Goal: Transaction & Acquisition: Purchase product/service

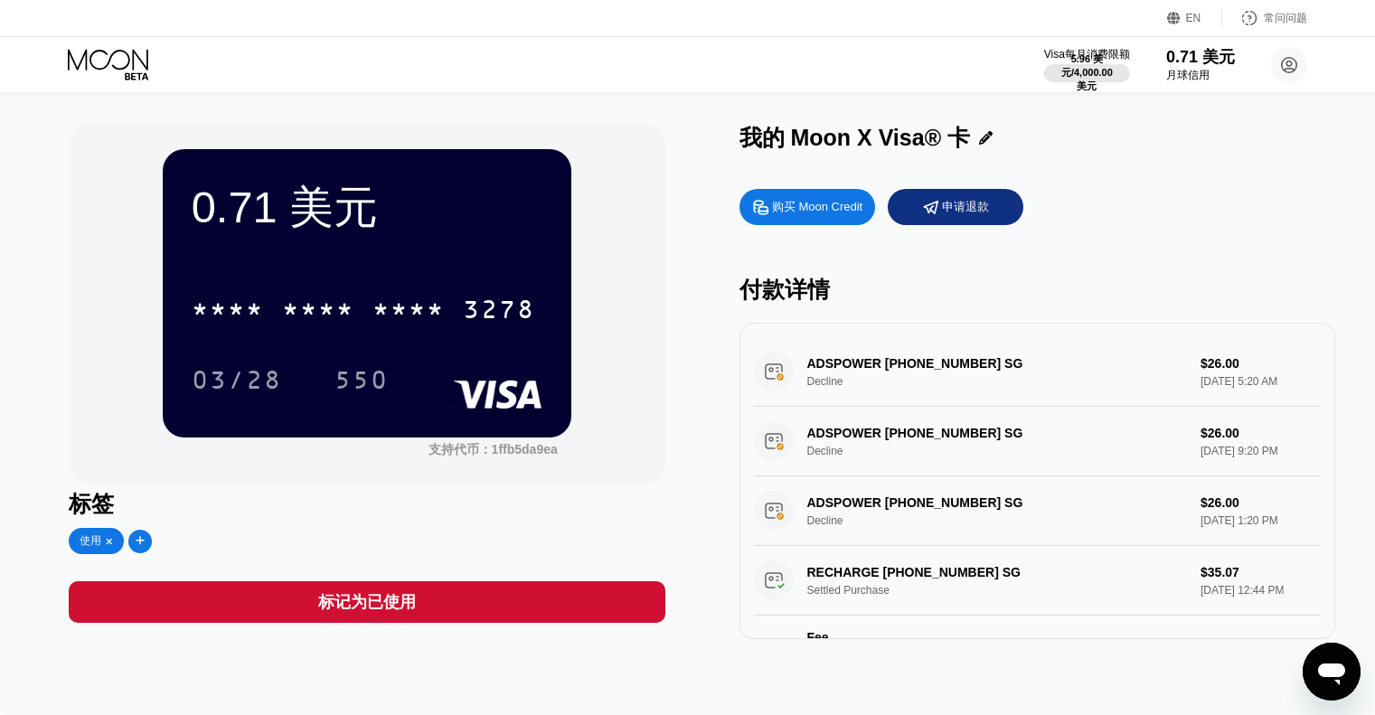
click at [772, 211] on font "购买 Moon Credit" at bounding box center [817, 207] width 90 height 14
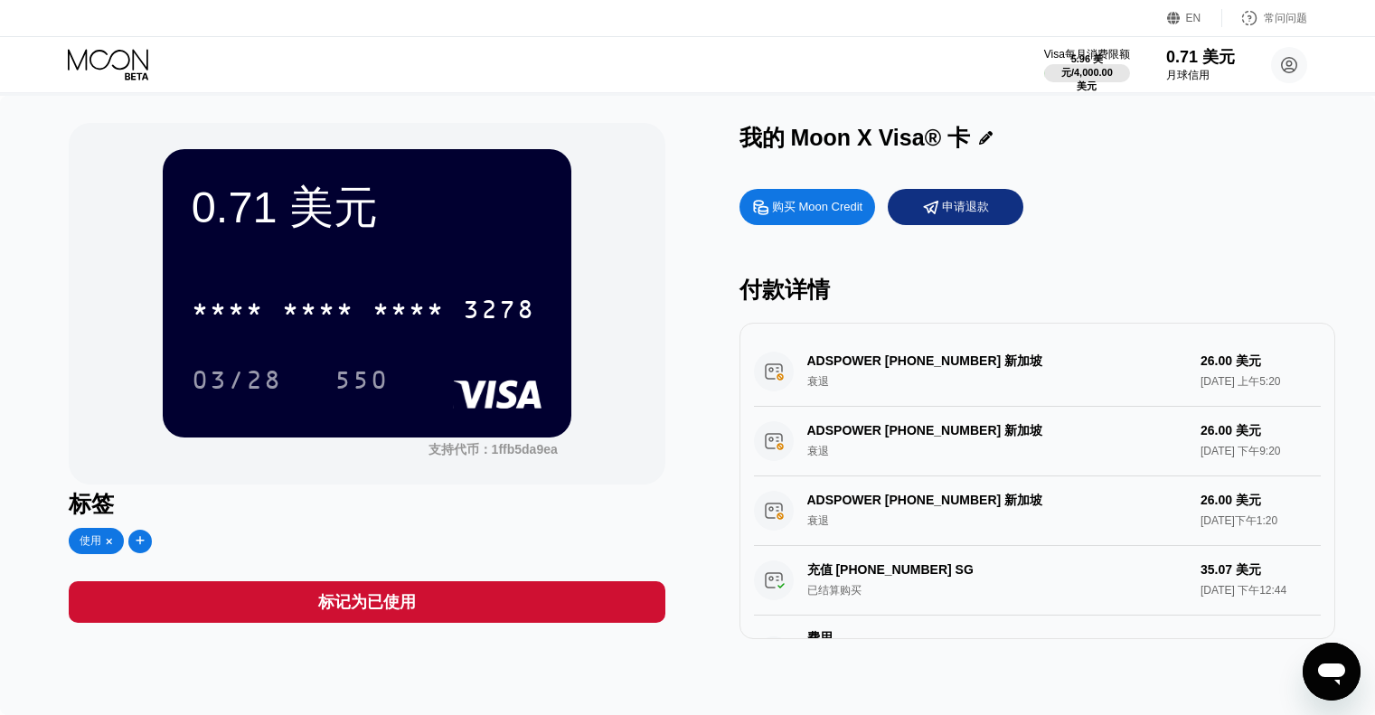
type input "0"
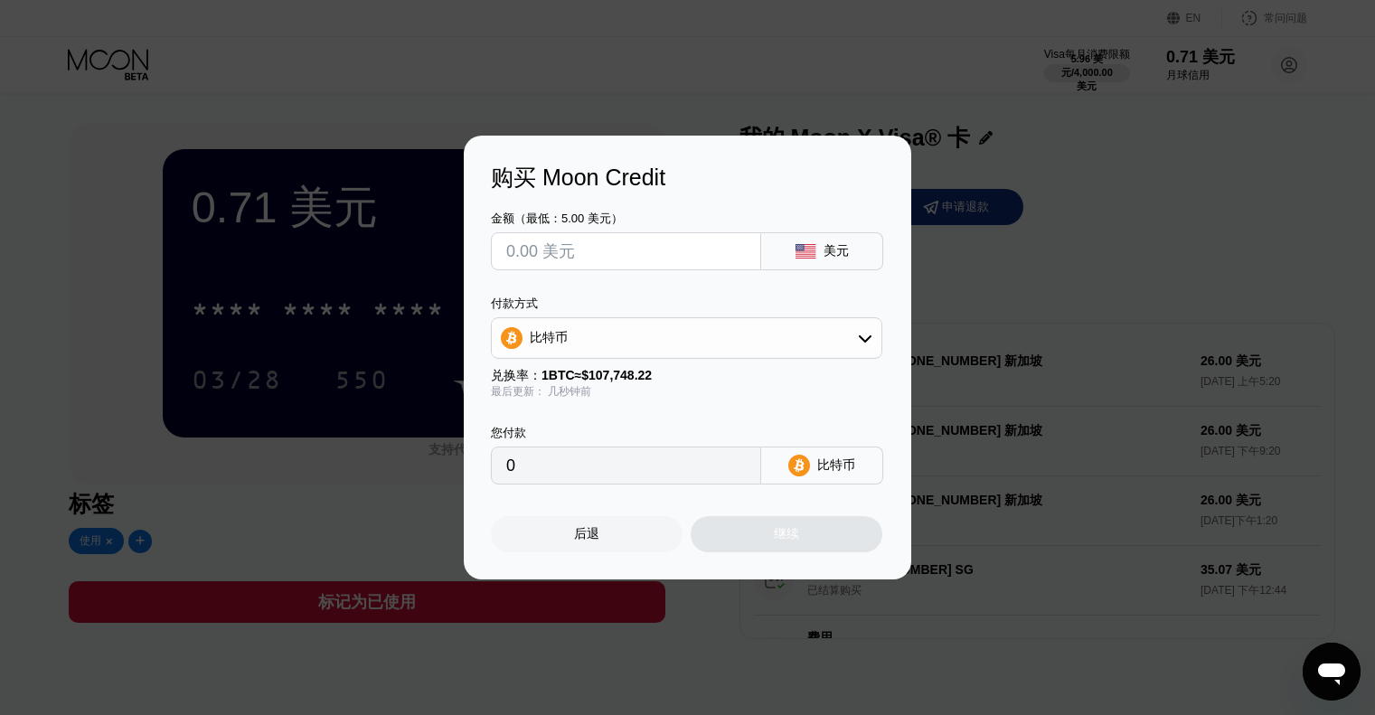
click at [665, 239] on input "text" at bounding box center [626, 251] width 240 height 36
type input "$3"
type input "0.00002785"
type input "$30"
type input "0.00027843"
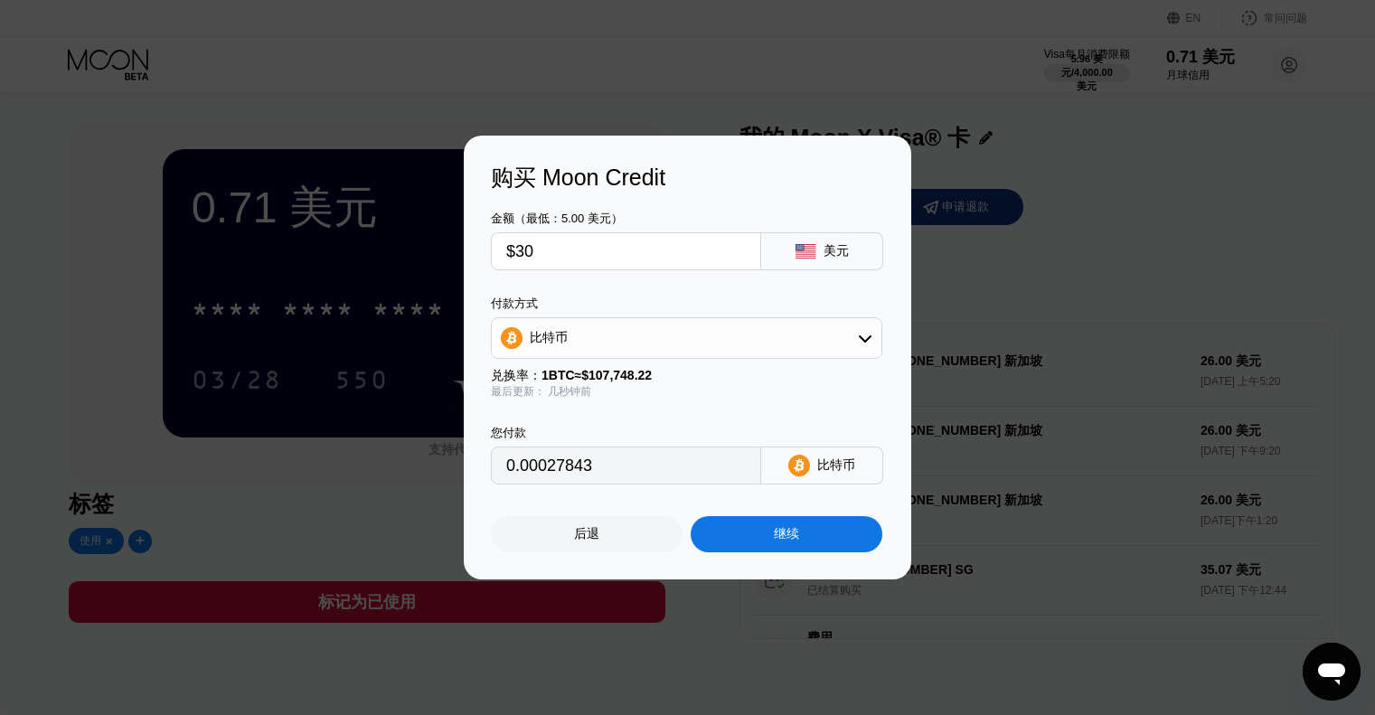
type input "$30"
click at [727, 337] on div "比特币" at bounding box center [687, 338] width 390 height 36
click at [596, 420] on font "TRON 上的 USDT" at bounding box center [585, 426] width 103 height 14
type input "30.30"
click at [792, 541] on font "继续" at bounding box center [786, 533] width 25 height 14
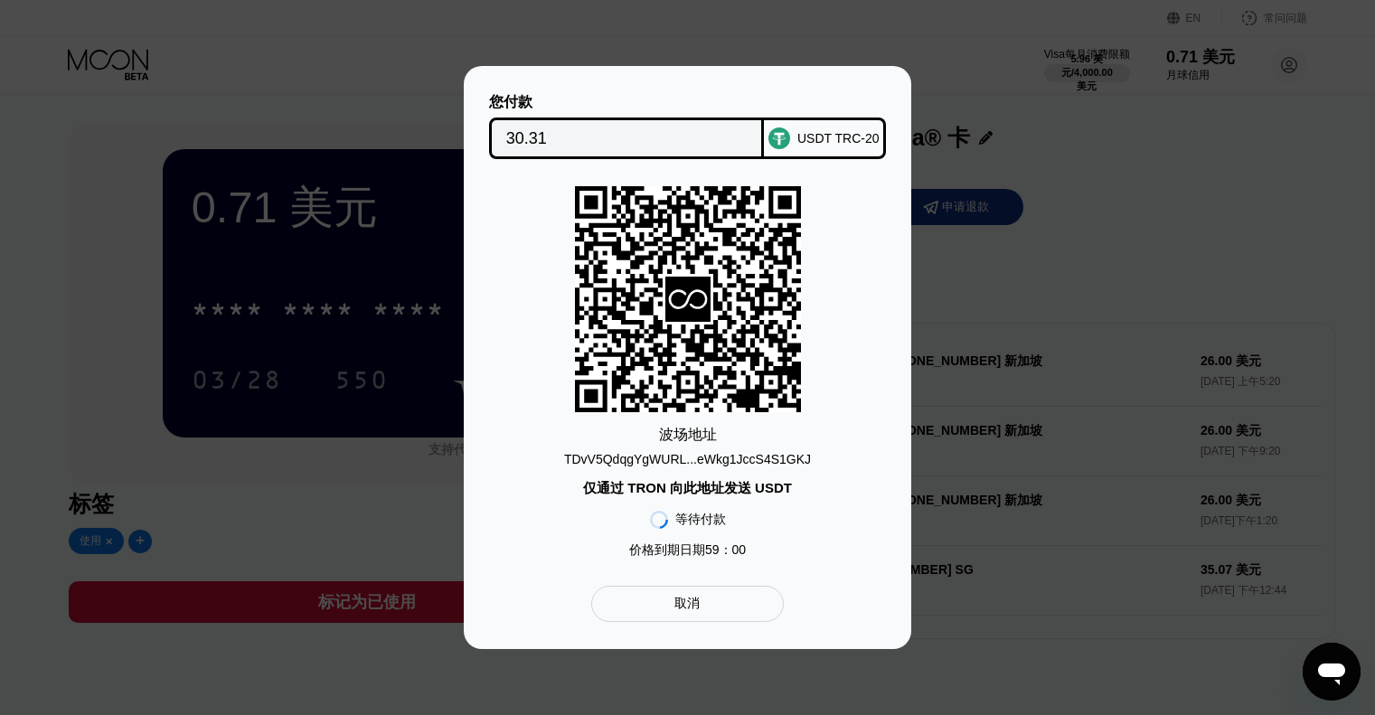
click at [724, 453] on font "TDvV5QdqgYgWURL...eWkg1JccS4S1GKJ" at bounding box center [687, 459] width 247 height 14
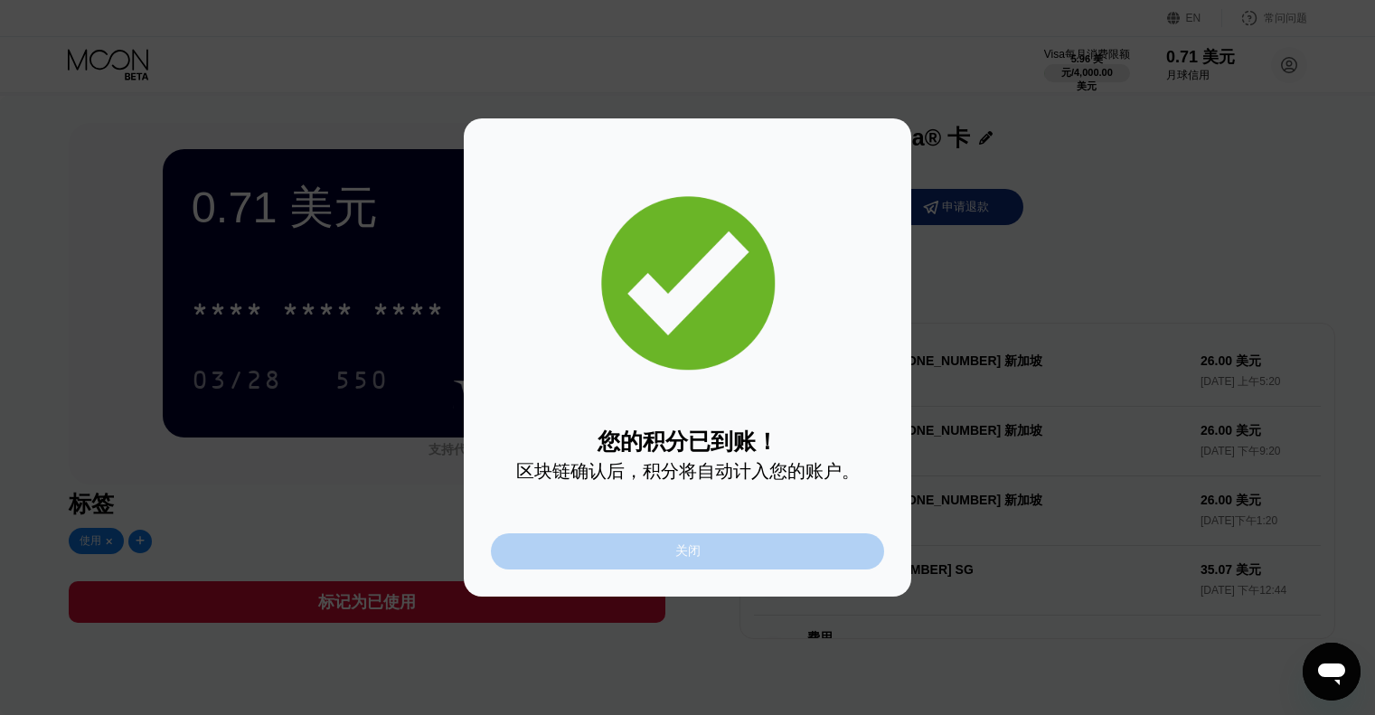
click at [759, 554] on div "关闭" at bounding box center [687, 551] width 393 height 36
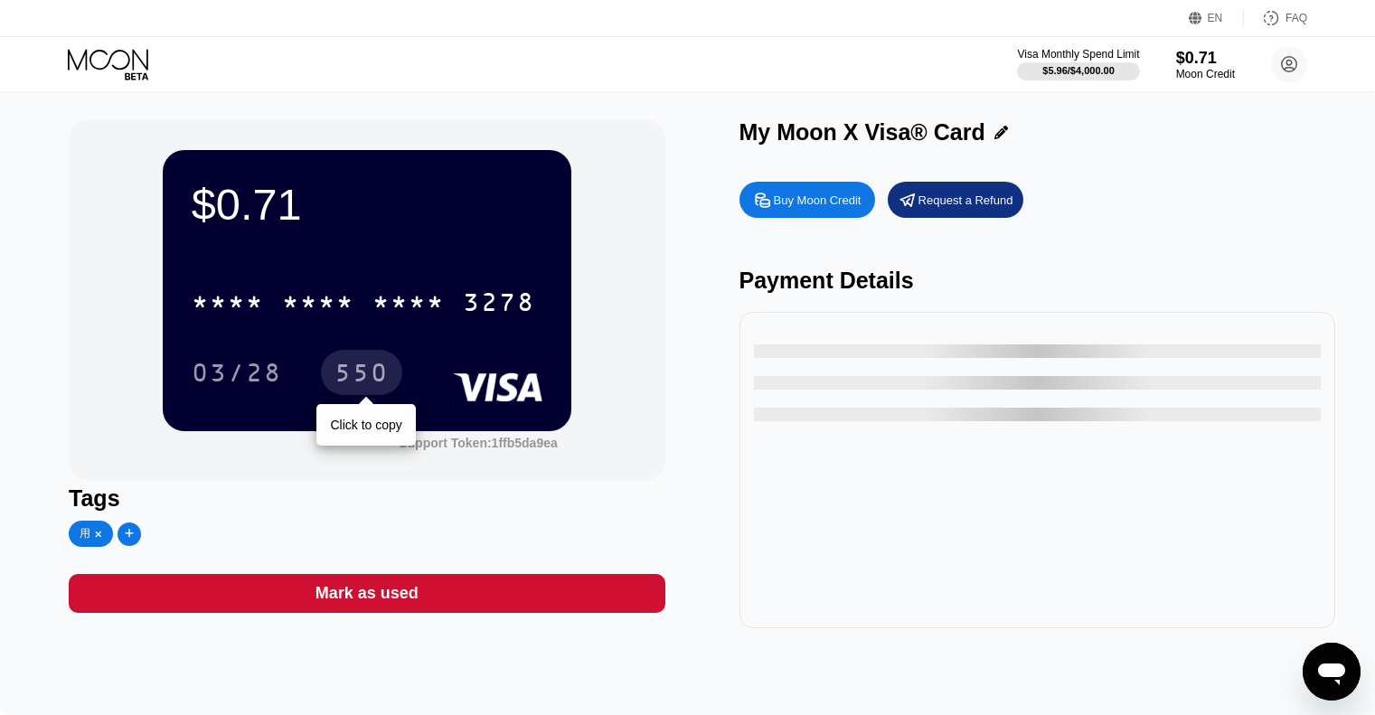
click at [305, 287] on div "* * * * * * * * * * * * 3278" at bounding box center [363, 301] width 365 height 45
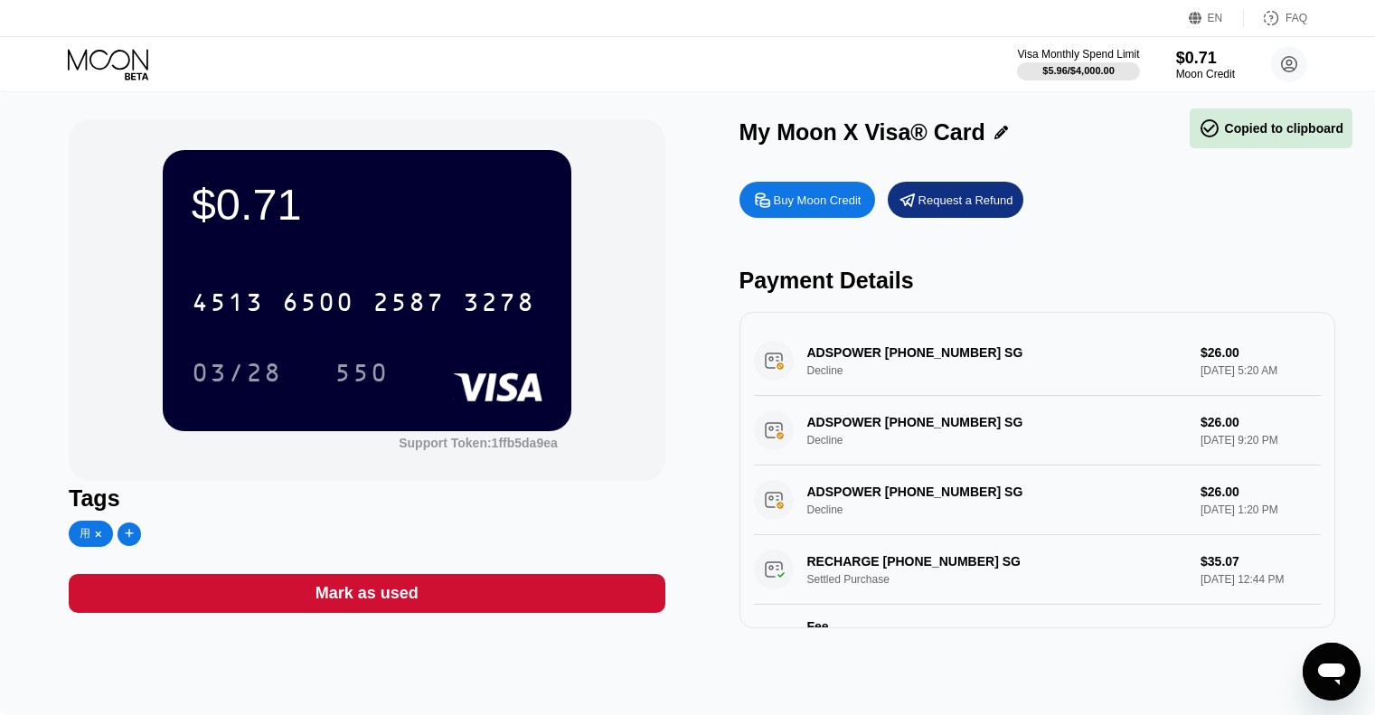
click at [412, 222] on div "$0.71" at bounding box center [367, 204] width 351 height 51
click at [411, 222] on div "$0.71" at bounding box center [367, 204] width 351 height 51
click at [410, 222] on div "$0.71" at bounding box center [367, 204] width 351 height 51
click at [464, 570] on div "$0.71 * * * * * * * * * * * * 3278 03/28 550 Support Token: 1ffb5da9ea Tags 用 M…" at bounding box center [367, 373] width 596 height 509
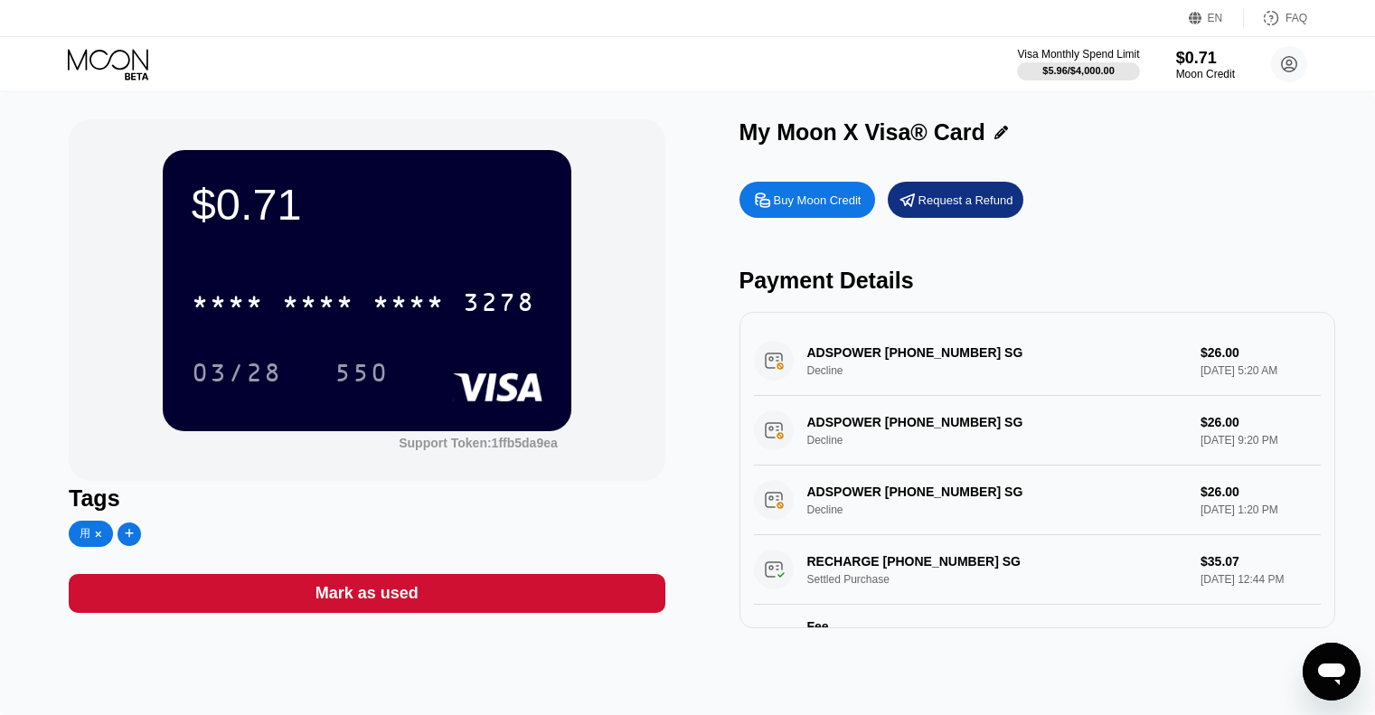
click at [466, 596] on div "Mark as used" at bounding box center [367, 593] width 596 height 39
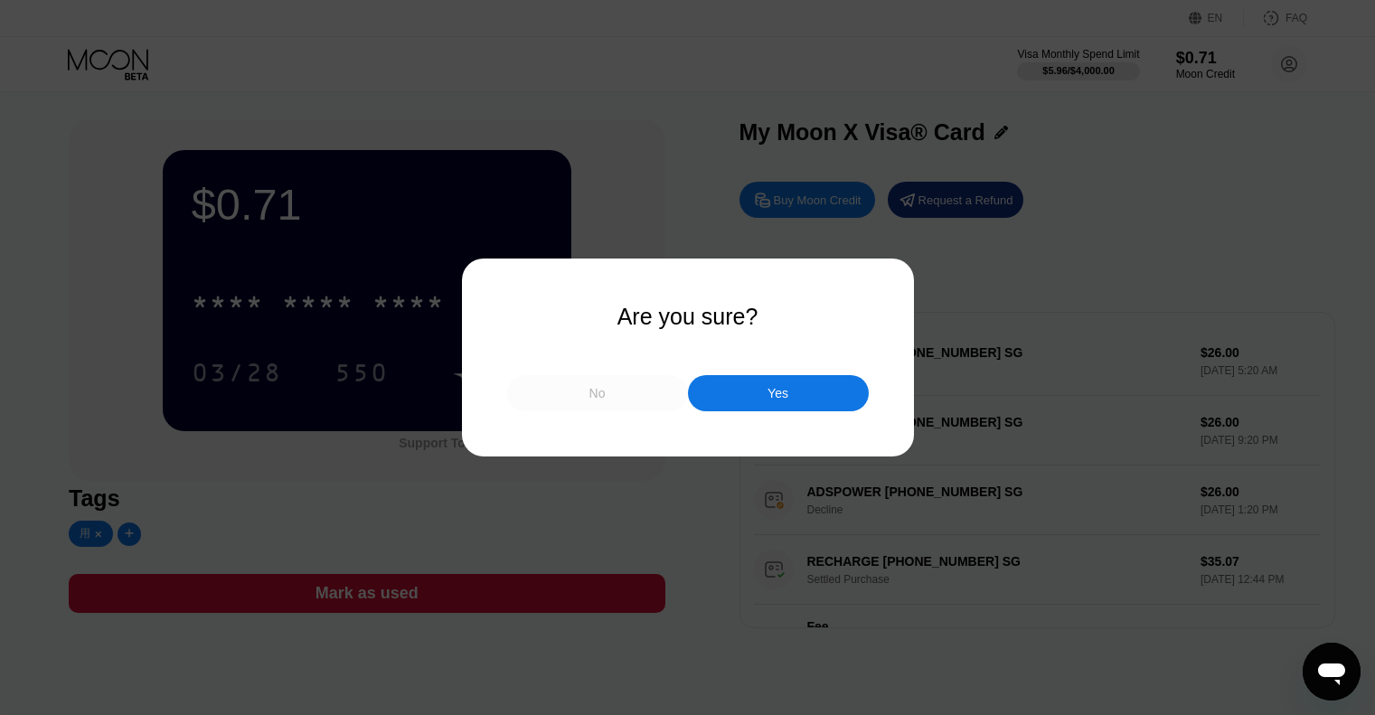
drag, startPoint x: 608, startPoint y: 391, endPoint x: 504, endPoint y: 369, distance: 107.3
click at [608, 392] on div "No" at bounding box center [597, 393] width 181 height 36
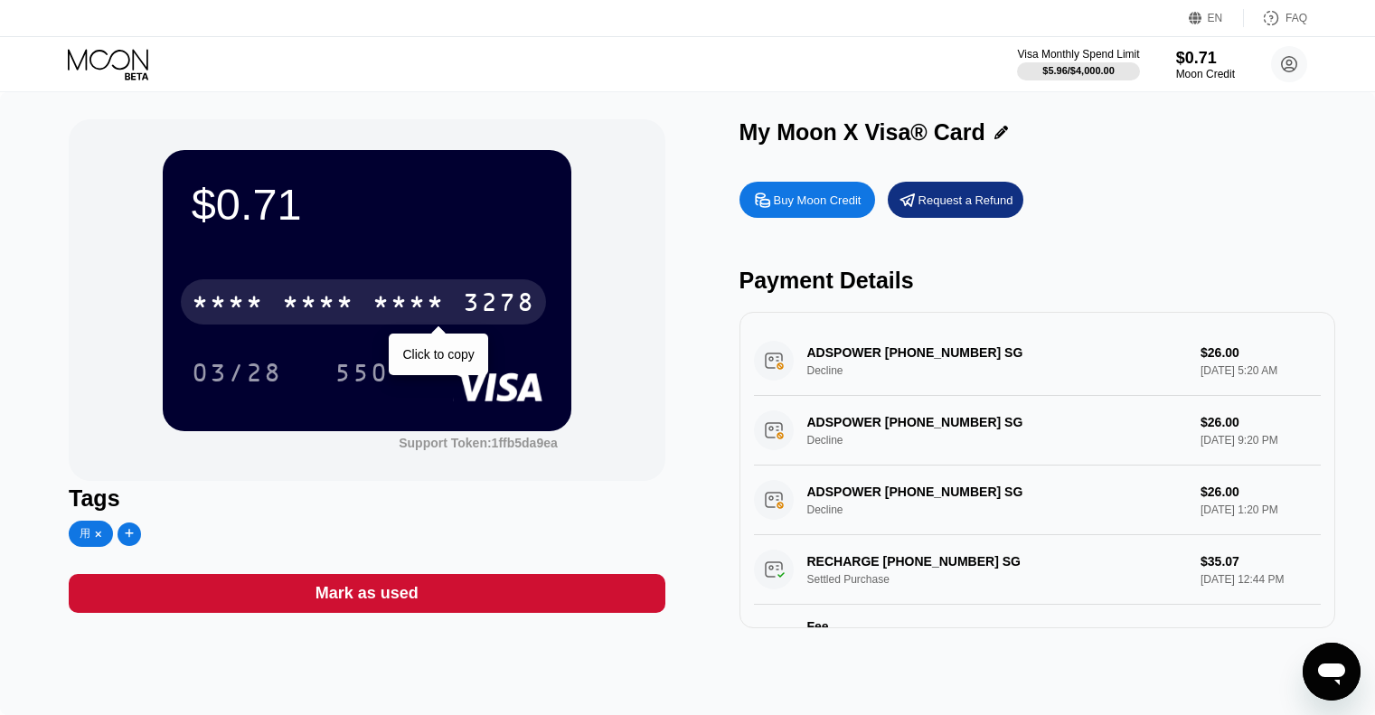
click at [380, 284] on div "* * * * * * * * * * * * 3278" at bounding box center [363, 301] width 365 height 45
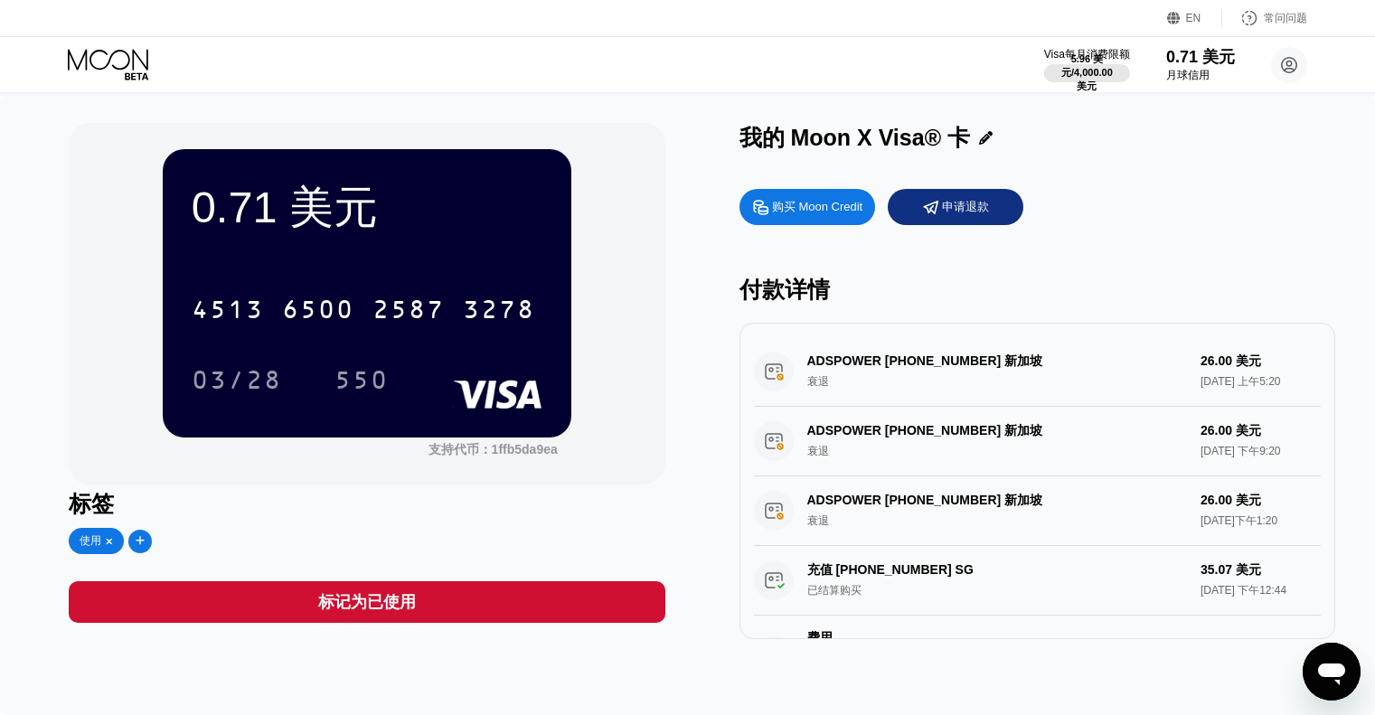
click at [1156, 366] on div "ADSPOWER +85246030076 新加坡 衰退 26.00 美元 2025年8月16日 上午5:20" at bounding box center [1037, 372] width 567 height 70
click at [824, 323] on div "购买 Moon Credit 申请退款 付款详情 ADSPOWER +85246030076 新加坡 衰退 26.00 美元 2025年8月16日 上午5:2…" at bounding box center [1037, 409] width 596 height 459
click at [809, 216] on div "购买 Moon Credit" at bounding box center [817, 207] width 90 height 18
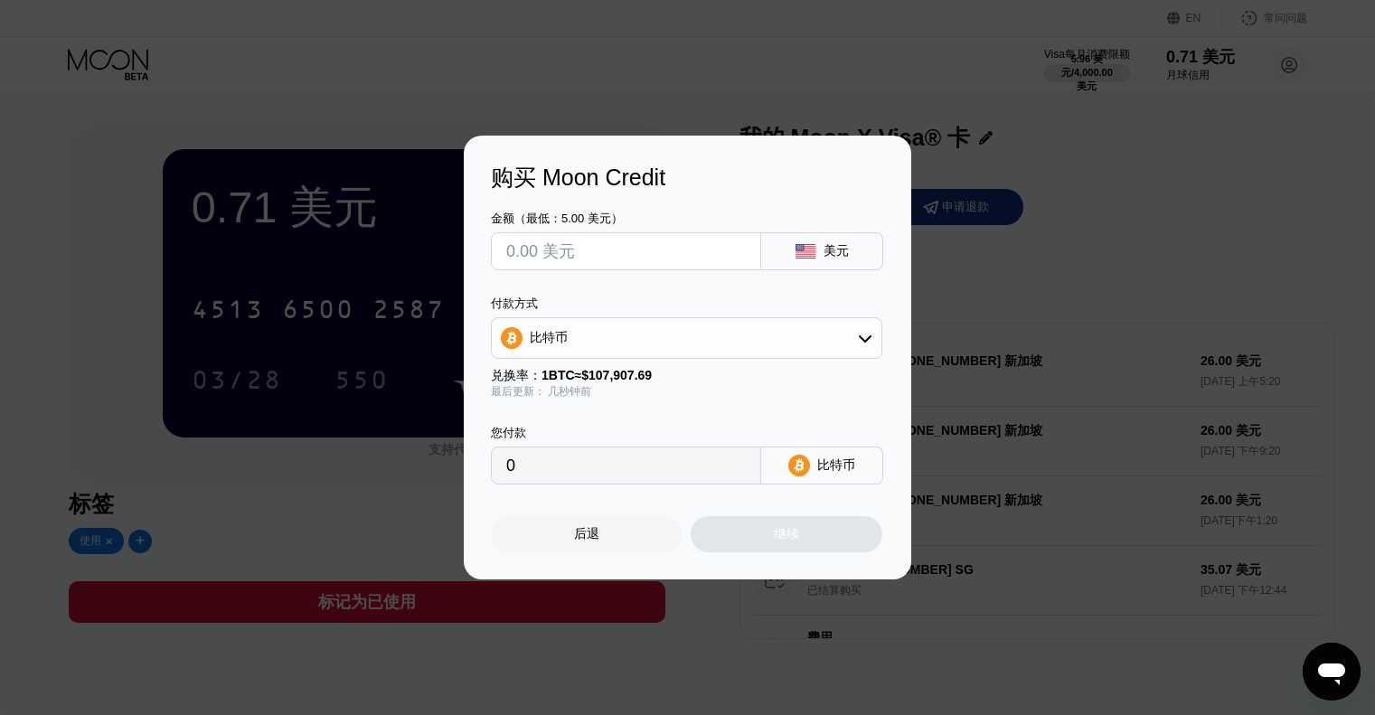
click at [687, 264] on input "text" at bounding box center [626, 251] width 240 height 36
click at [795, 344] on div "比特币" at bounding box center [687, 338] width 390 height 36
click at [586, 428] on font "TRON 上的 USDT" at bounding box center [585, 426] width 103 height 14
type input "0.00"
click at [644, 460] on input "0.00" at bounding box center [626, 465] width 240 height 36
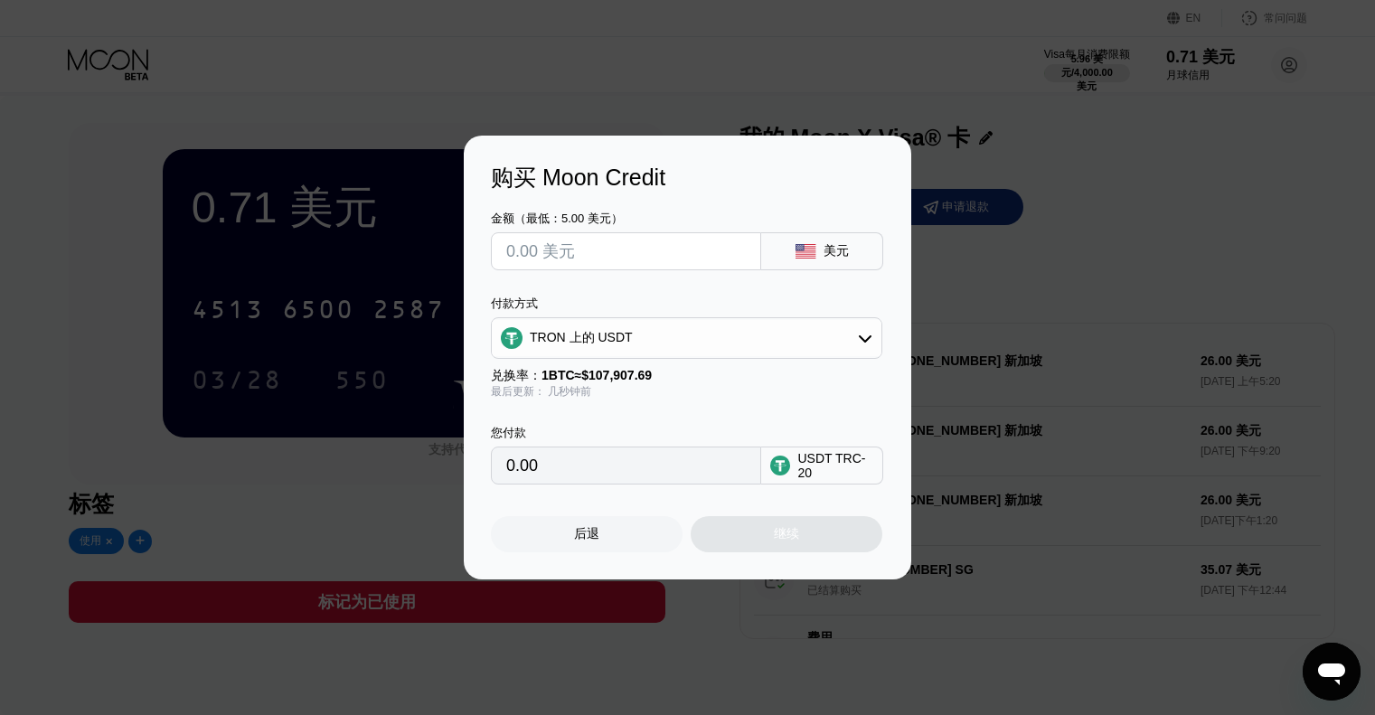
click at [583, 259] on input "text" at bounding box center [626, 251] width 240 height 36
type input "$3"
type input "3.03"
type input "$30"
type input "30.30"
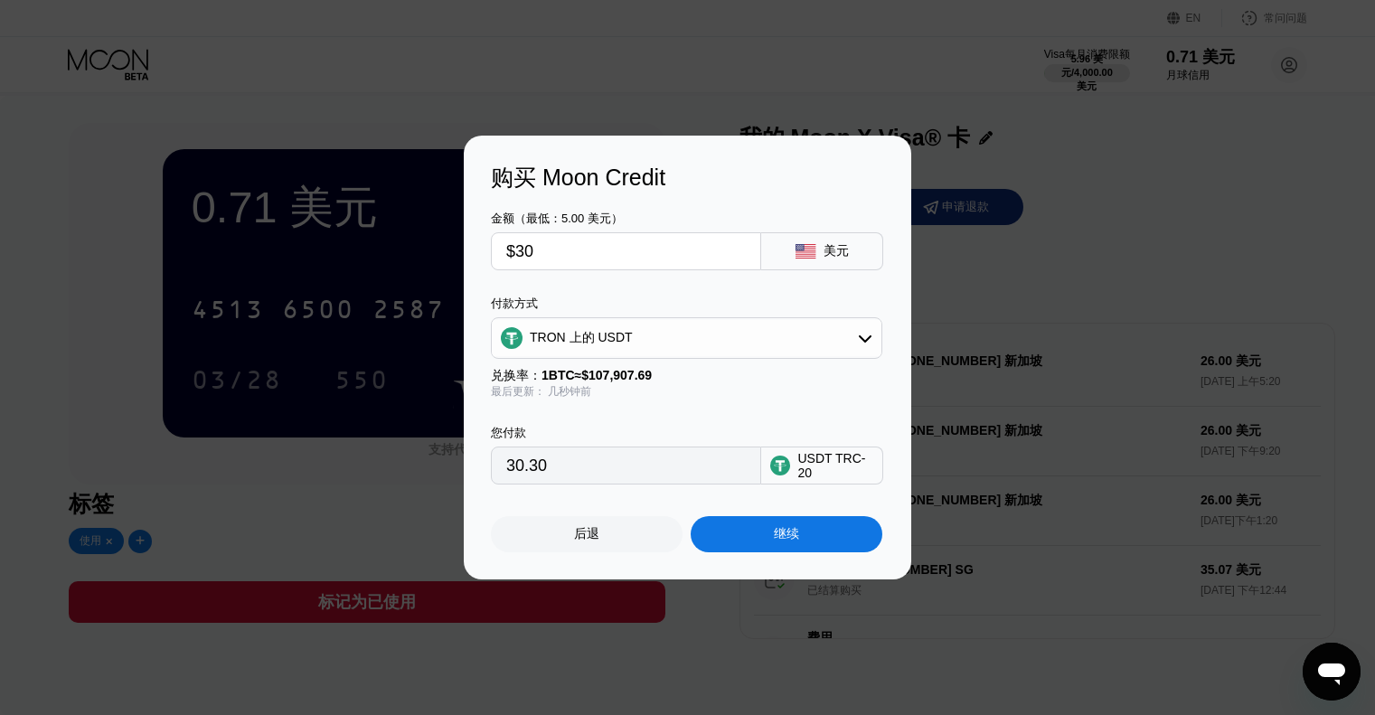
type input "$30"
click at [782, 531] on font "继续" at bounding box center [786, 533] width 25 height 14
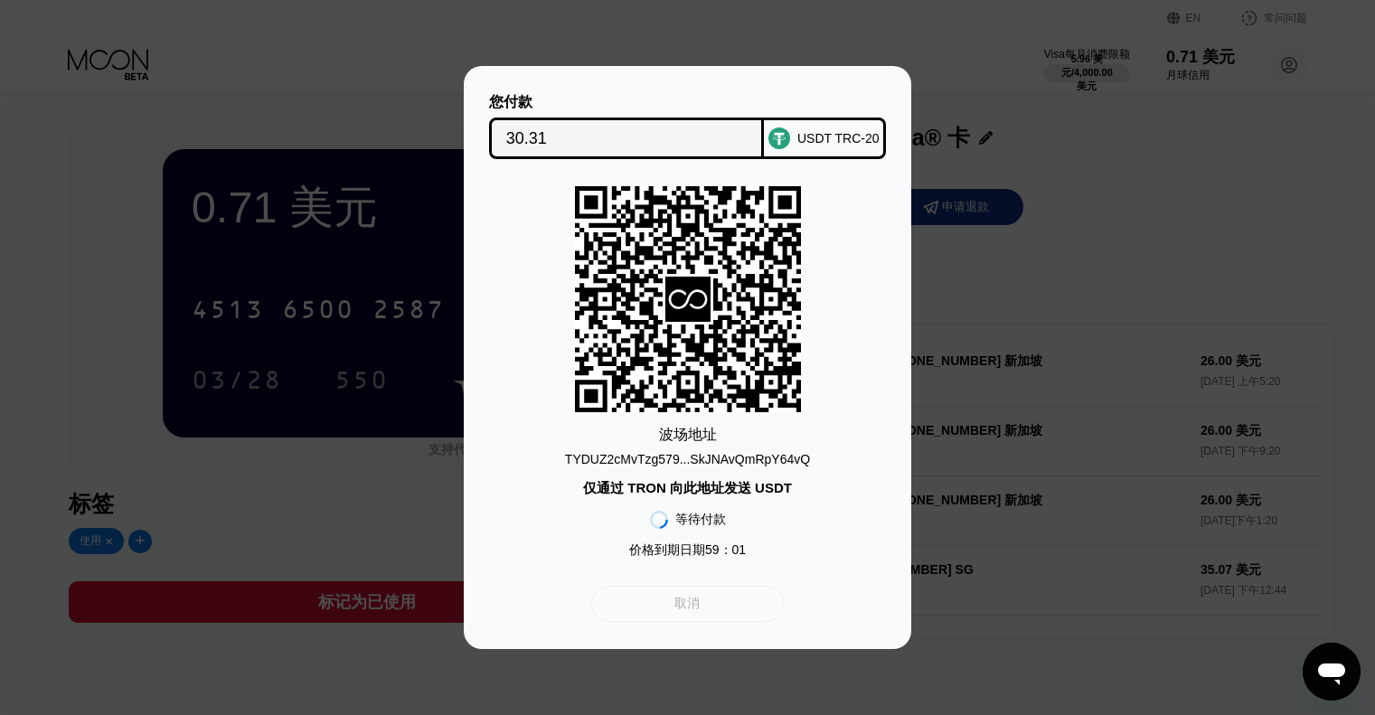
click at [734, 595] on div "取消" at bounding box center [687, 604] width 193 height 36
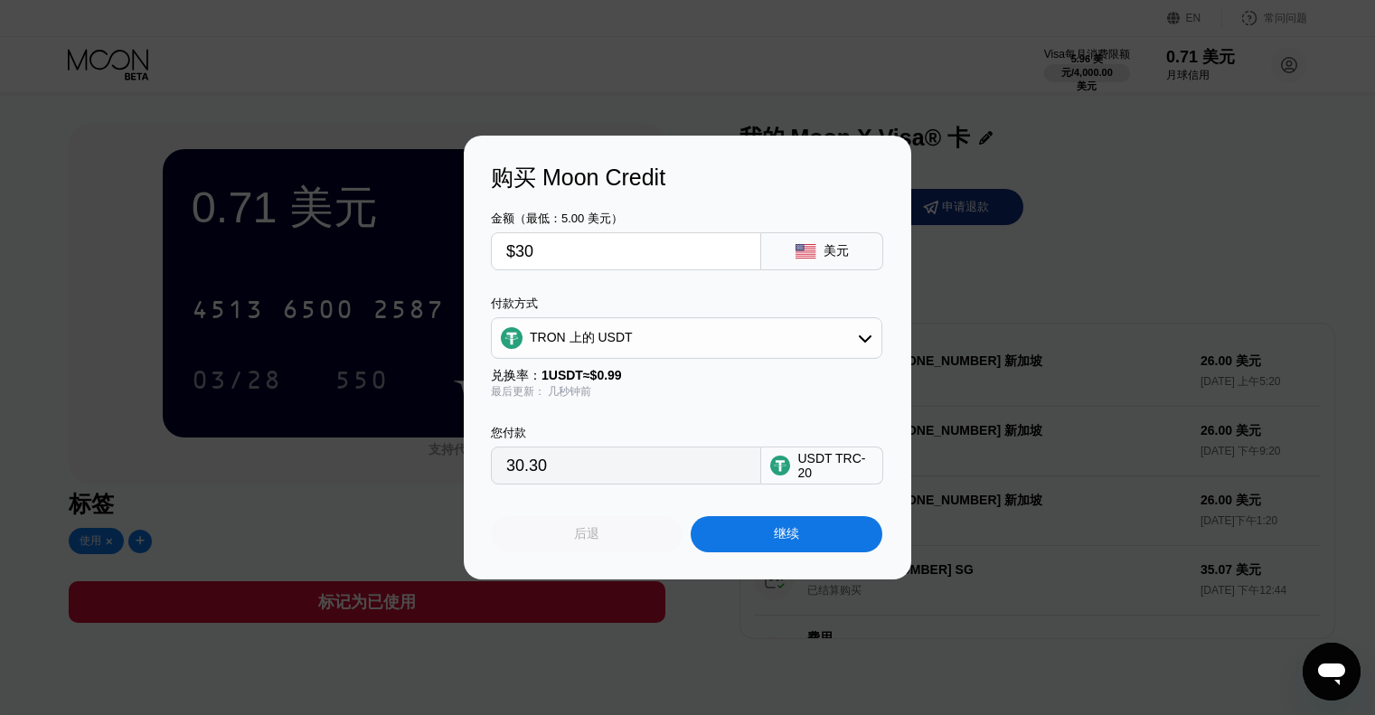
click at [625, 531] on div "后退" at bounding box center [587, 534] width 192 height 36
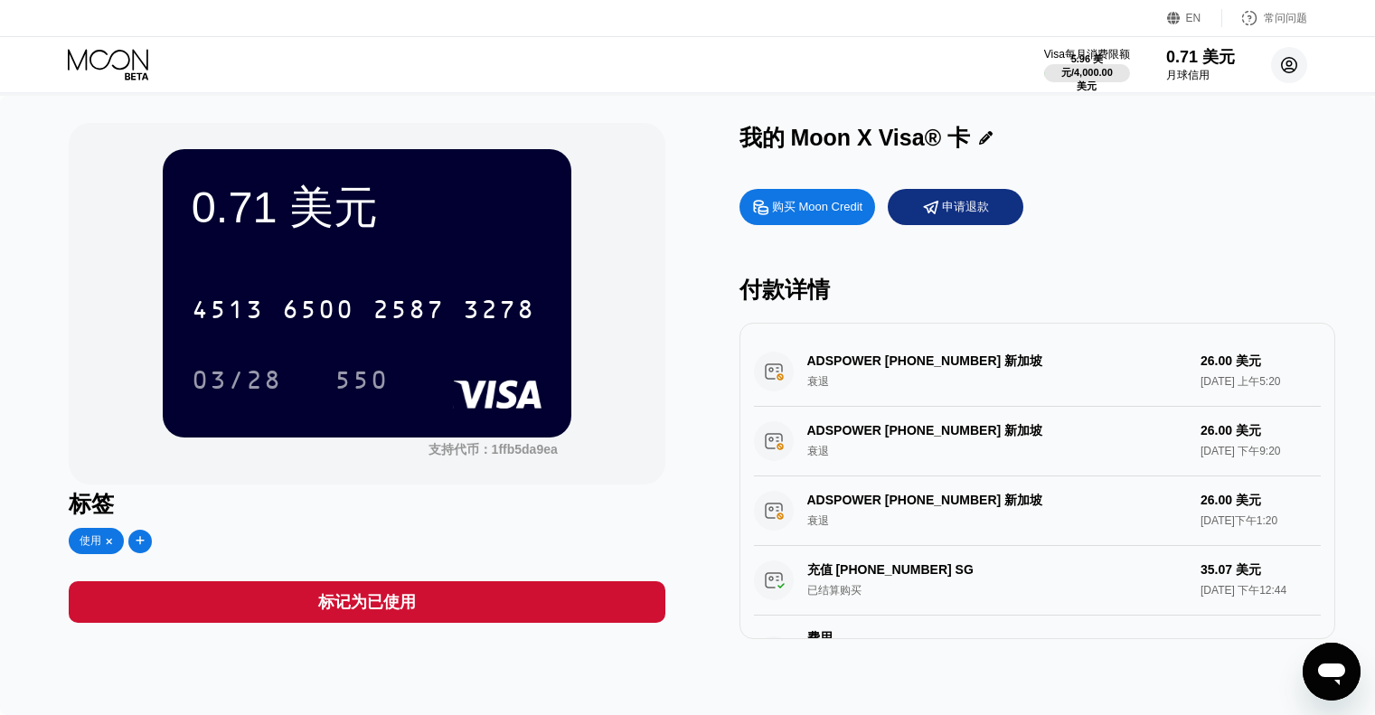
click at [1286, 68] on circle at bounding box center [1289, 65] width 36 height 36
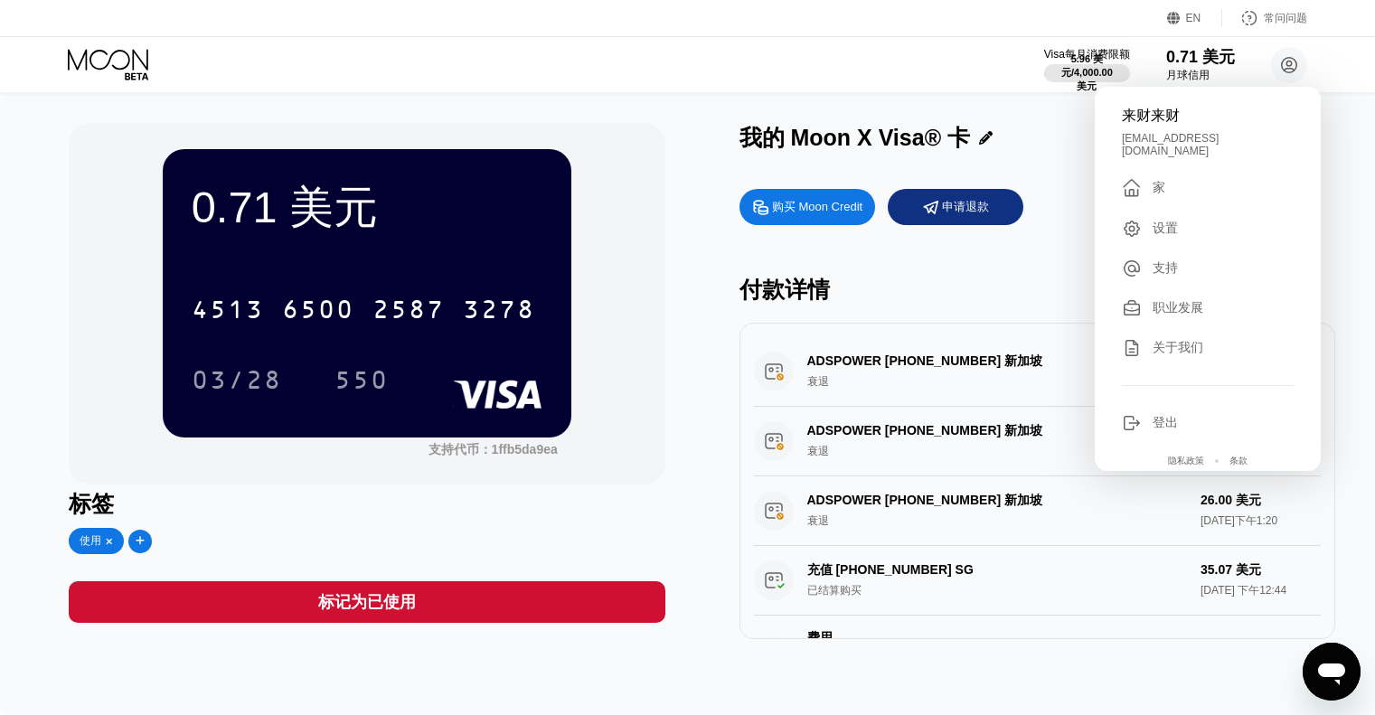
click at [1166, 127] on div "来财来财 laicailaicai27@gmail.com  家 设置 支持 职业发展 关于我们 登出 隐私政策 条款" at bounding box center [1208, 279] width 226 height 384
click at [1150, 117] on font "来财来财" at bounding box center [1151, 115] width 58 height 15
click at [1049, 145] on div "我的 Moon X Visa® 卡" at bounding box center [1037, 138] width 596 height 30
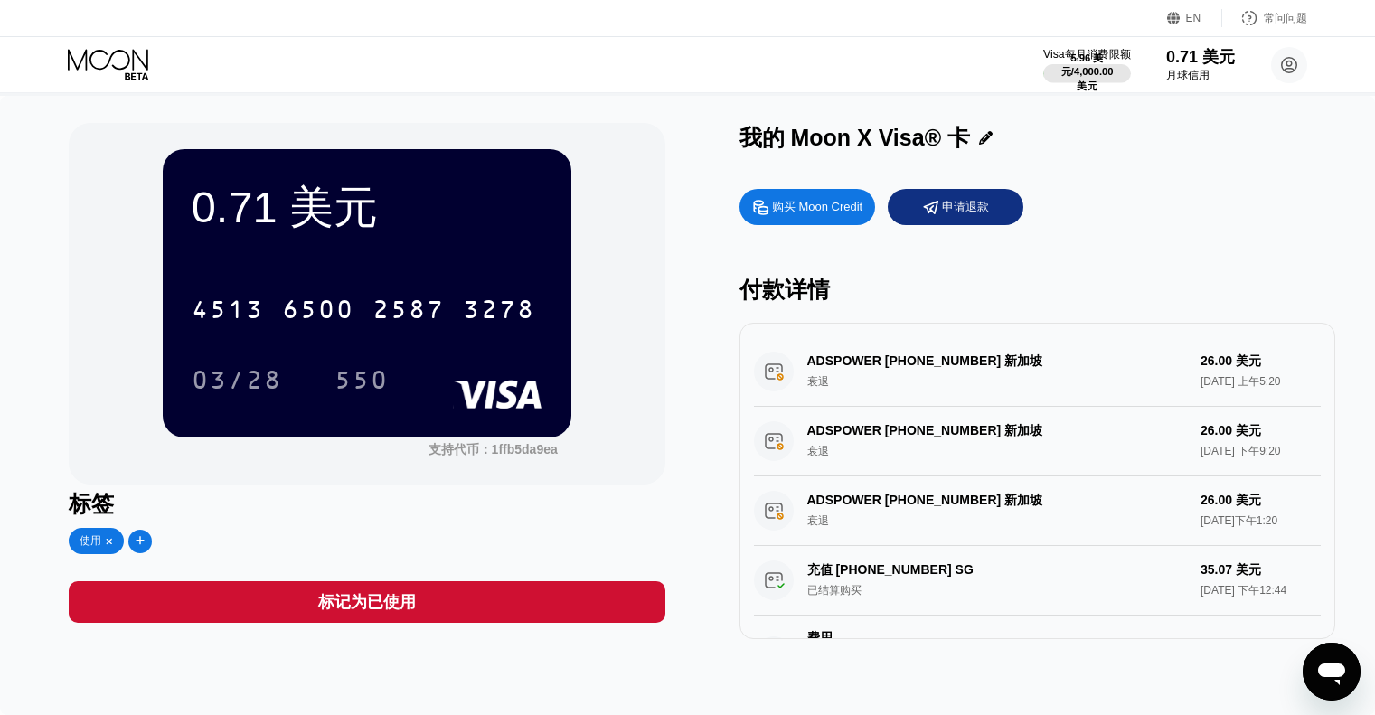
click at [1118, 66] on div at bounding box center [1087, 73] width 88 height 18
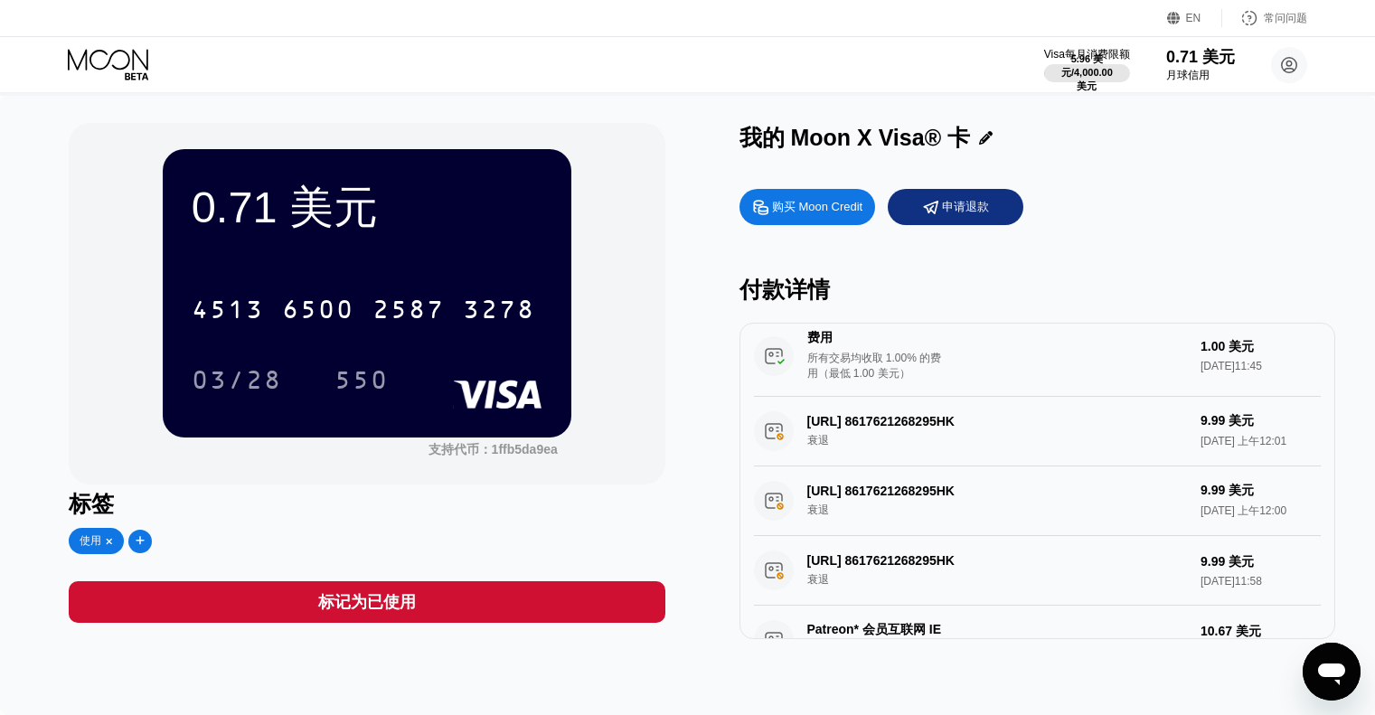
scroll to position [1224, 0]
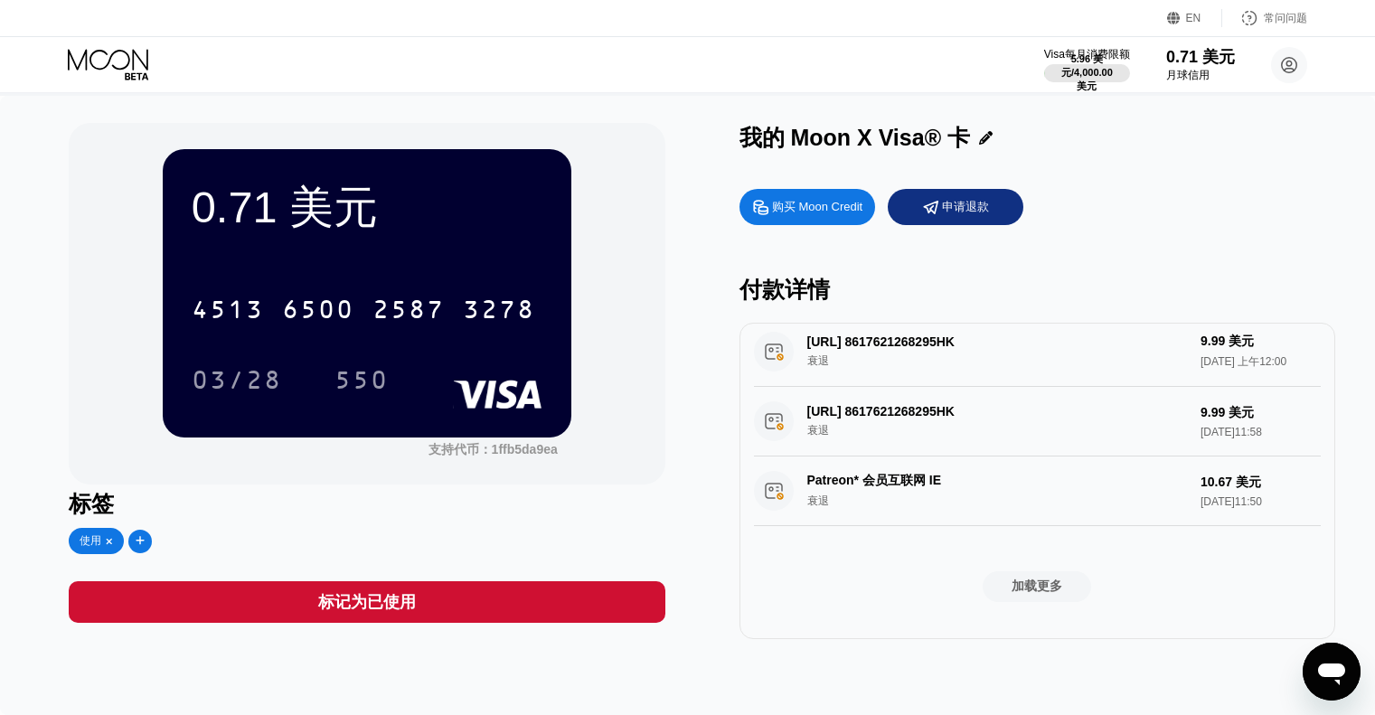
click at [796, 205] on font "购买 Moon Credit" at bounding box center [817, 207] width 90 height 14
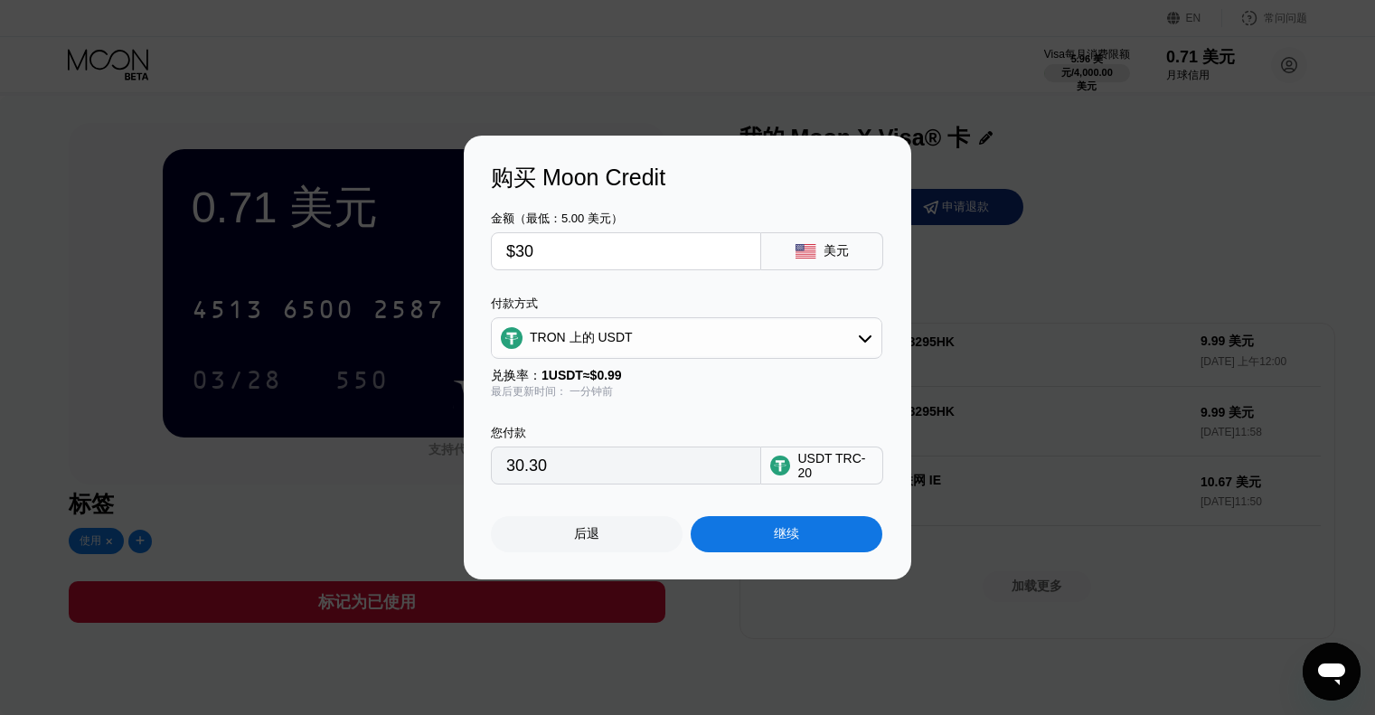
click at [822, 550] on div "继续" at bounding box center [787, 534] width 192 height 36
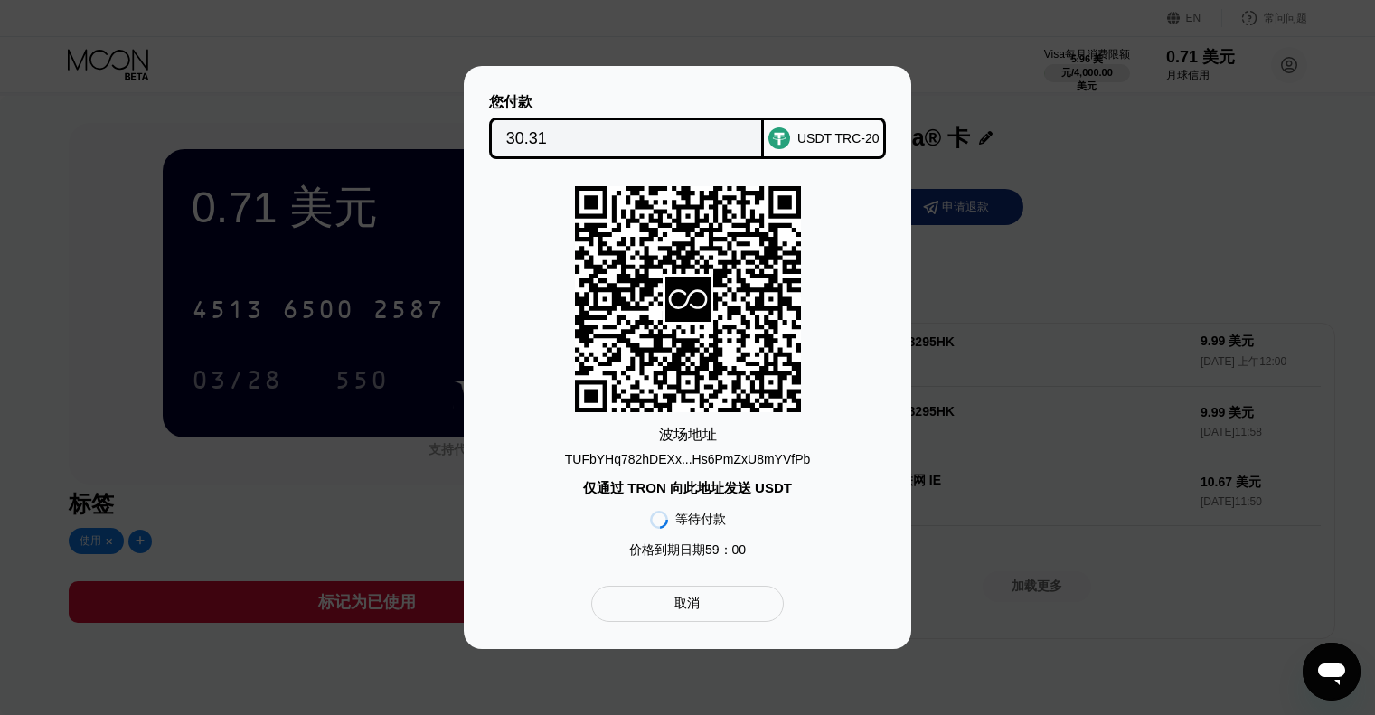
click at [730, 616] on div "取消" at bounding box center [687, 604] width 193 height 36
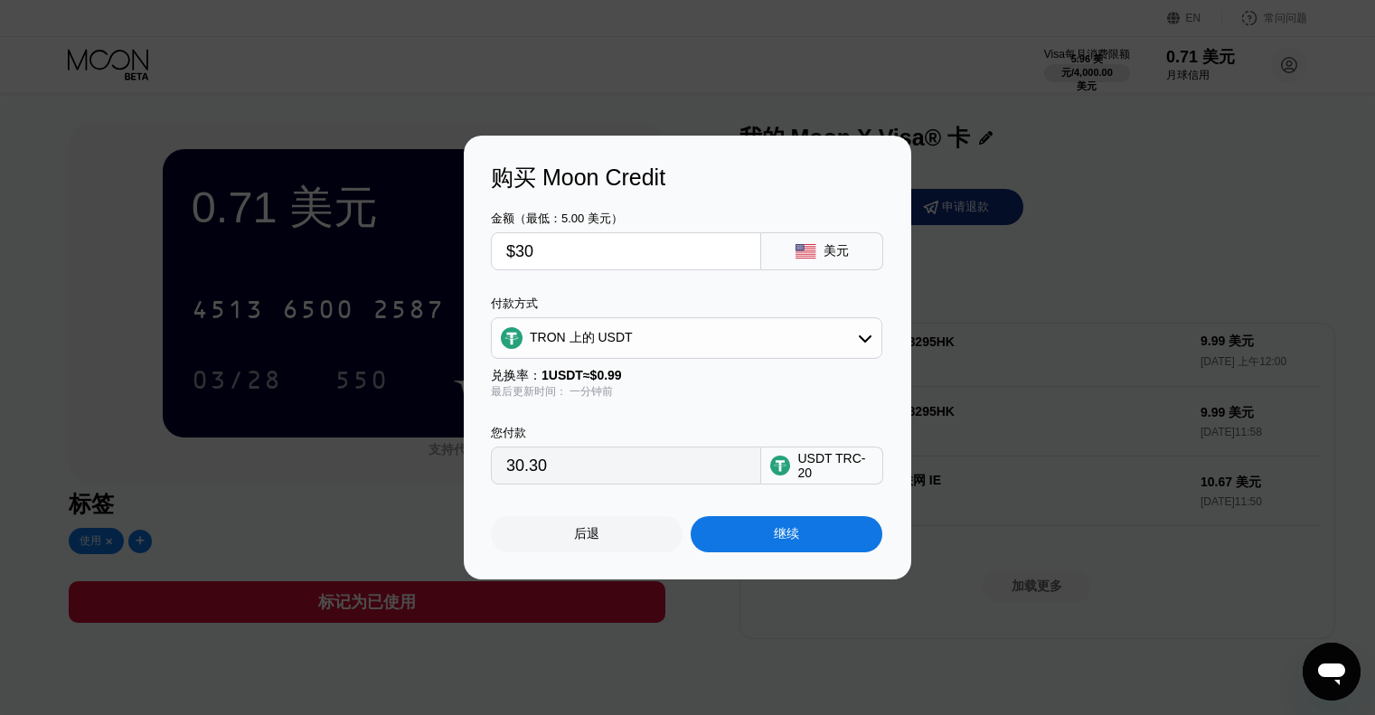
click at [560, 523] on div "后退" at bounding box center [587, 534] width 192 height 36
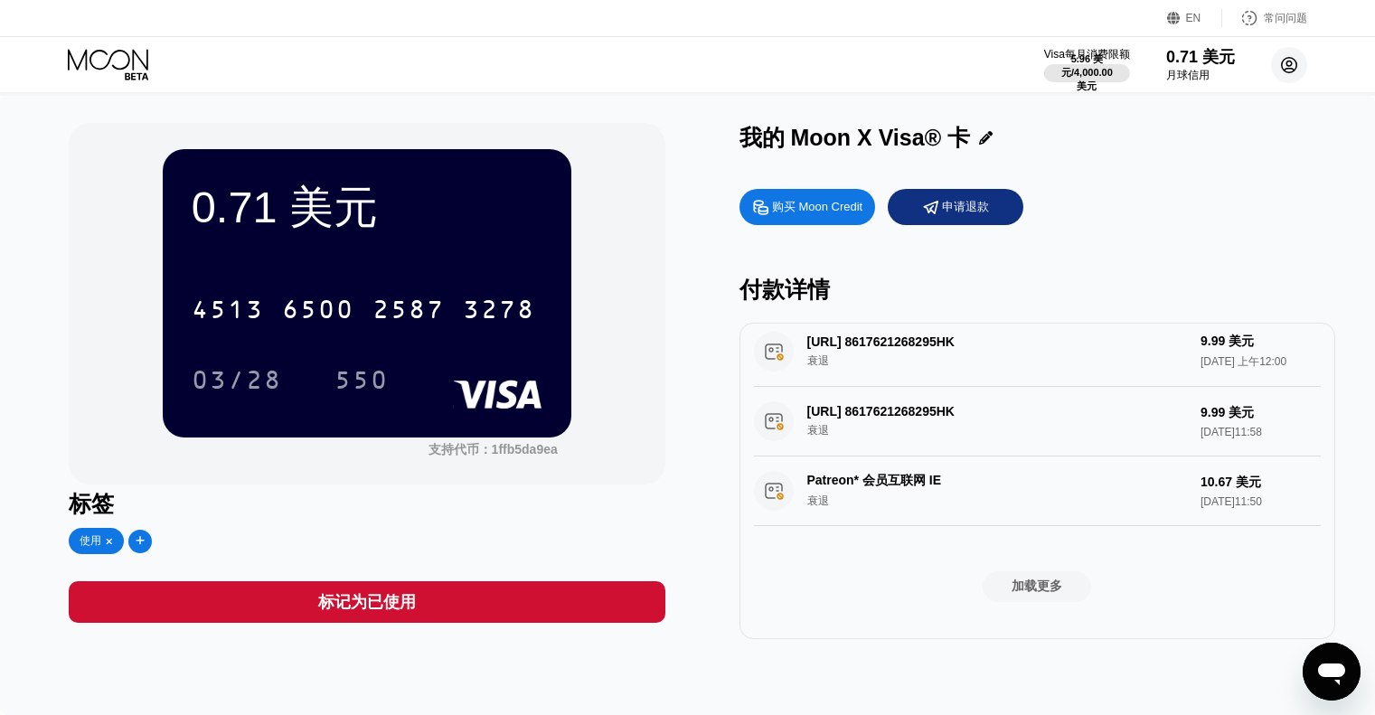
click at [1296, 55] on circle at bounding box center [1289, 65] width 36 height 36
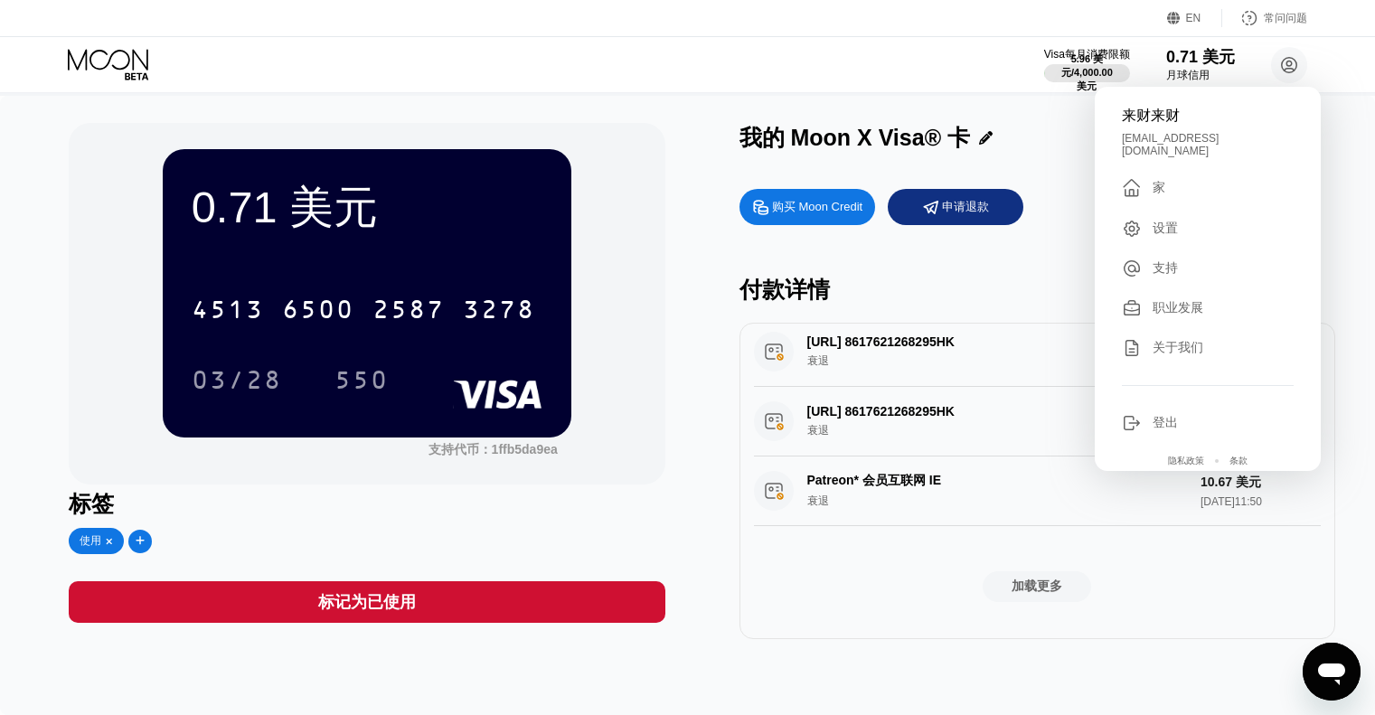
click at [967, 268] on div "购买 Moon Credit 申请退款 付款详情 ADSPOWER +85246030076 新加坡 衰退 26.00 美元 2025年8月16日 上午5:2…" at bounding box center [1037, 409] width 596 height 459
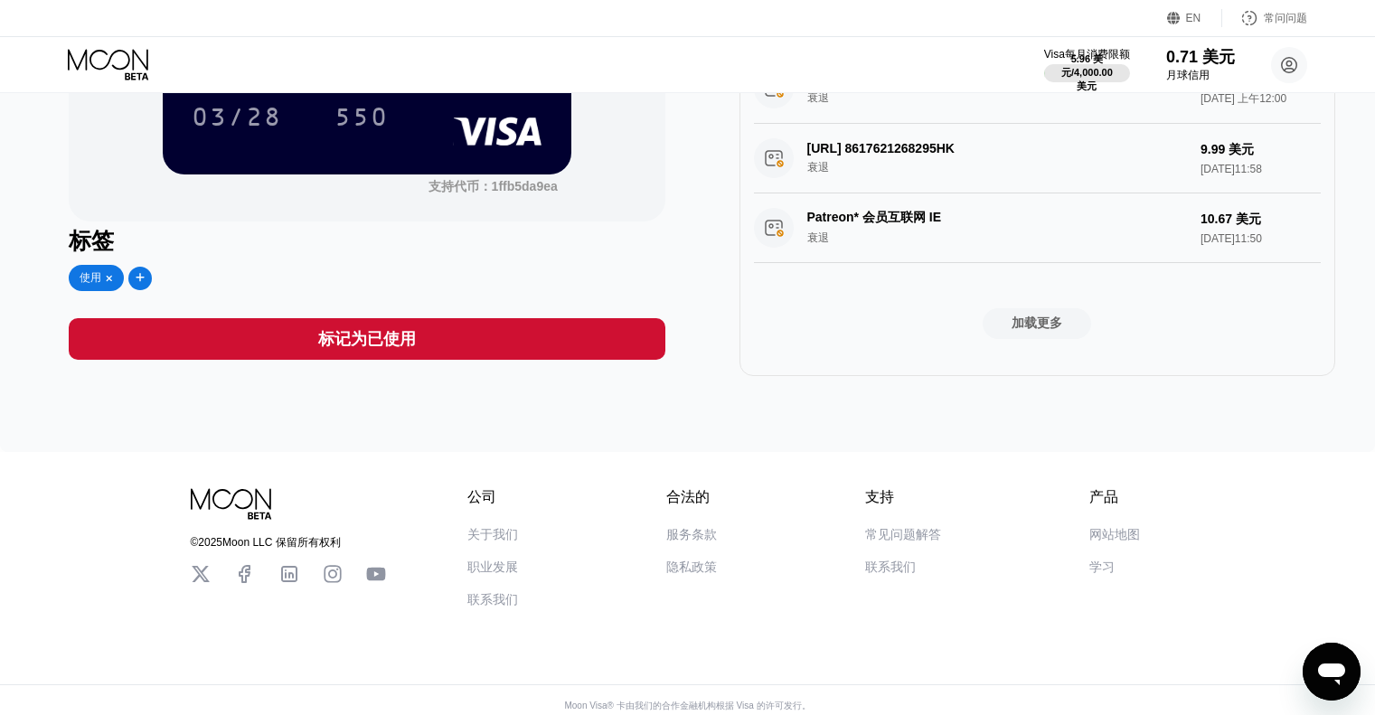
scroll to position [0, 0]
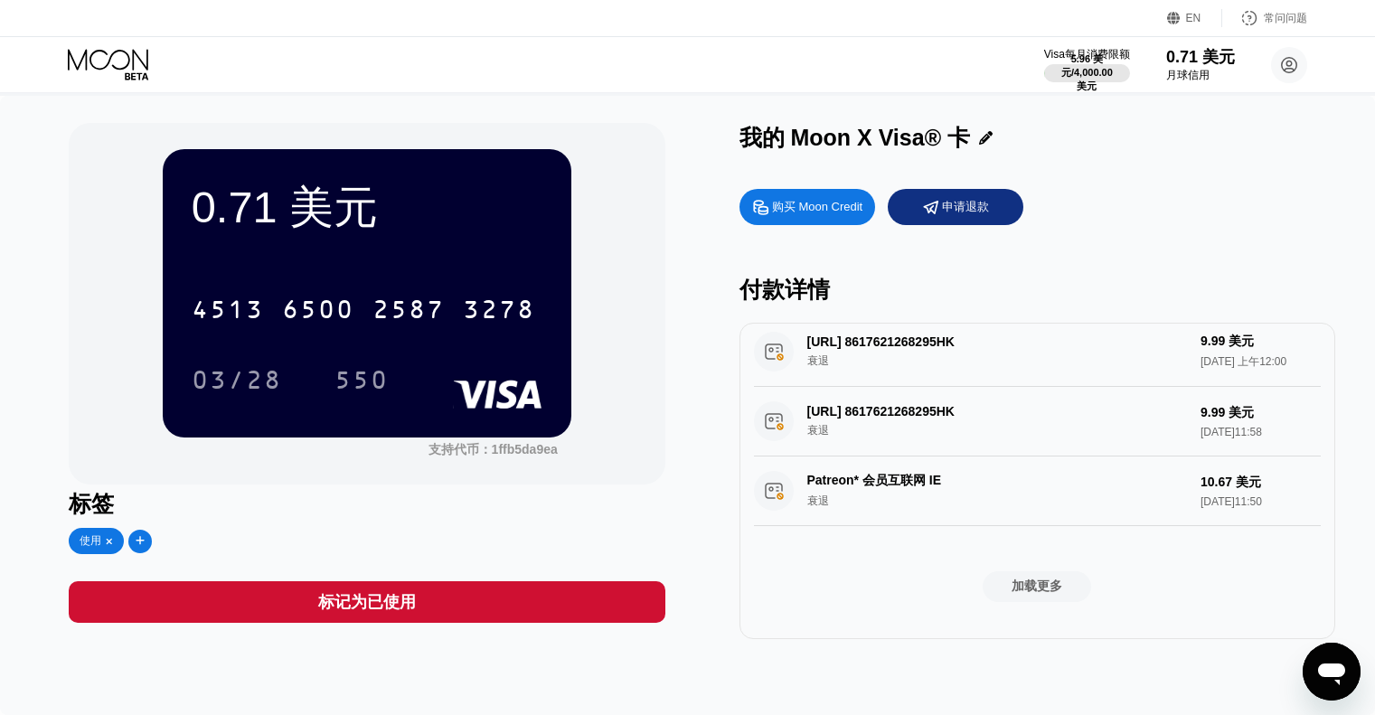
click at [901, 387] on div "PICSI.AI 8617621268295HK 衰退 9.99 美元 2025年7月16日 晚上11:58" at bounding box center [1037, 422] width 567 height 70
click at [900, 387] on div "PICSI.AI 8617621268295HK 衰退 9.99 美元 2025年7月16日 晚上11:58" at bounding box center [1037, 422] width 567 height 70
click at [887, 387] on div "PICSI.AI 8617621268295HK 衰退 9.99 美元 2025年7月16日 晚上11:58" at bounding box center [1037, 422] width 567 height 70
drag, startPoint x: 887, startPoint y: 382, endPoint x: 946, endPoint y: 375, distance: 59.1
click at [895, 387] on div "PICSI.AI 8617621268295HK 衰退 9.99 美元 2025年7月16日 晚上11:58" at bounding box center [1037, 422] width 567 height 70
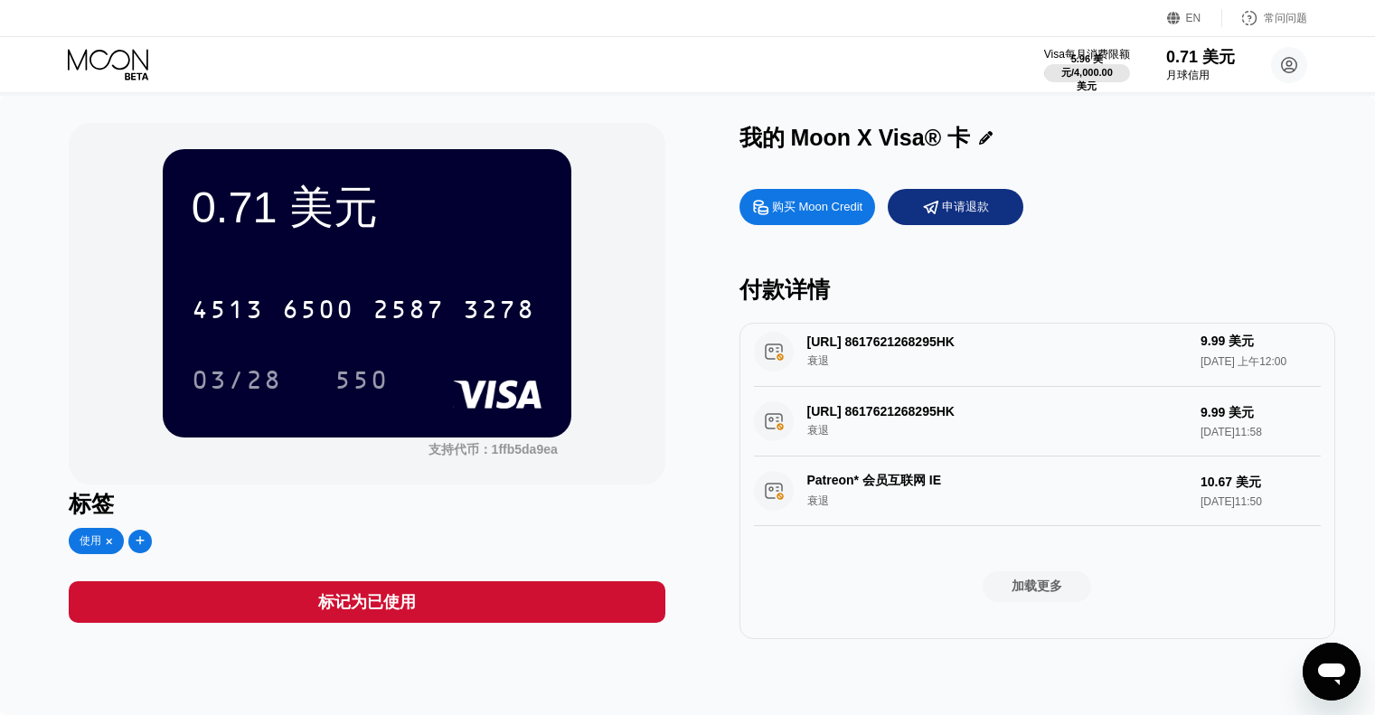
click at [955, 387] on div "PICSI.AI 8617621268295HK 衰退 9.99 美元 2025年7月16日 晚上11:58" at bounding box center [1037, 422] width 567 height 70
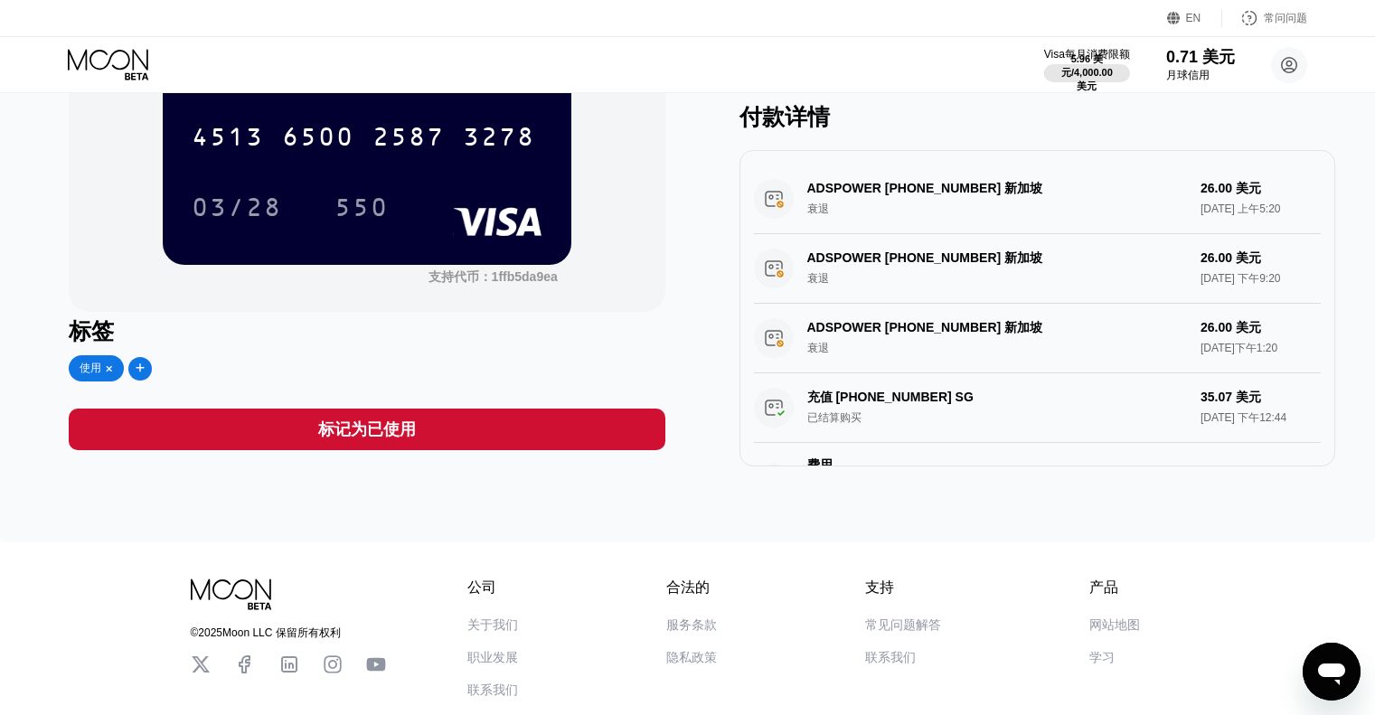
scroll to position [282, 0]
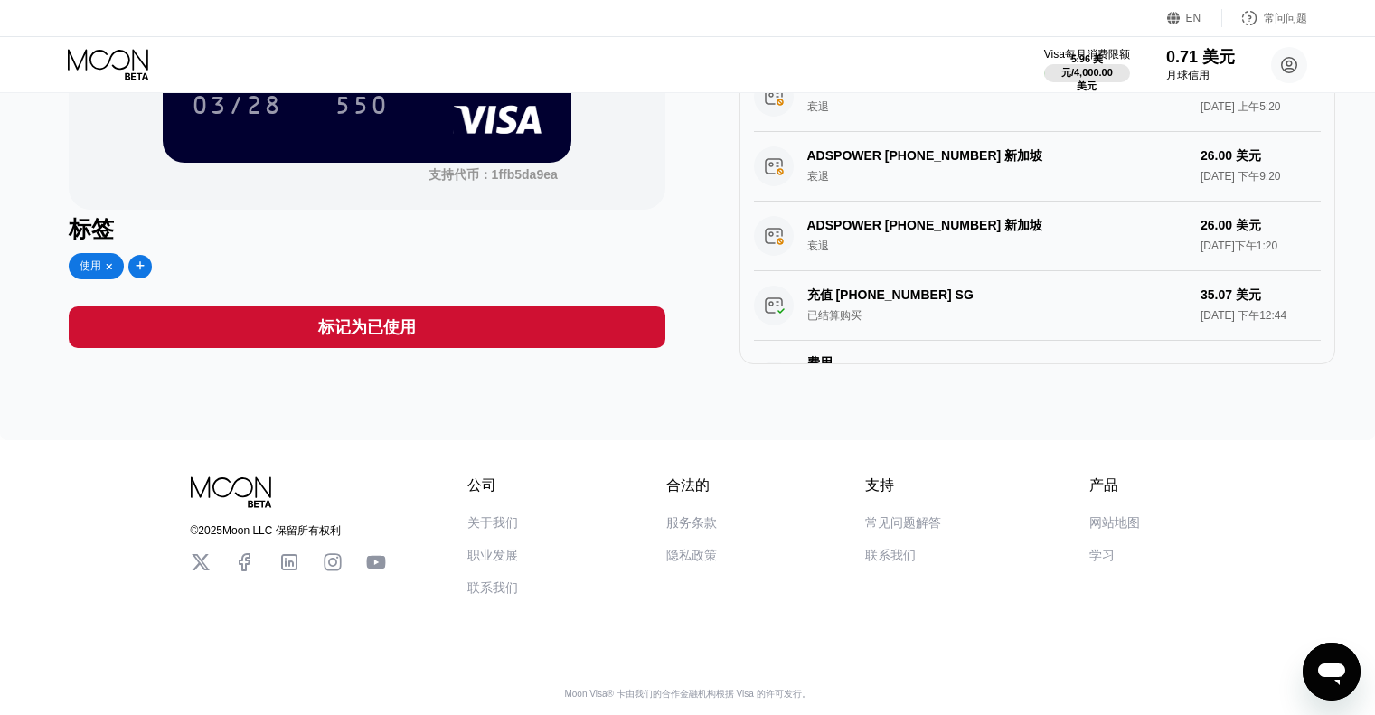
click at [501, 593] on font "联系我们" at bounding box center [492, 587] width 51 height 14
click at [894, 557] on font "联系我们" at bounding box center [890, 555] width 51 height 14
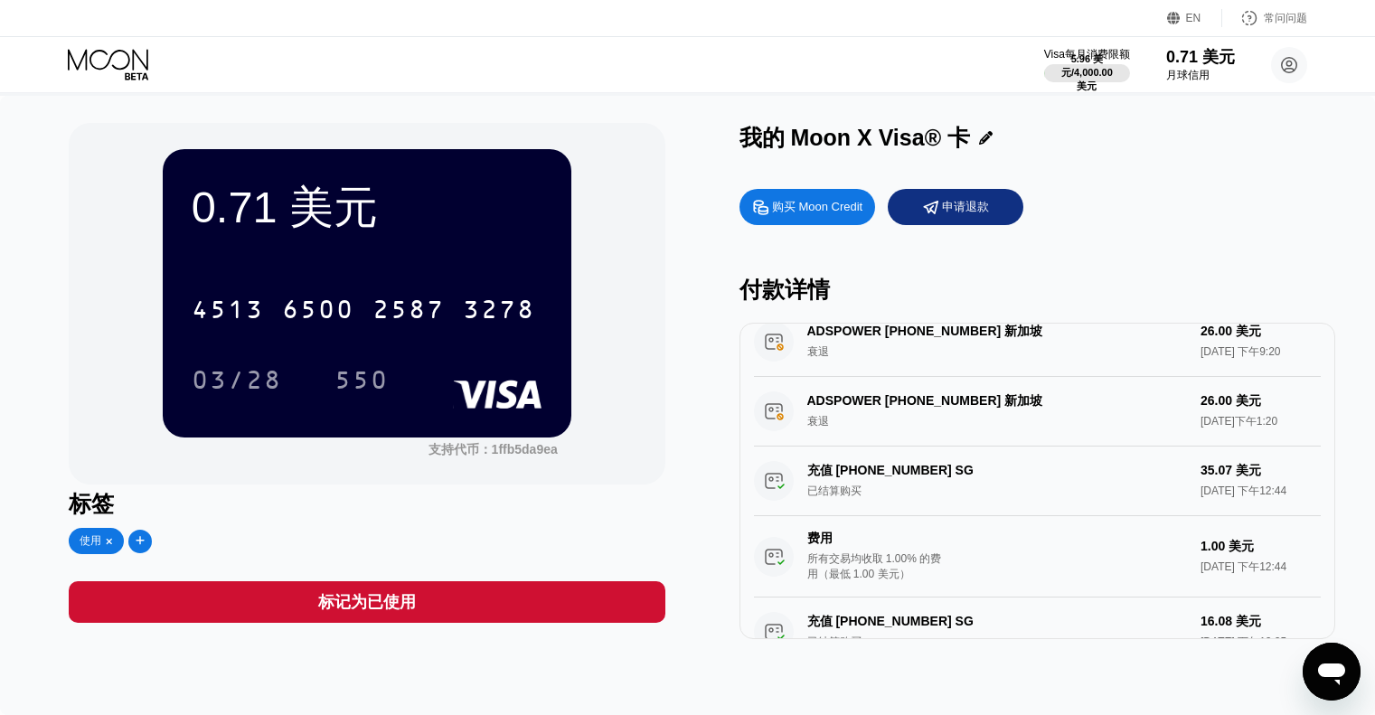
scroll to position [0, 0]
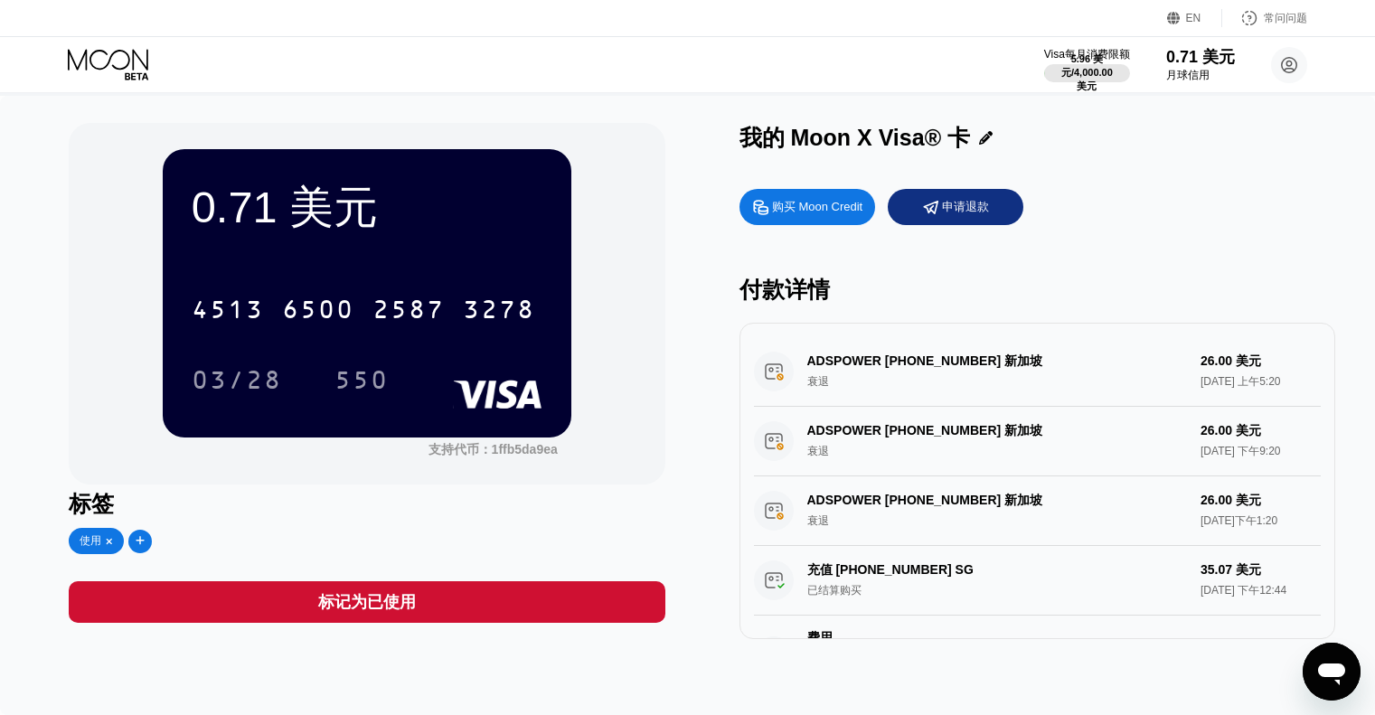
click at [826, 286] on font "付款详情" at bounding box center [784, 289] width 90 height 25
click at [994, 210] on div "申请退款" at bounding box center [956, 207] width 136 height 36
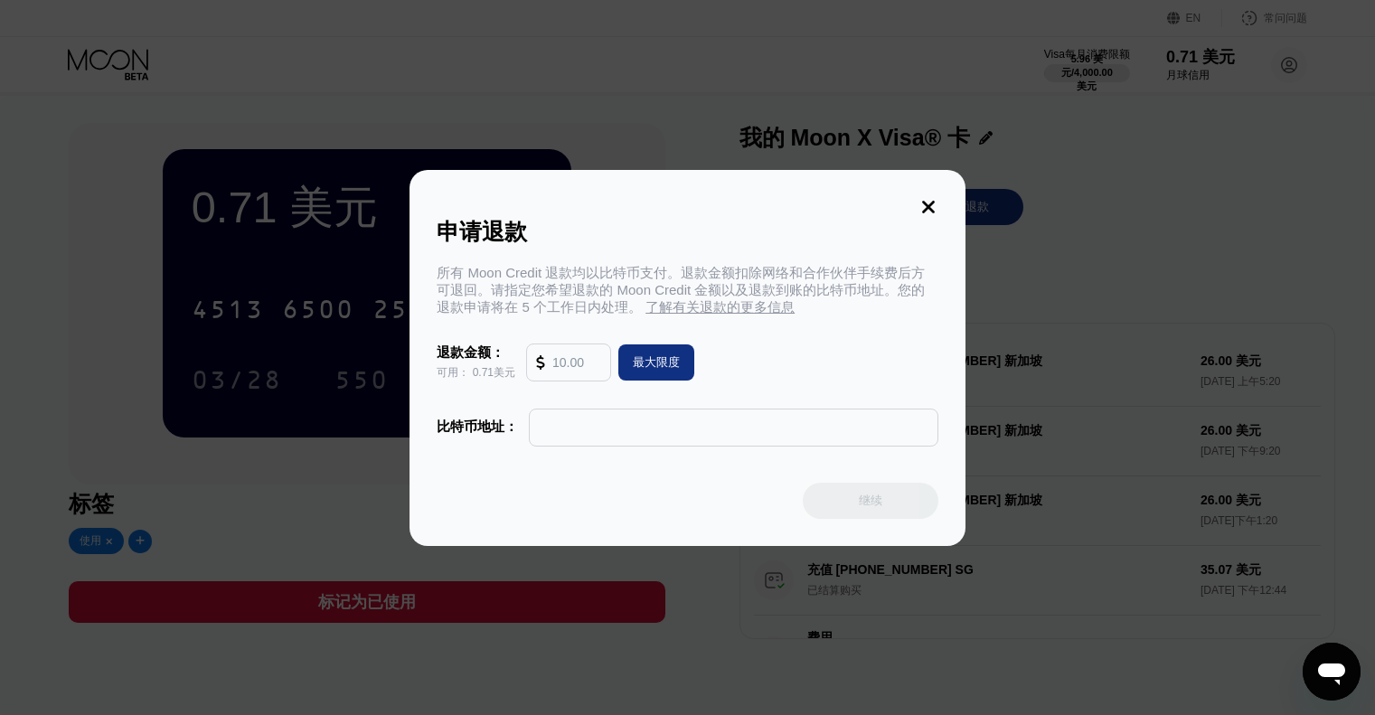
click at [580, 359] on input "text" at bounding box center [576, 362] width 49 height 36
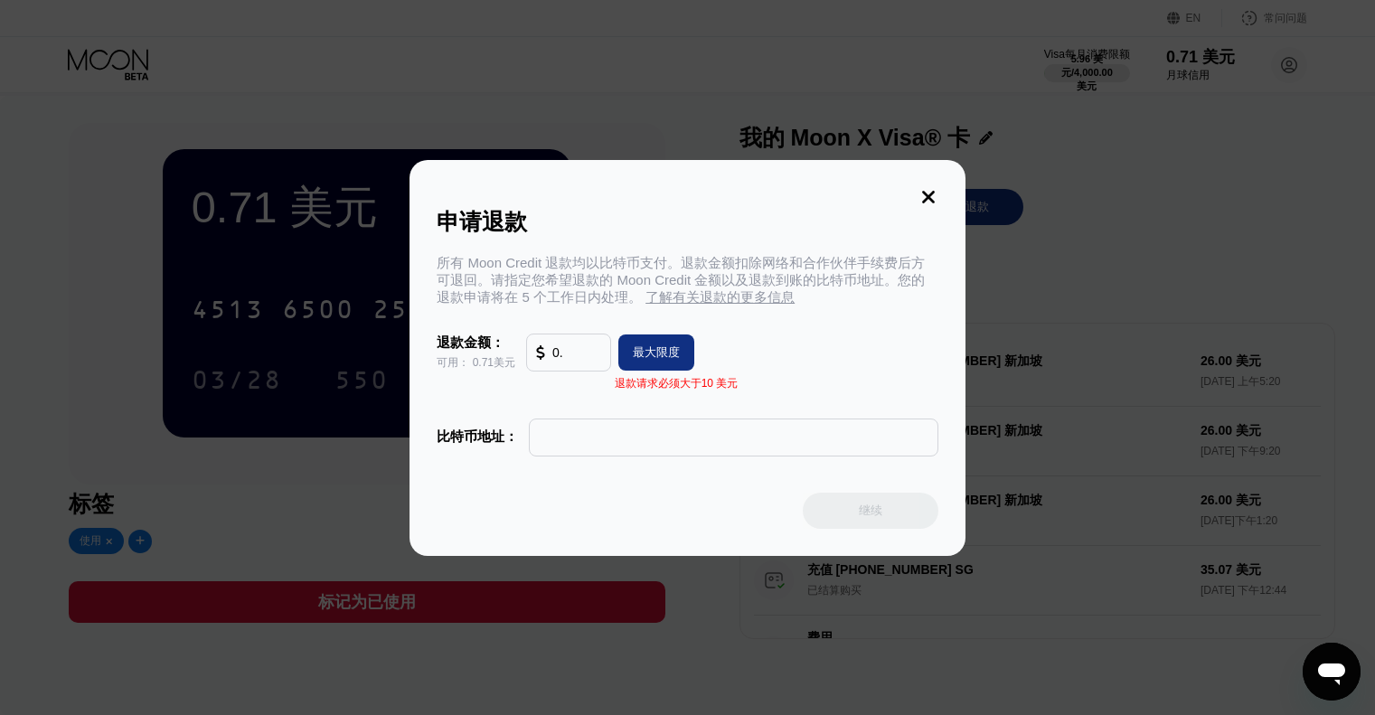
type input "0"
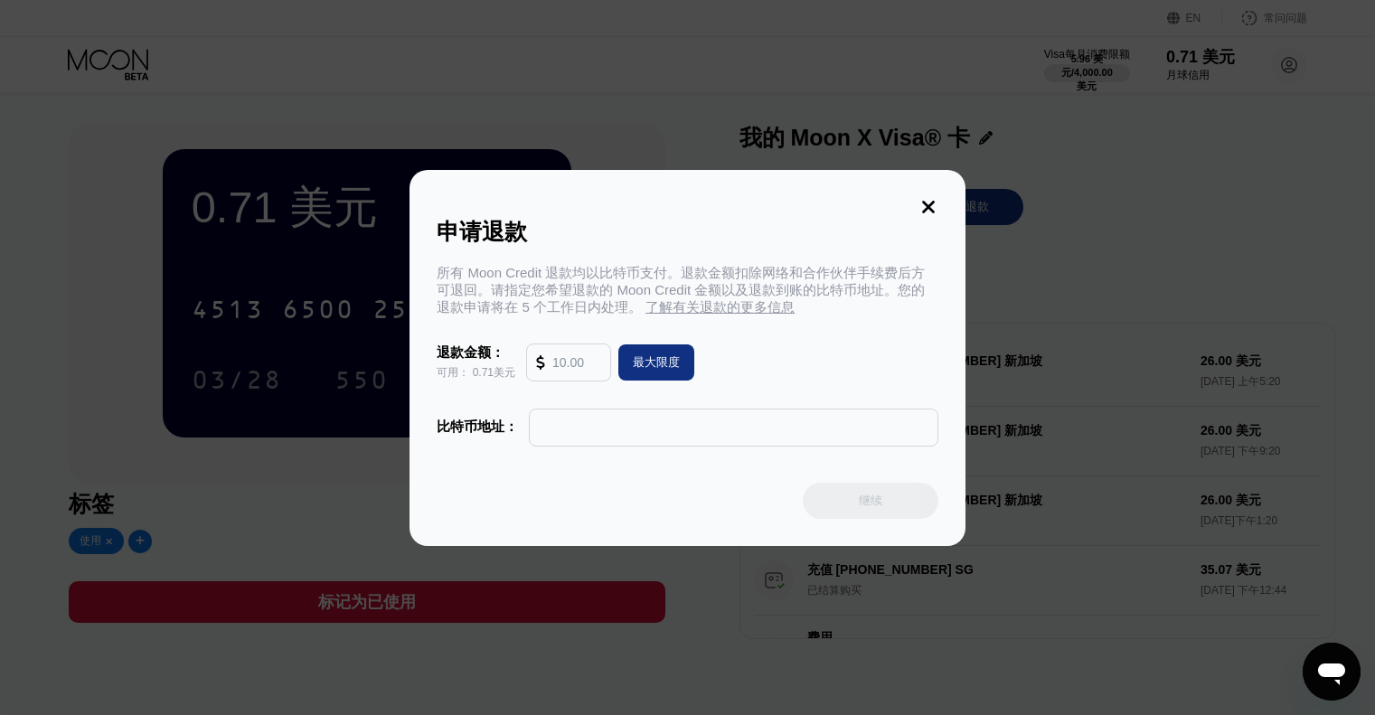
click at [932, 200] on icon at bounding box center [928, 207] width 20 height 20
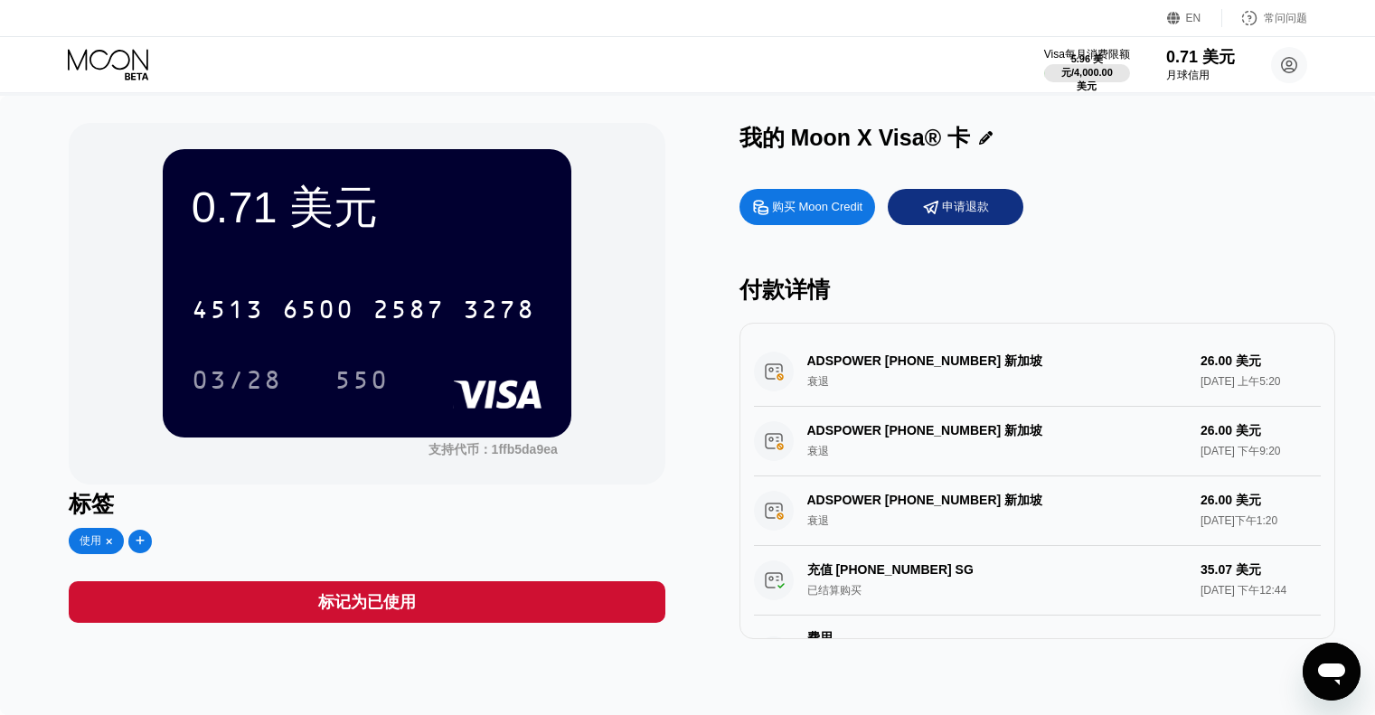
click at [984, 140] on icon at bounding box center [986, 138] width 14 height 14
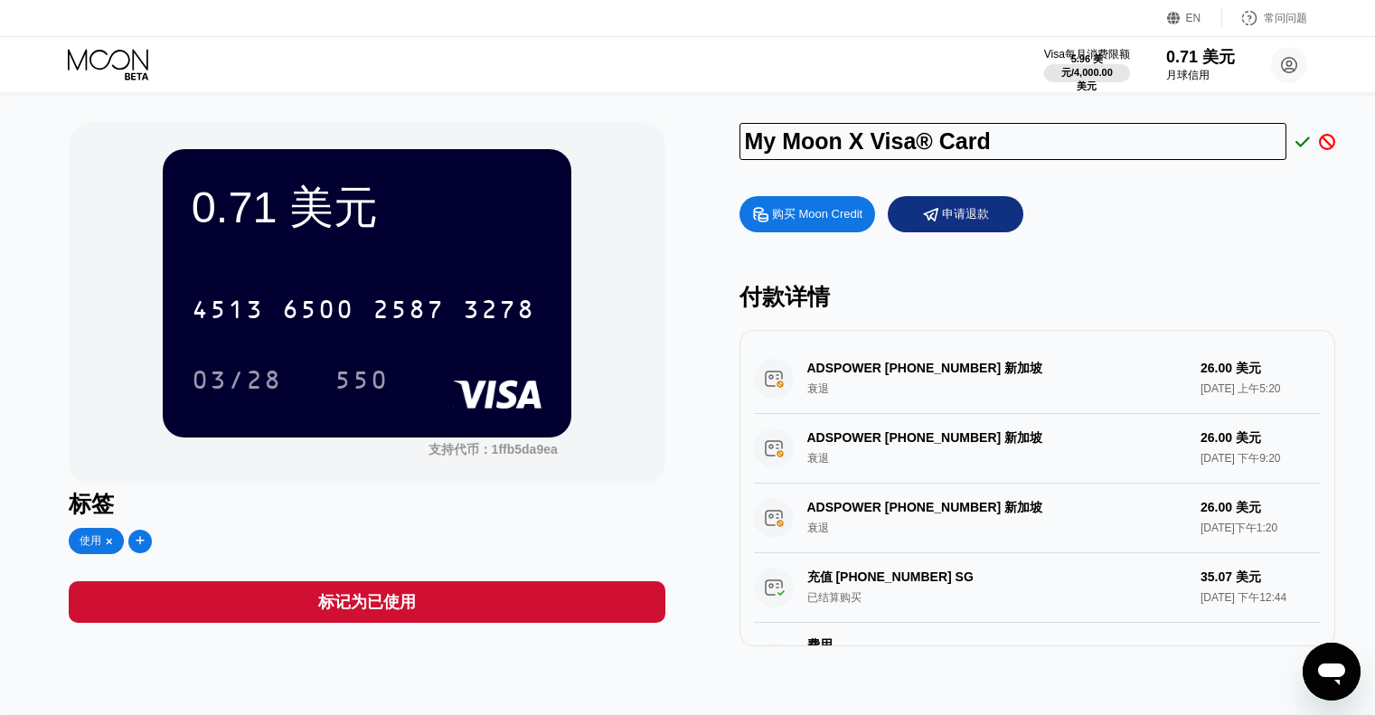
click at [984, 140] on input "My Moon X Visa® Card" at bounding box center [1013, 141] width 548 height 37
click at [1084, 177] on div "My Moon X Visa® Card 购买 Moon Credit 申请退款 付款详情 ADSPOWER +85246030076 新加坡 衰退 26.0…" at bounding box center [1037, 384] width 596 height 523
click at [1288, 70] on circle at bounding box center [1289, 65] width 36 height 36
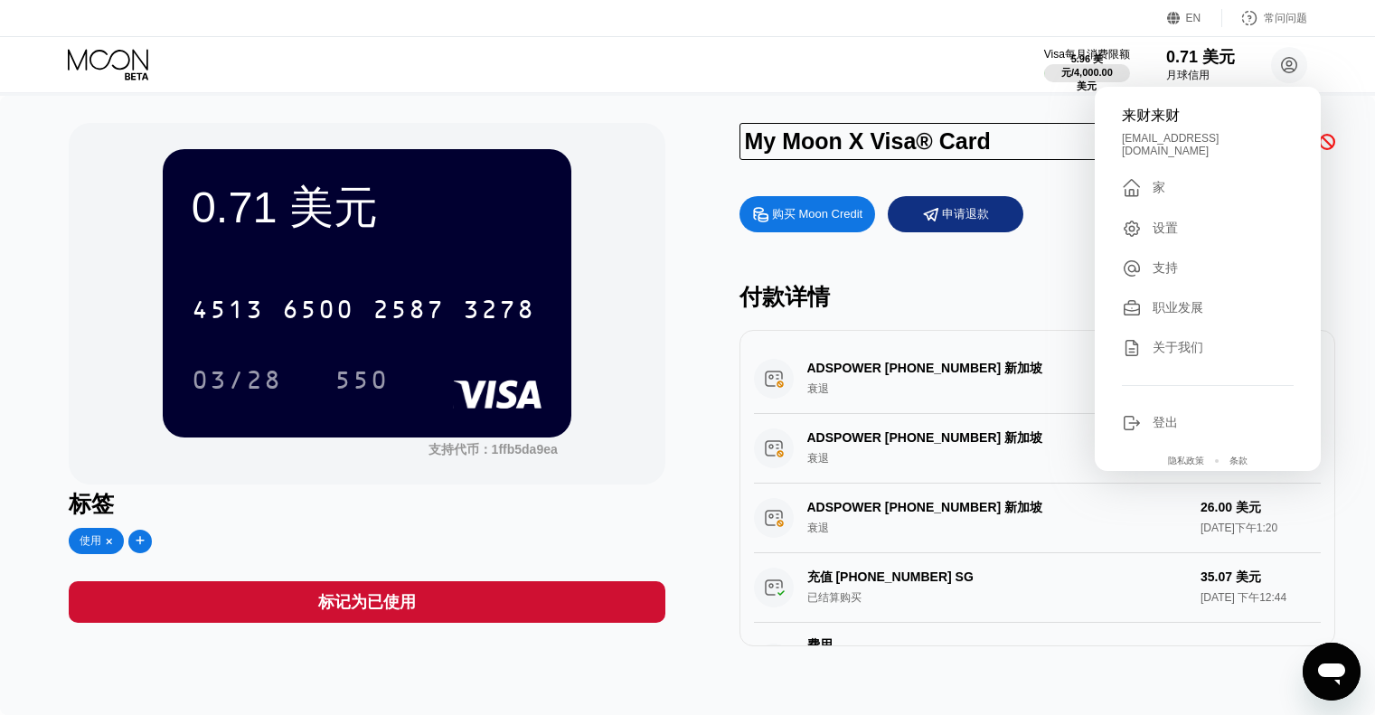
click at [949, 102] on div "0.71 美元 4513 6500 2587 3278 03/28 550 支持代币： 1ffb5da9ea 标签 使用 标记为已使用 My Moon X V…" at bounding box center [687, 405] width 1375 height 619
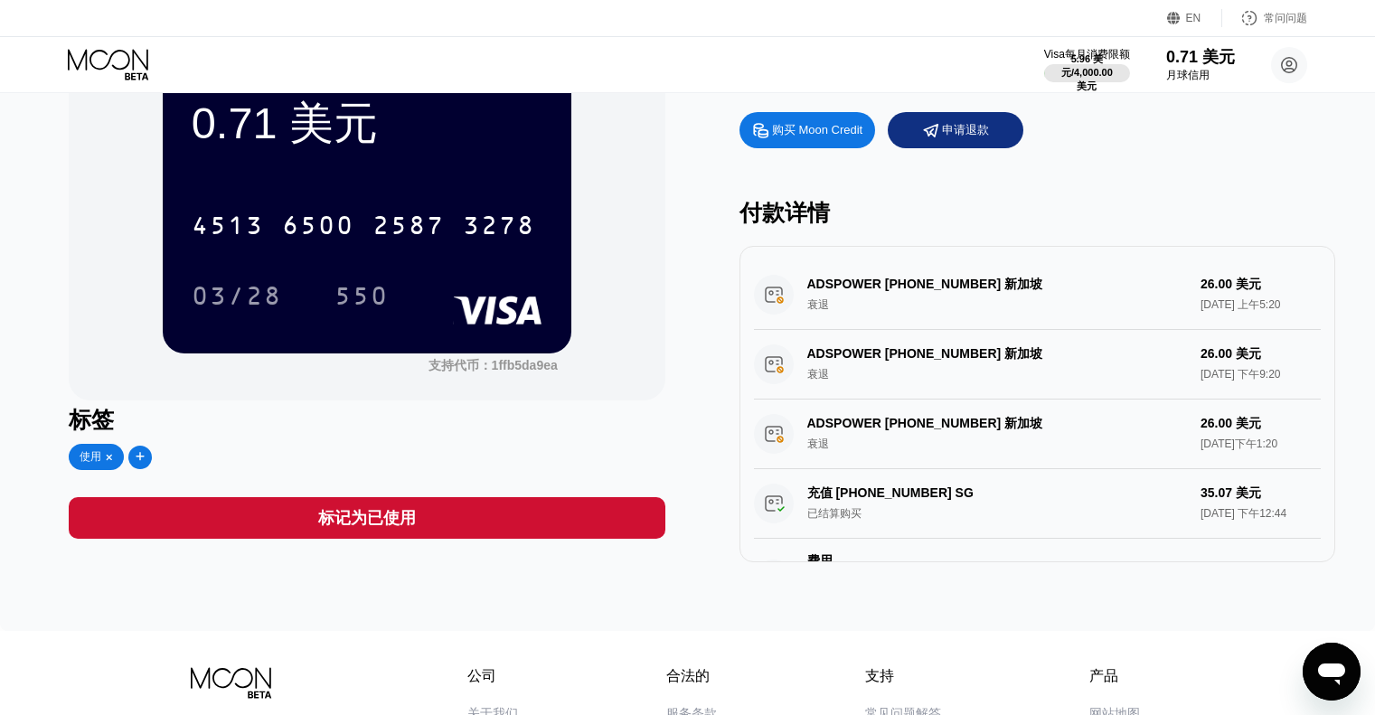
scroll to position [282, 0]
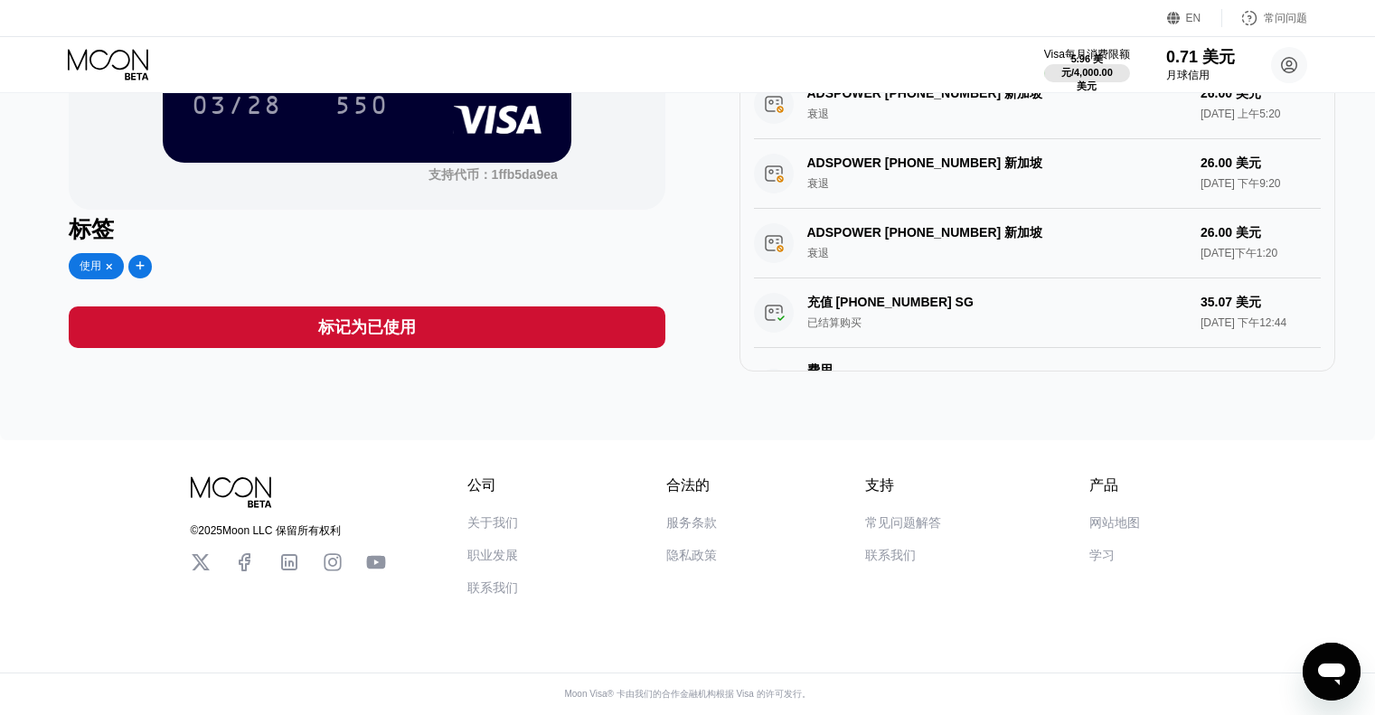
click at [896, 551] on font "联系我们" at bounding box center [890, 555] width 51 height 14
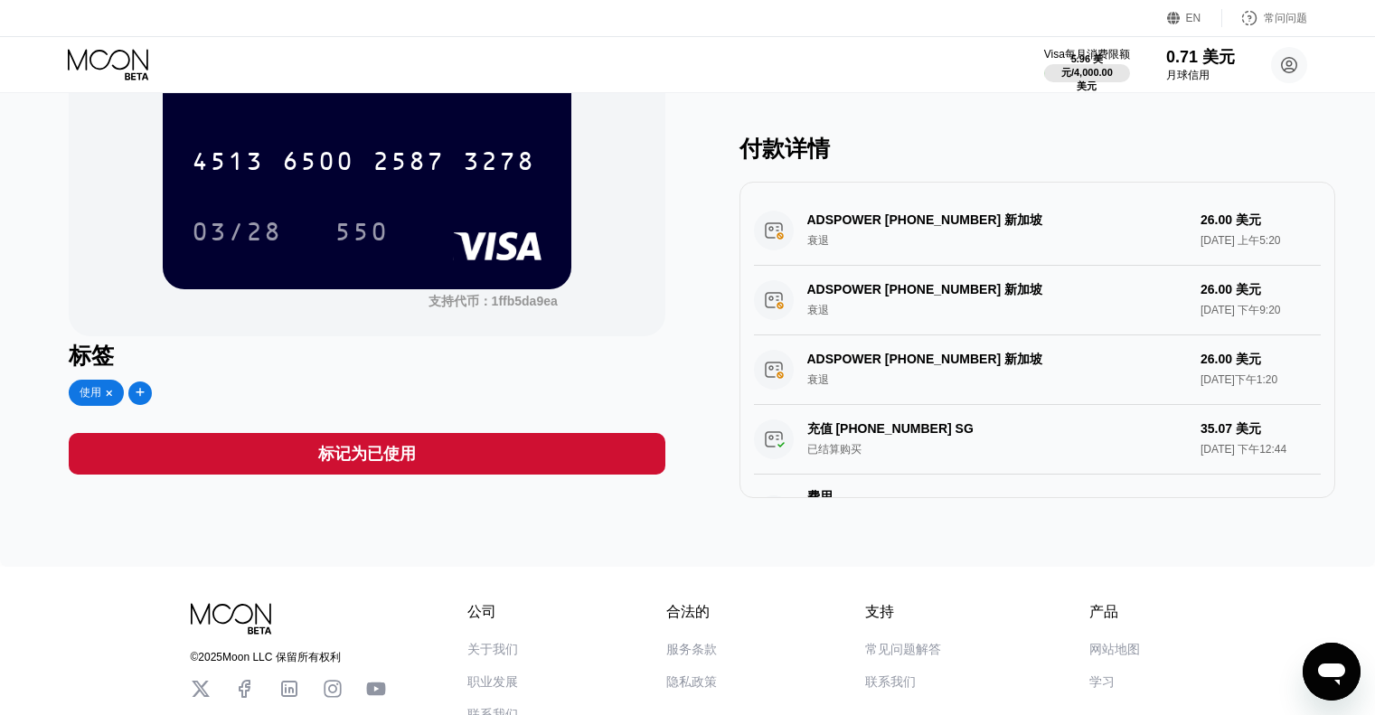
scroll to position [0, 0]
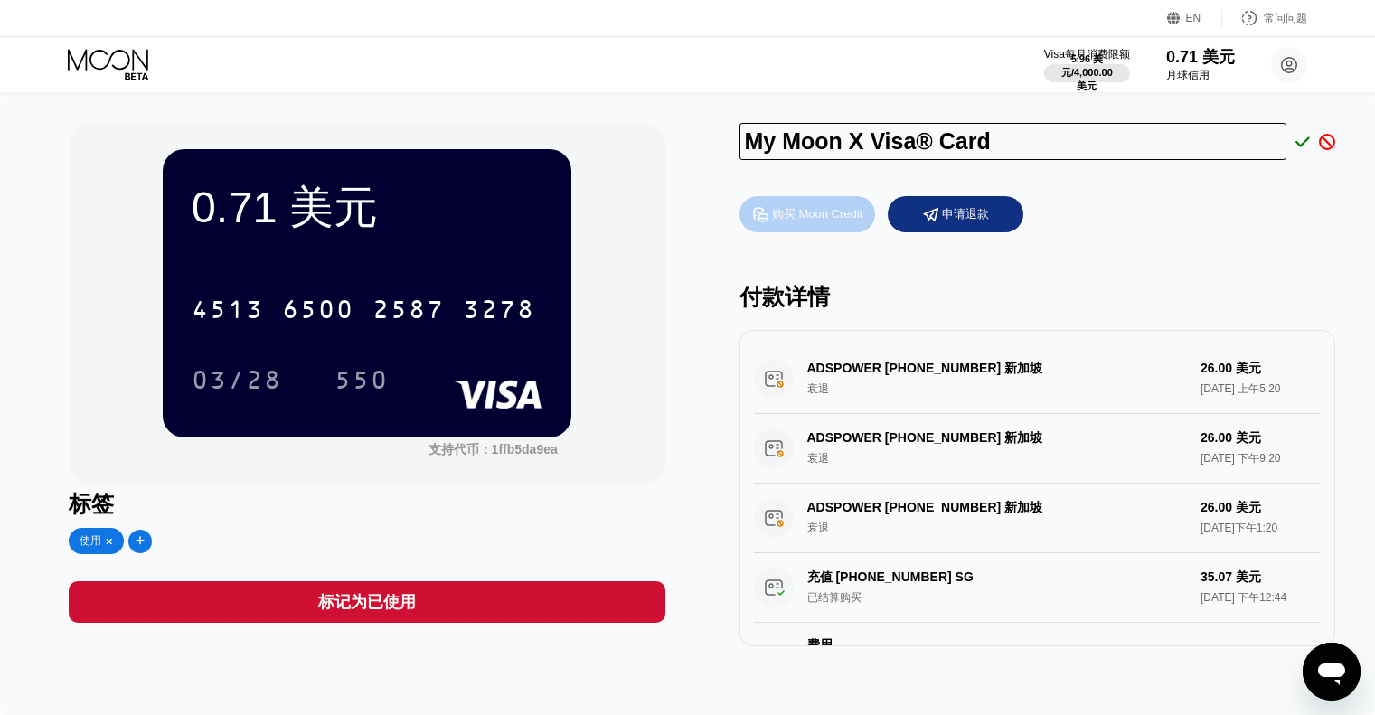
click at [789, 216] on font "购买 Moon Credit" at bounding box center [817, 214] width 90 height 14
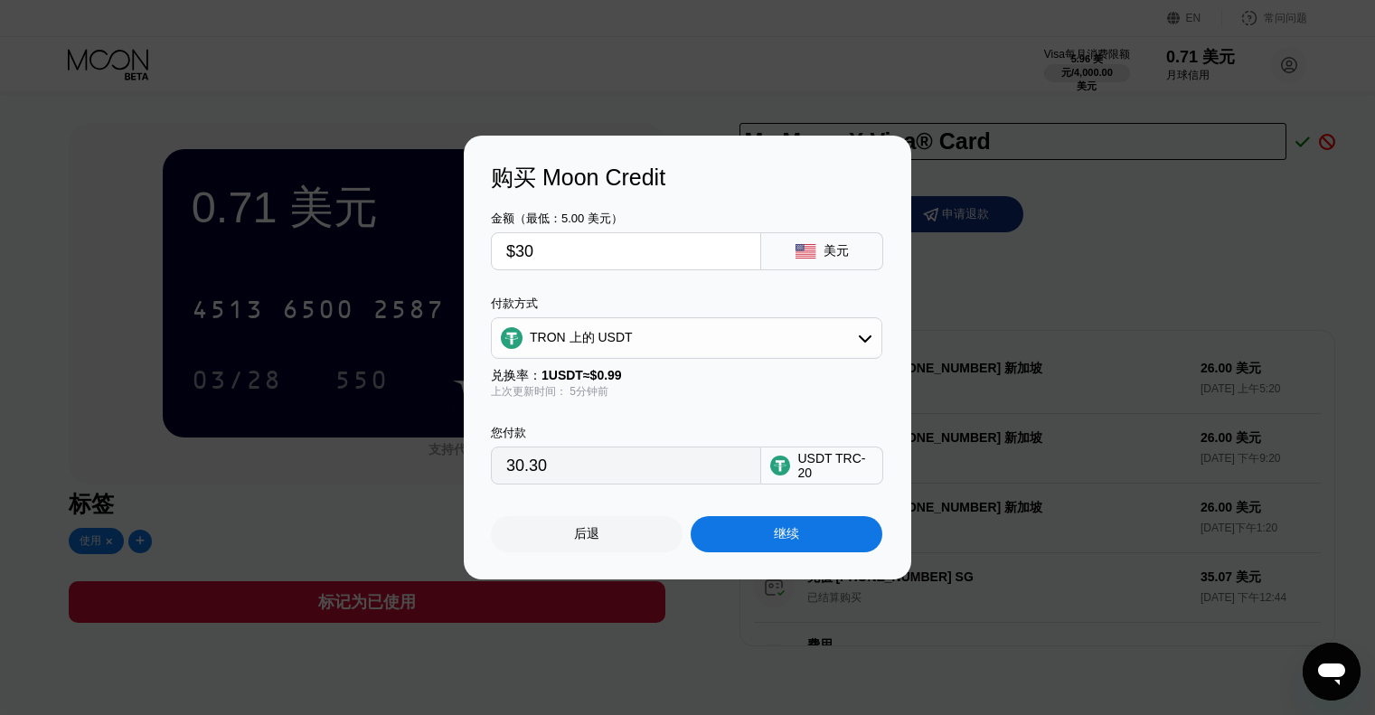
click at [673, 256] on input "$30" at bounding box center [626, 251] width 240 height 36
click at [807, 532] on div "继续" at bounding box center [787, 534] width 192 height 36
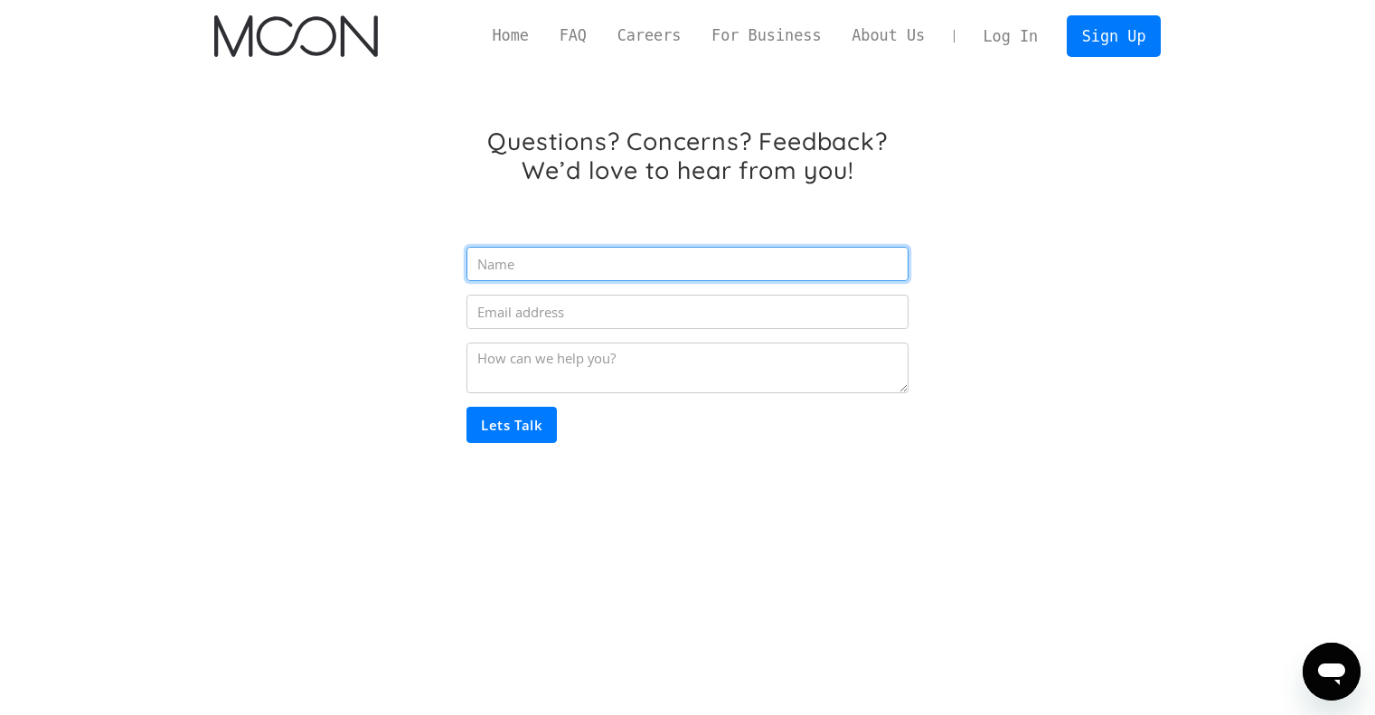
click at [549, 260] on input "Email Form" at bounding box center [686, 264] width 441 height 34
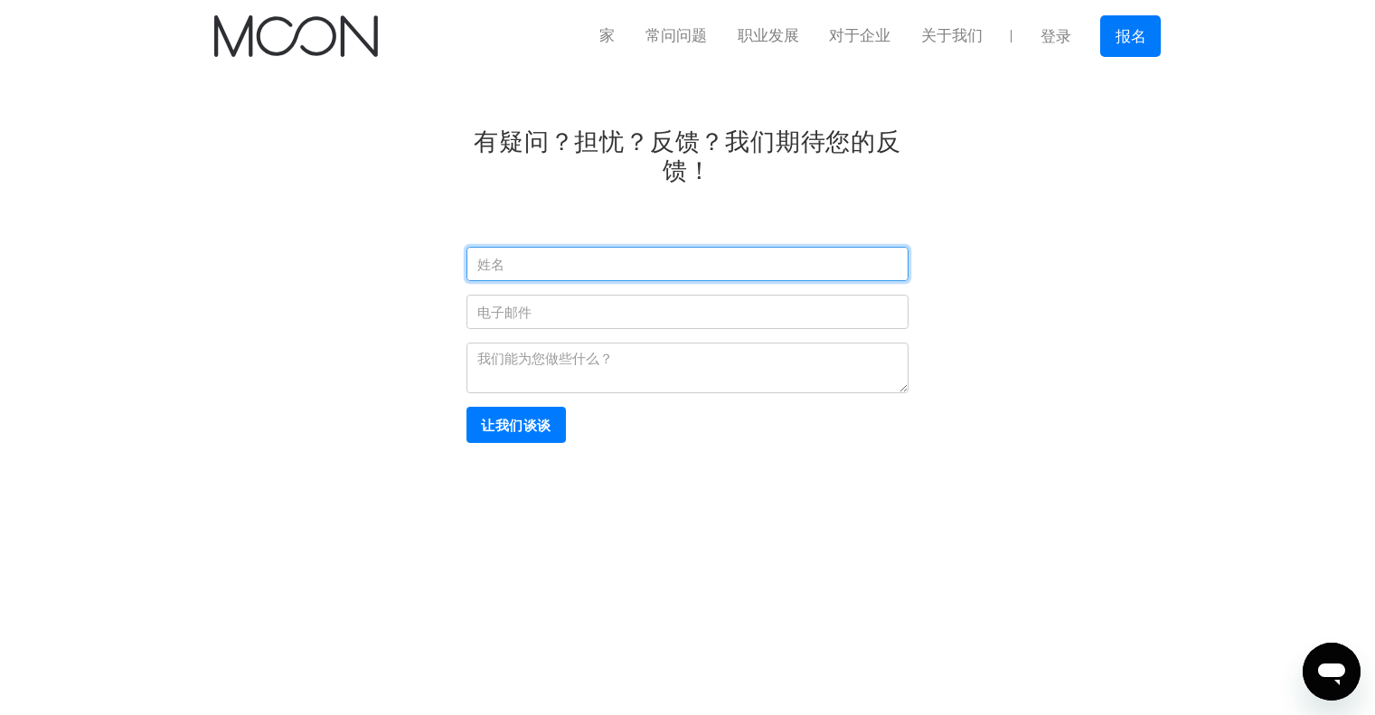
click at [513, 261] on input "电子邮件表格" at bounding box center [686, 264] width 441 height 34
click at [589, 259] on input "电子邮件表格" at bounding box center [686, 264] width 441 height 34
click at [501, 423] on input "让我们谈谈" at bounding box center [515, 425] width 99 height 36
type input "sd"
click at [551, 431] on input "让我们谈谈" at bounding box center [515, 425] width 99 height 36
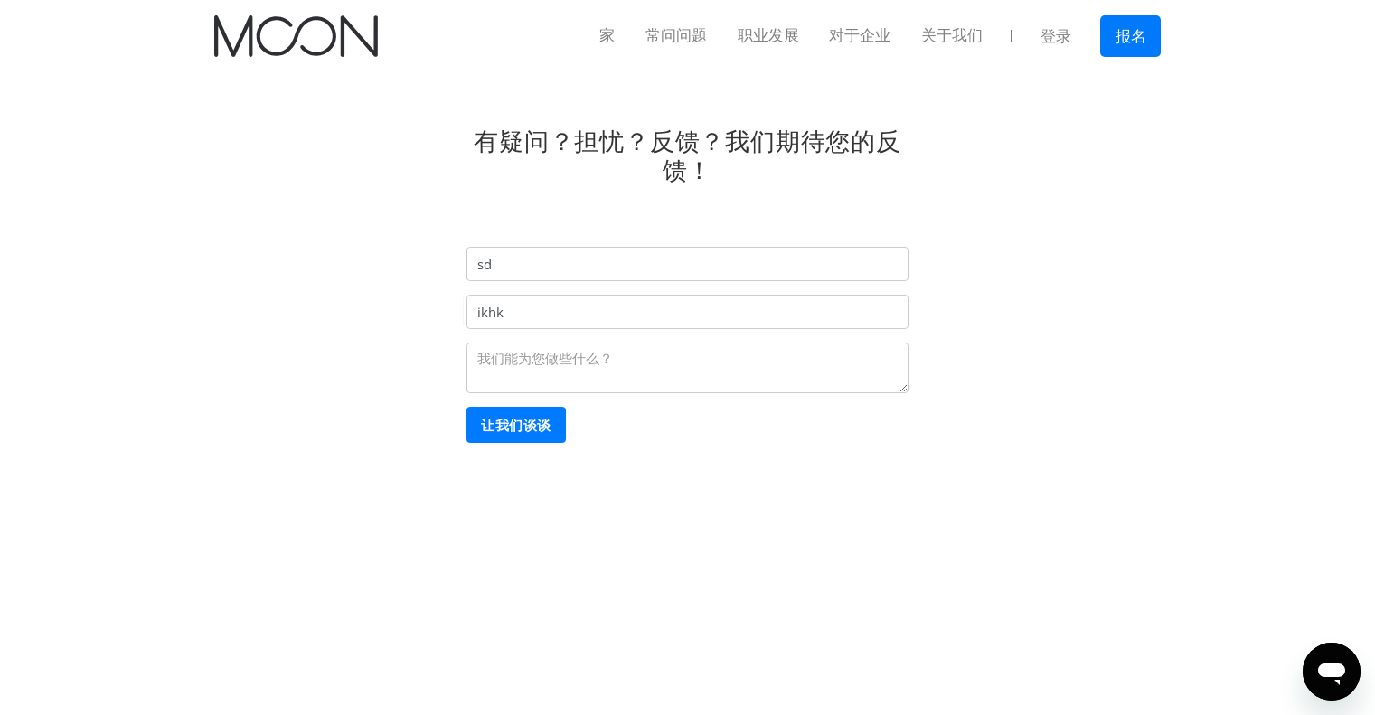
click at [510, 428] on input "让我们谈谈" at bounding box center [515, 425] width 99 height 36
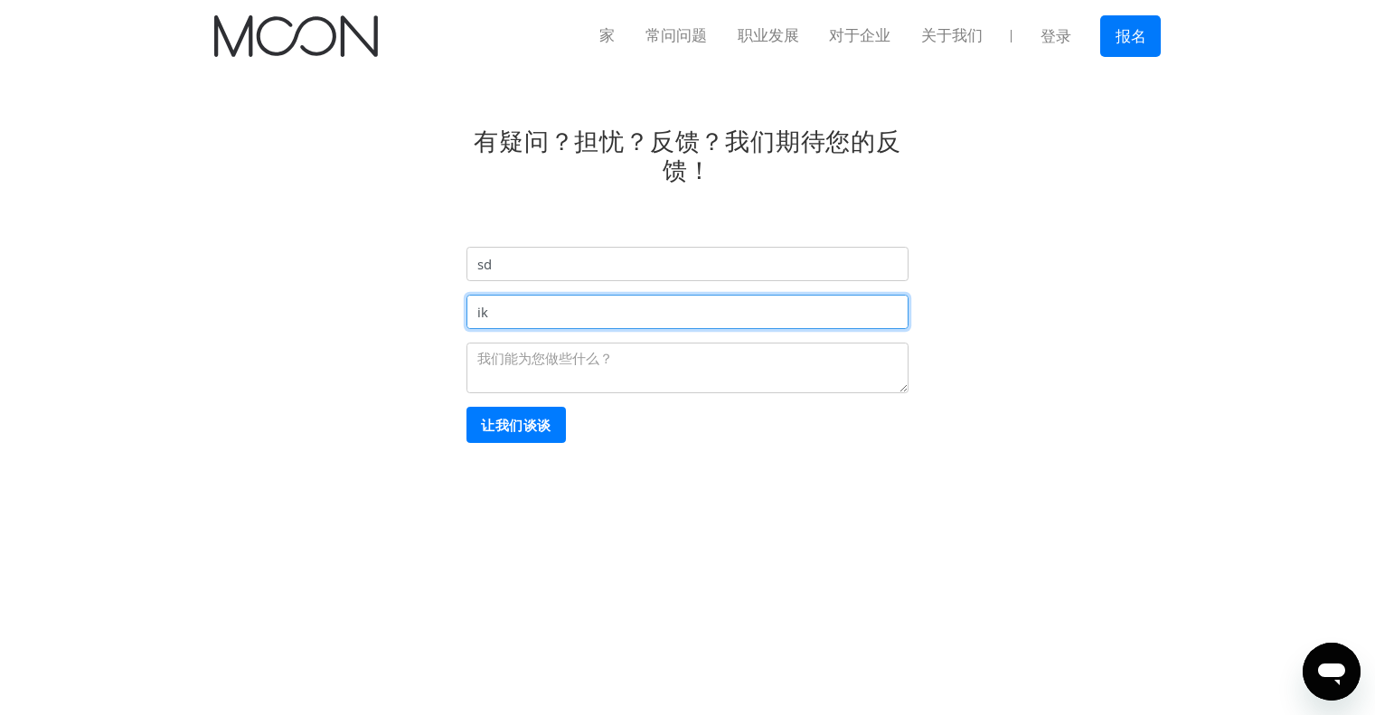
type input "i"
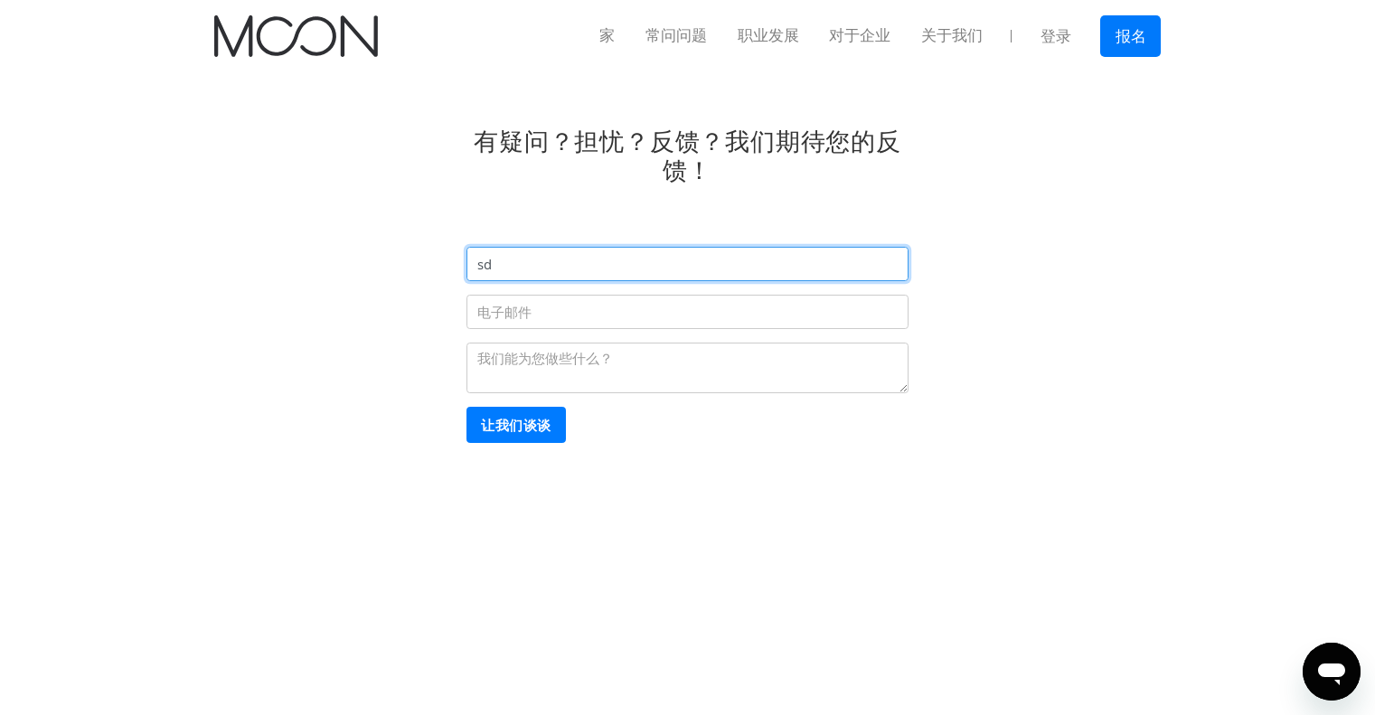
type input "s"
click at [541, 261] on input "电子邮件表格" at bounding box center [686, 264] width 441 height 34
click at [1062, 37] on font "登录" at bounding box center [1056, 36] width 31 height 18
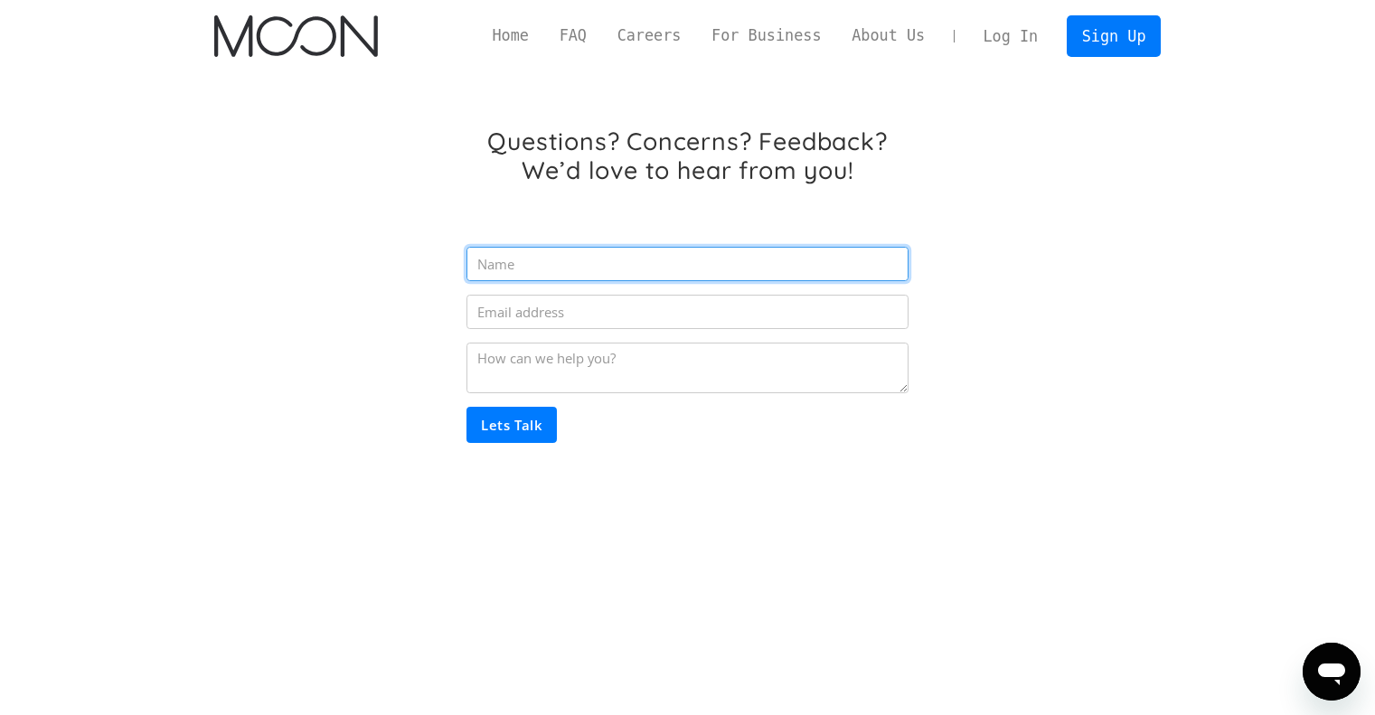
click at [560, 271] on input "Email Form" at bounding box center [686, 264] width 441 height 34
click at [578, 332] on form "Lets Talk" at bounding box center [686, 338] width 441 height 209
click at [574, 397] on form "Lets Talk" at bounding box center [686, 338] width 441 height 209
click at [484, 419] on input "Lets Talk" at bounding box center [511, 425] width 90 height 36
type input "hdghf"
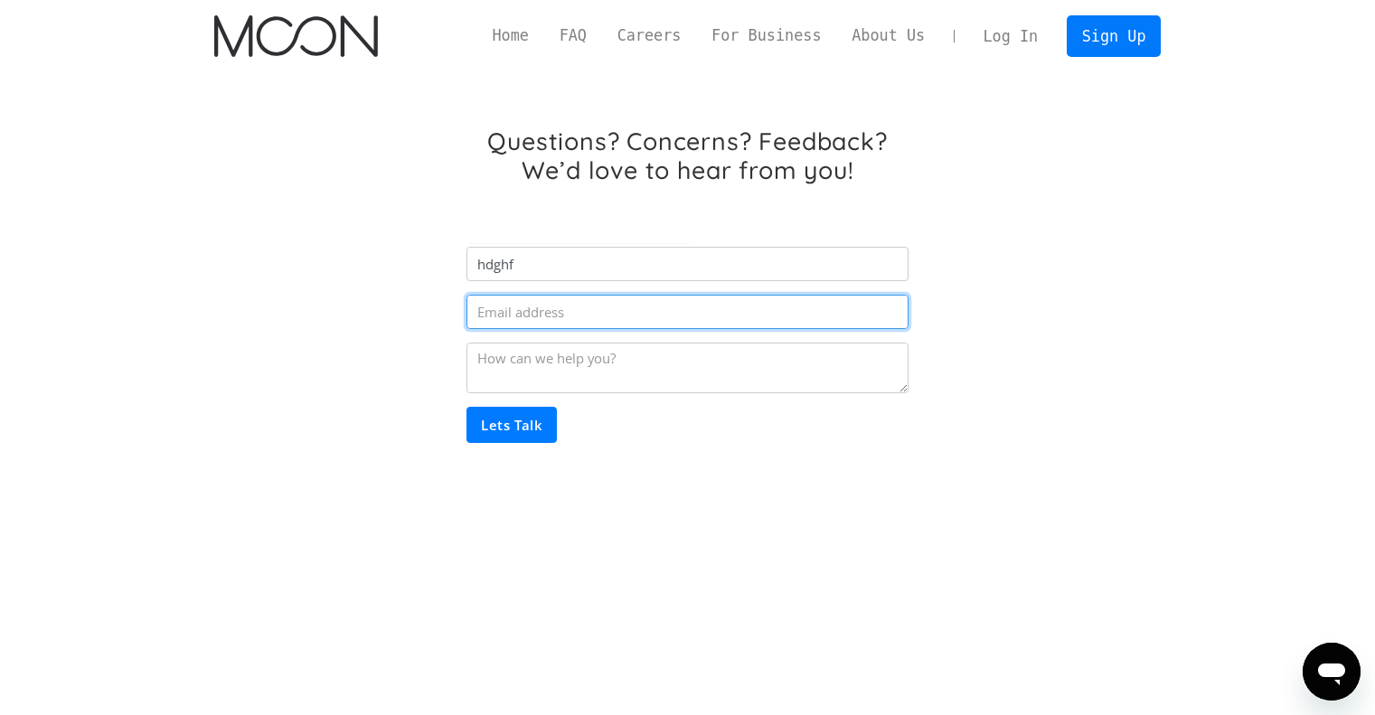
click at [598, 312] on input "Email Form" at bounding box center [686, 312] width 441 height 34
type input "f"
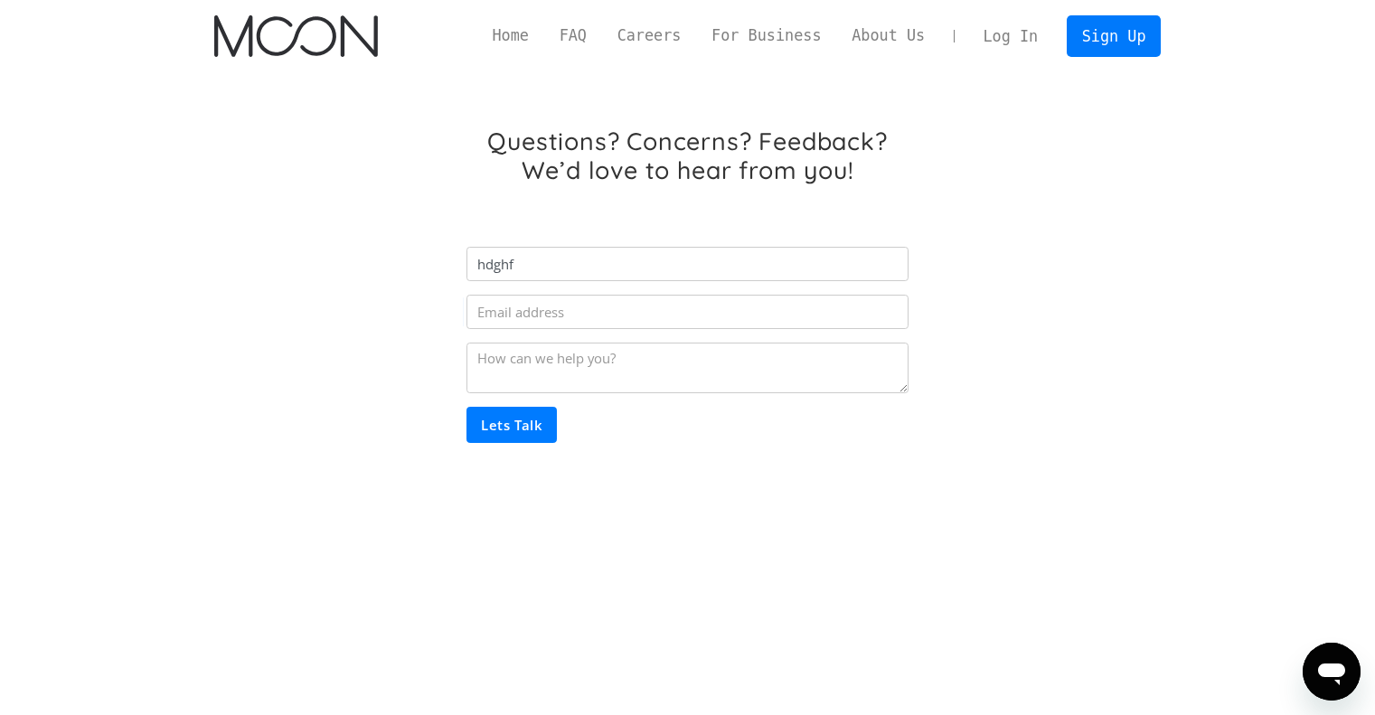
click at [657, 297] on form "hdghf Lets Talk" at bounding box center [686, 338] width 441 height 209
click at [648, 330] on form "hdghf Lets Talk" at bounding box center [686, 338] width 441 height 209
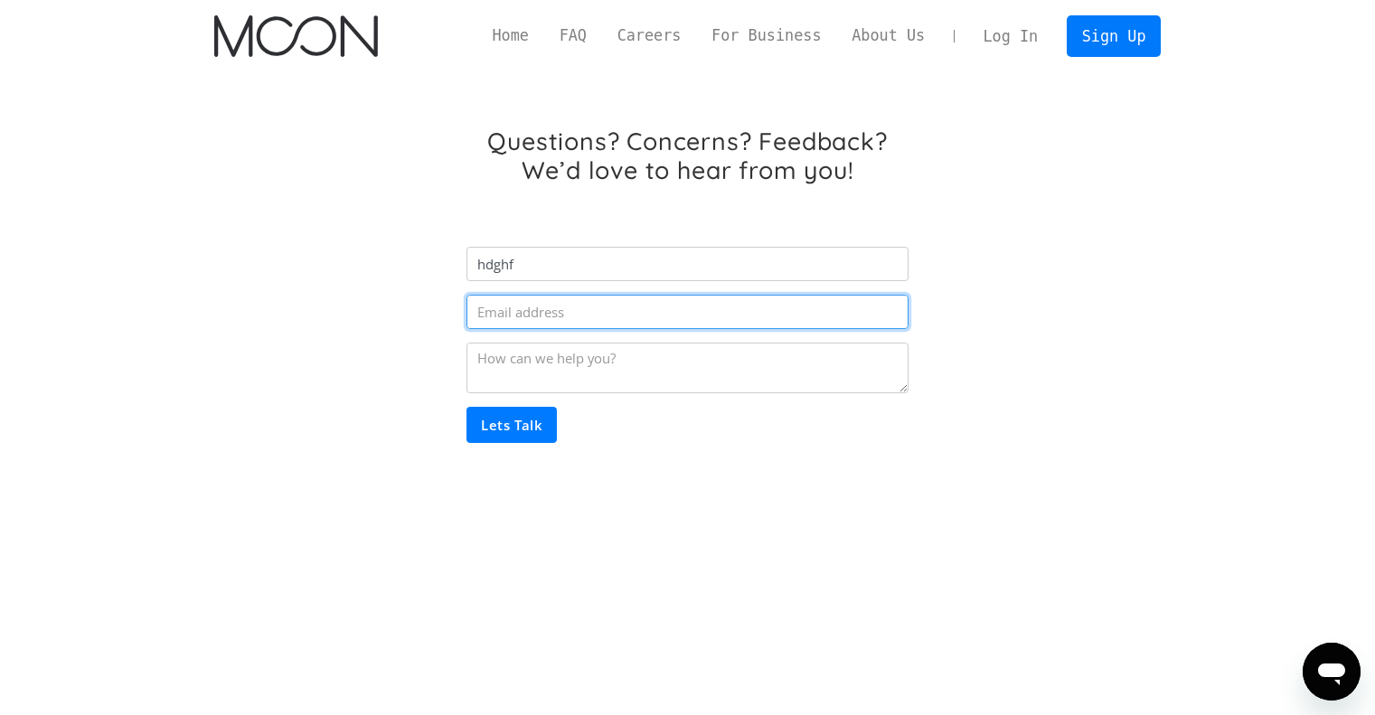
click at [649, 324] on input "Email Form" at bounding box center [686, 312] width 441 height 34
type input "andreadhailu92@gmail.com"
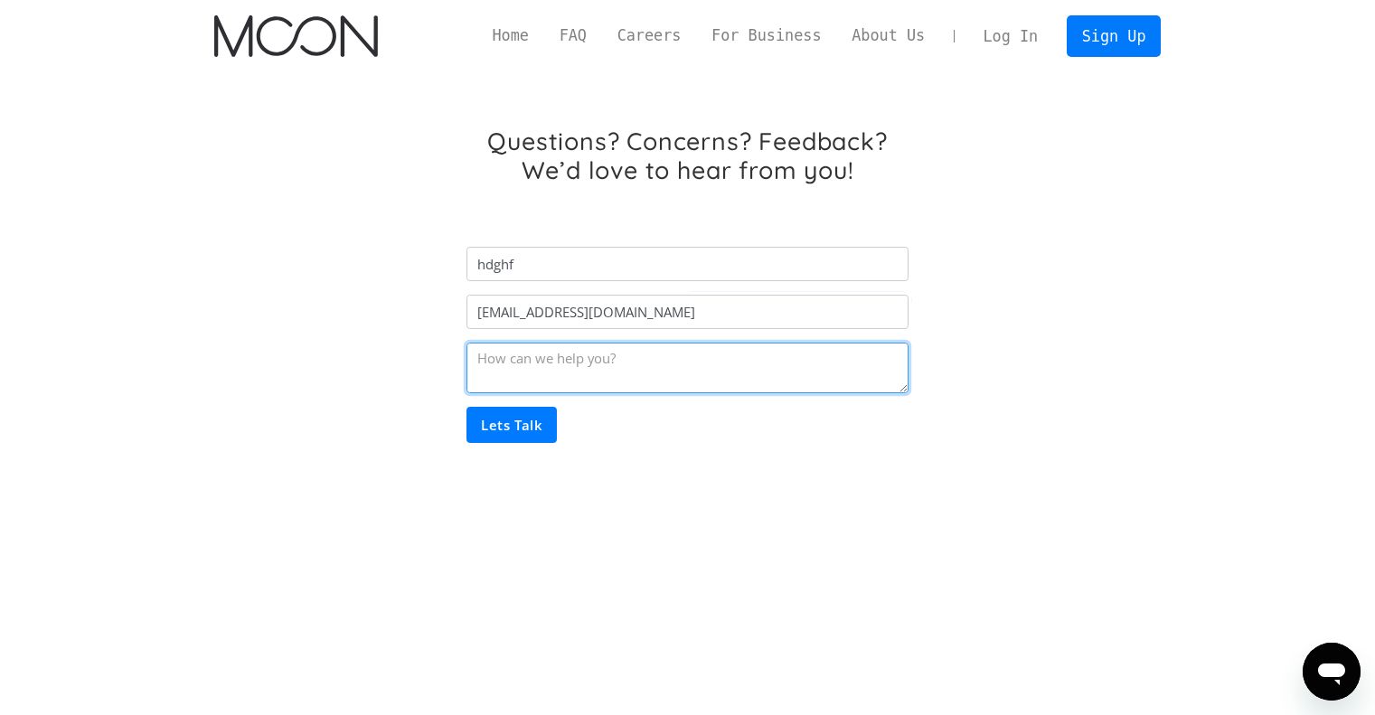
click at [578, 375] on textarea "Email Form" at bounding box center [686, 368] width 441 height 51
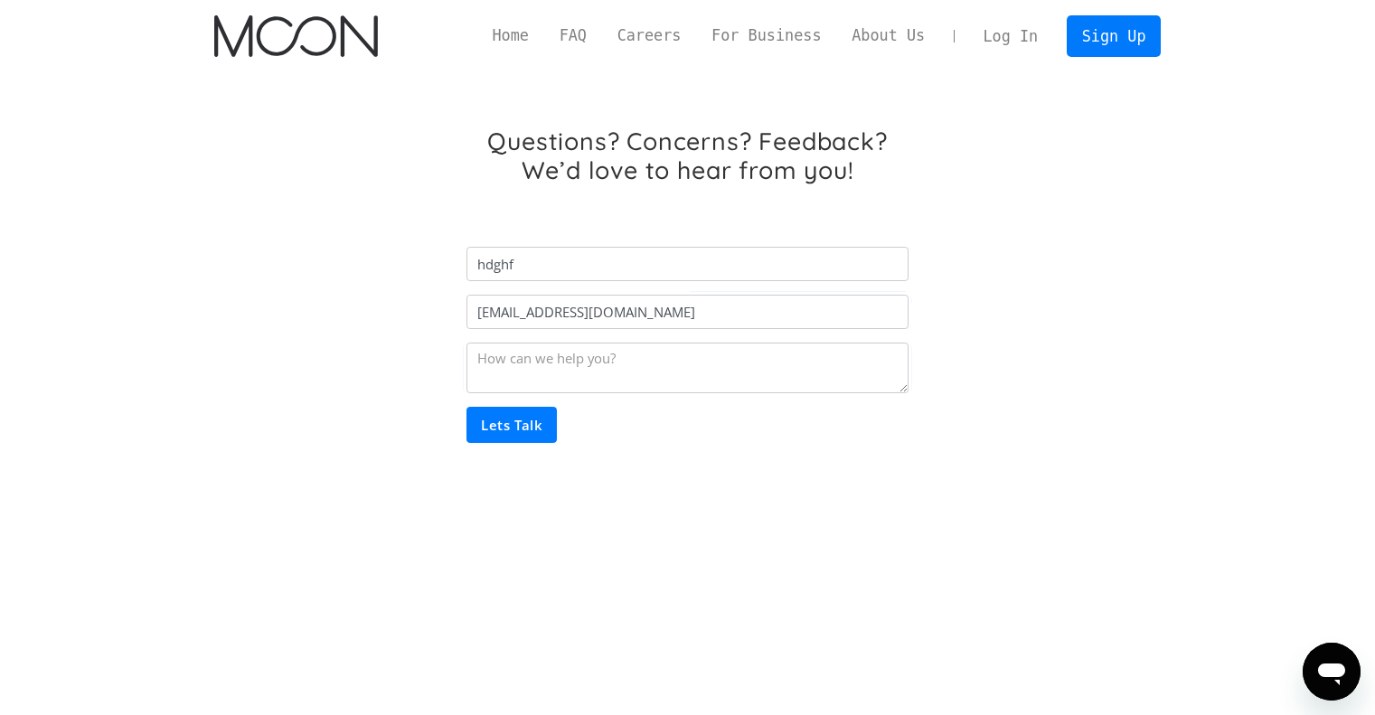
click at [513, 428] on input "Lets Talk" at bounding box center [511, 425] width 90 height 36
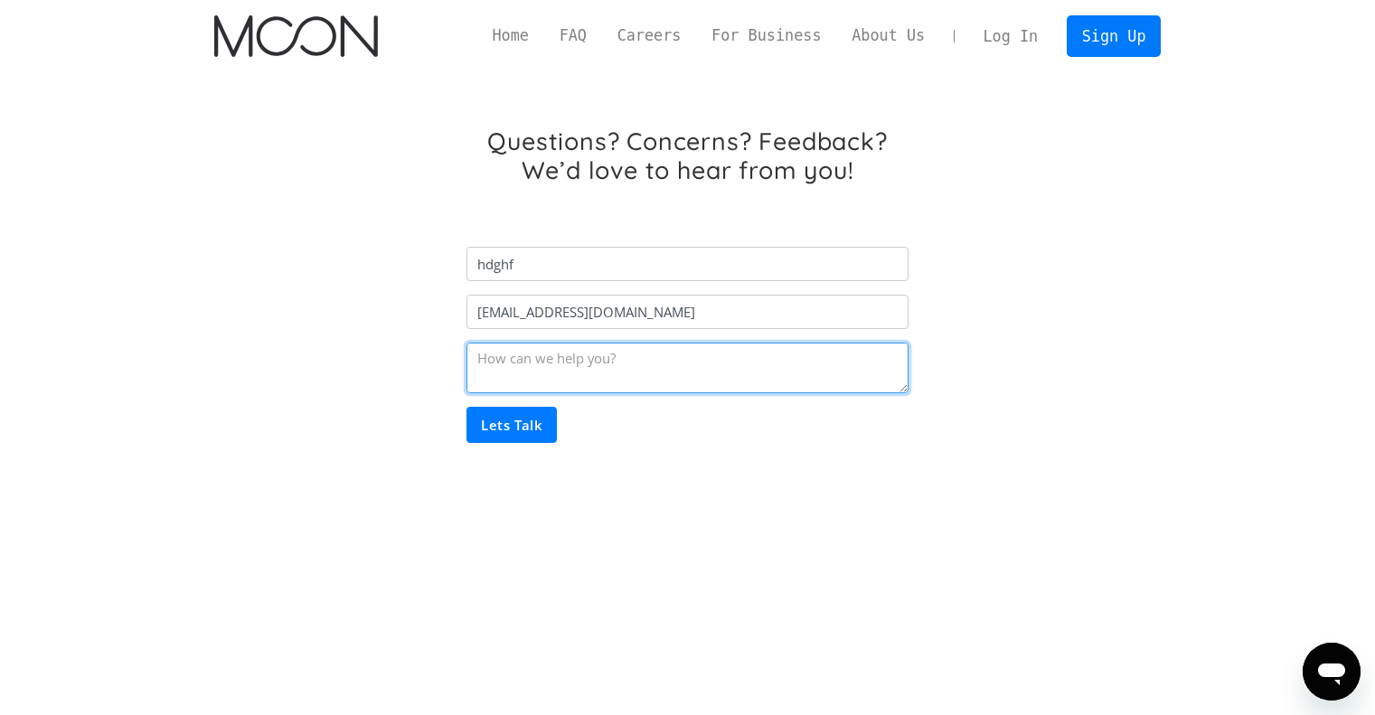
click at [601, 382] on textarea "Email Form" at bounding box center [686, 368] width 441 height 51
type textarea "操作错误"
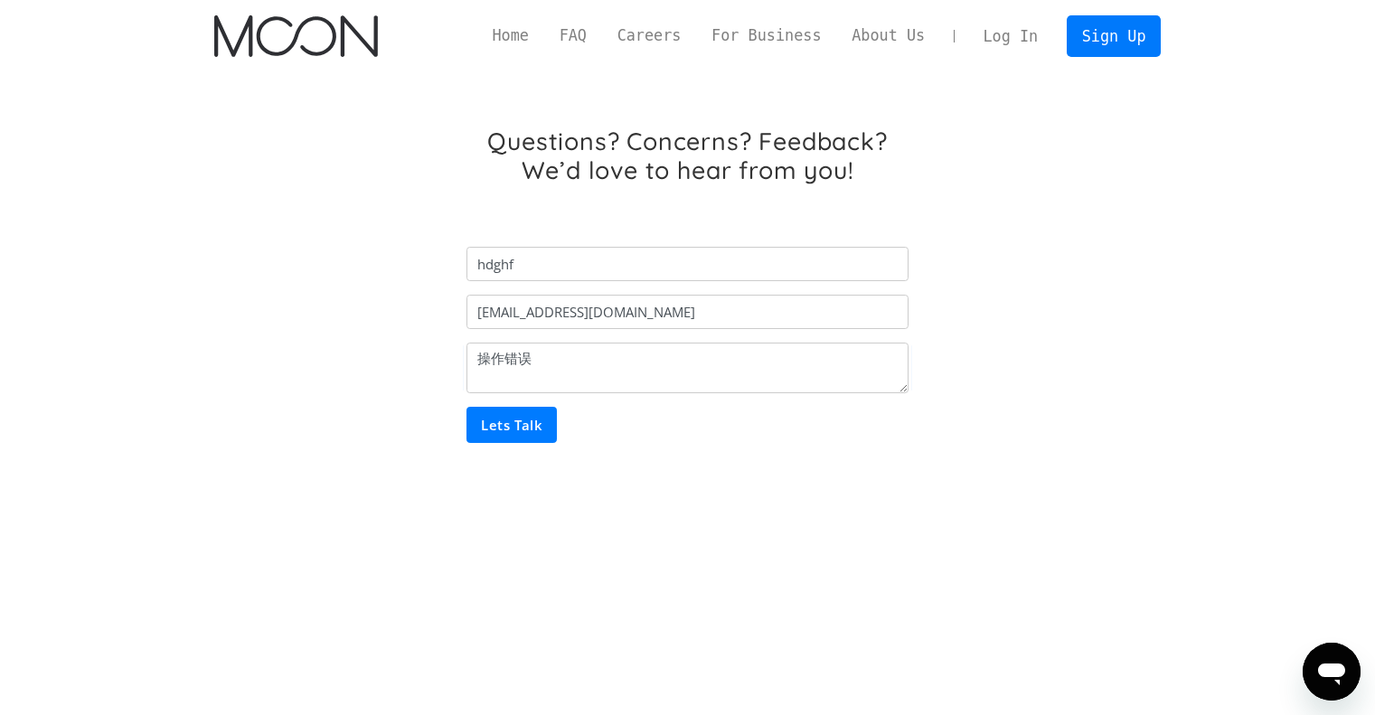
click at [500, 410] on input "Lets Talk" at bounding box center [511, 425] width 90 height 36
type input "Please wait..."
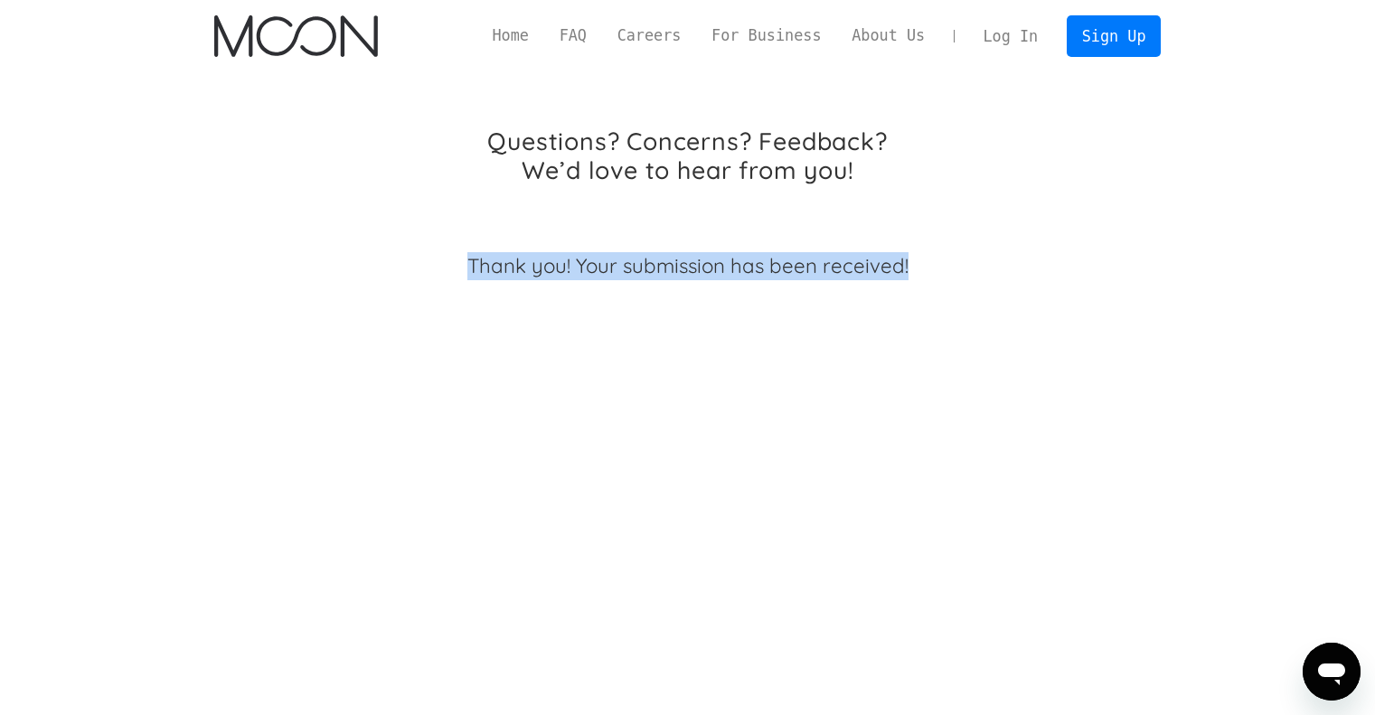
drag, startPoint x: 455, startPoint y: 259, endPoint x: 983, endPoint y: 339, distance: 533.9
click at [985, 337] on div "Questions? Concerns? Feedback? We’d love to hear from you! hdghf andreadhailu92…" at bounding box center [687, 246] width 947 height 349
click at [968, 344] on div "Questions? Concerns? Feedback? We’d love to hear from you! hdghf andreadhailu92…" at bounding box center [687, 246] width 947 height 349
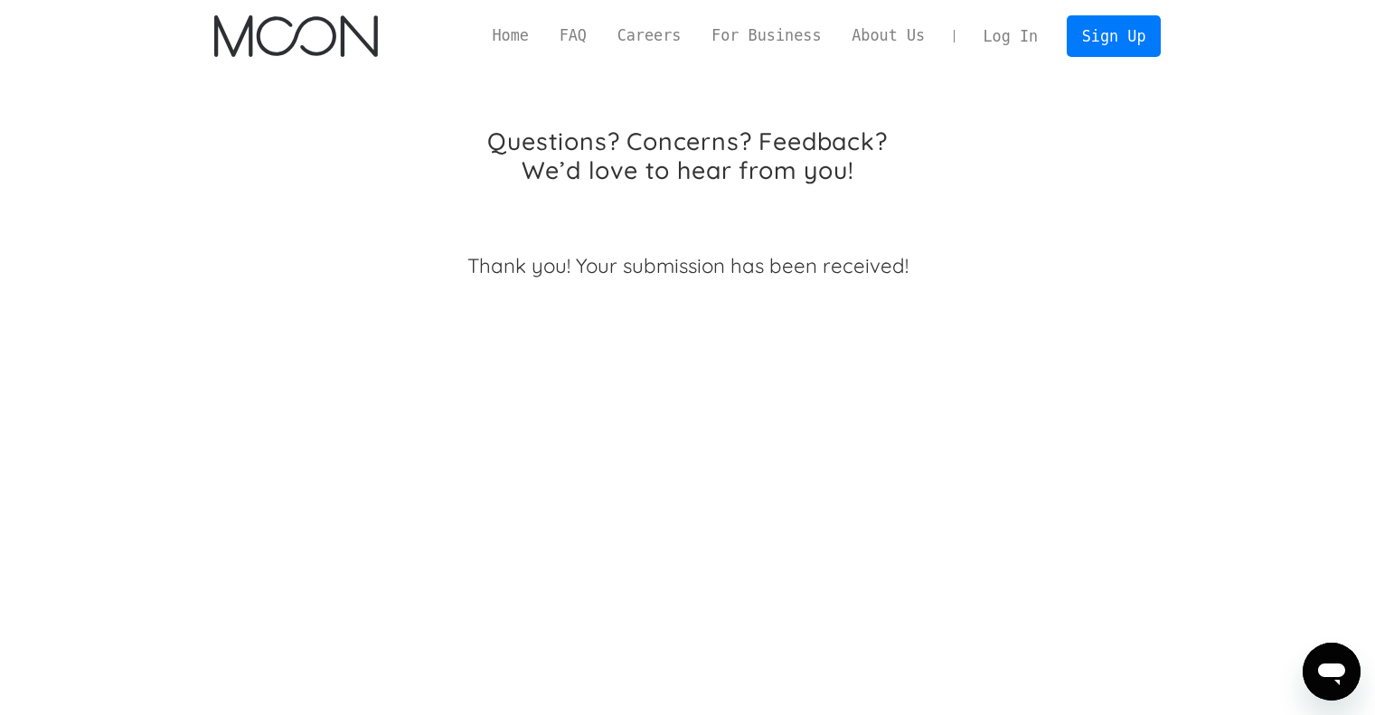
drag, startPoint x: 570, startPoint y: 148, endPoint x: 525, endPoint y: 98, distance: 67.3
click at [570, 148] on h1 "Questions? Concerns? Feedback? We’d love to hear from you!" at bounding box center [686, 156] width 441 height 58
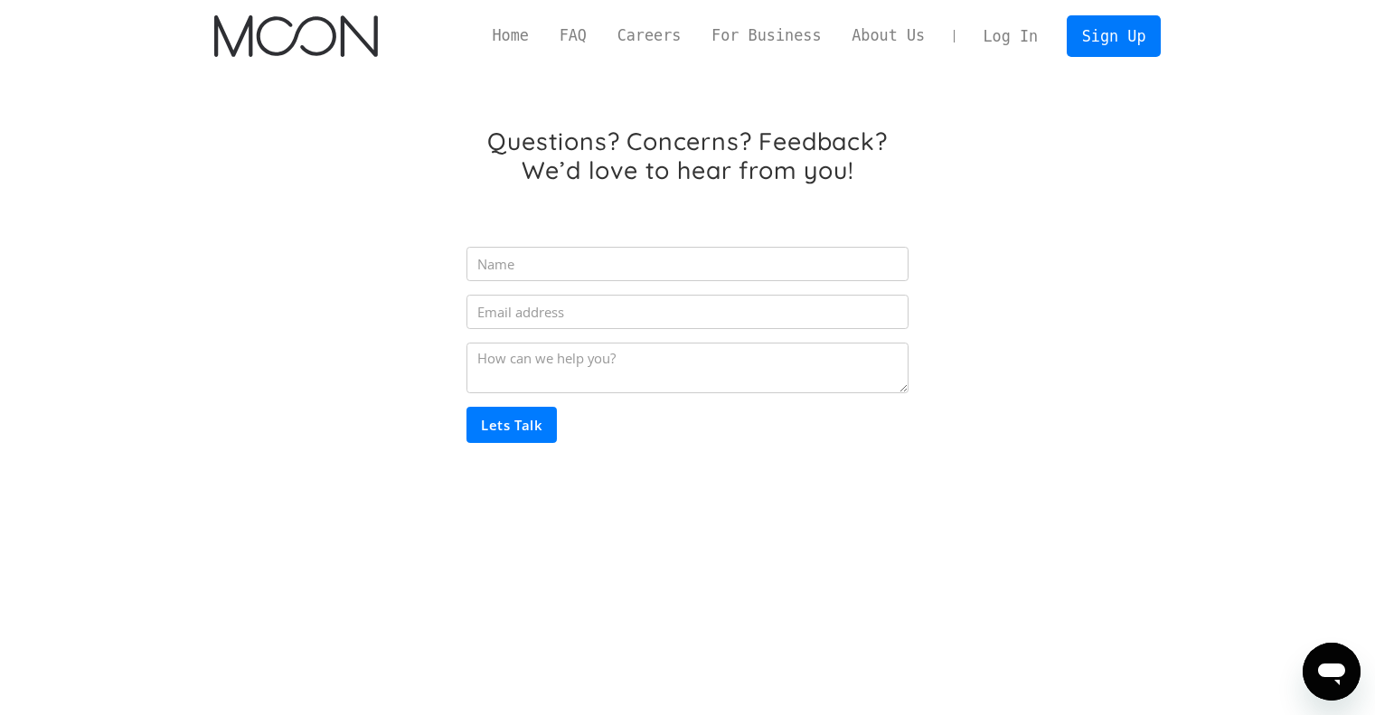
drag, startPoint x: 1269, startPoint y: 259, endPoint x: 1242, endPoint y: 230, distance: 40.3
click at [1261, 250] on section "Questions? Concerns? Feedback? We’d love to hear from you! Lets Talk Thank you!…" at bounding box center [687, 319] width 1375 height 494
click at [602, 40] on link "FAQ" at bounding box center [573, 35] width 58 height 23
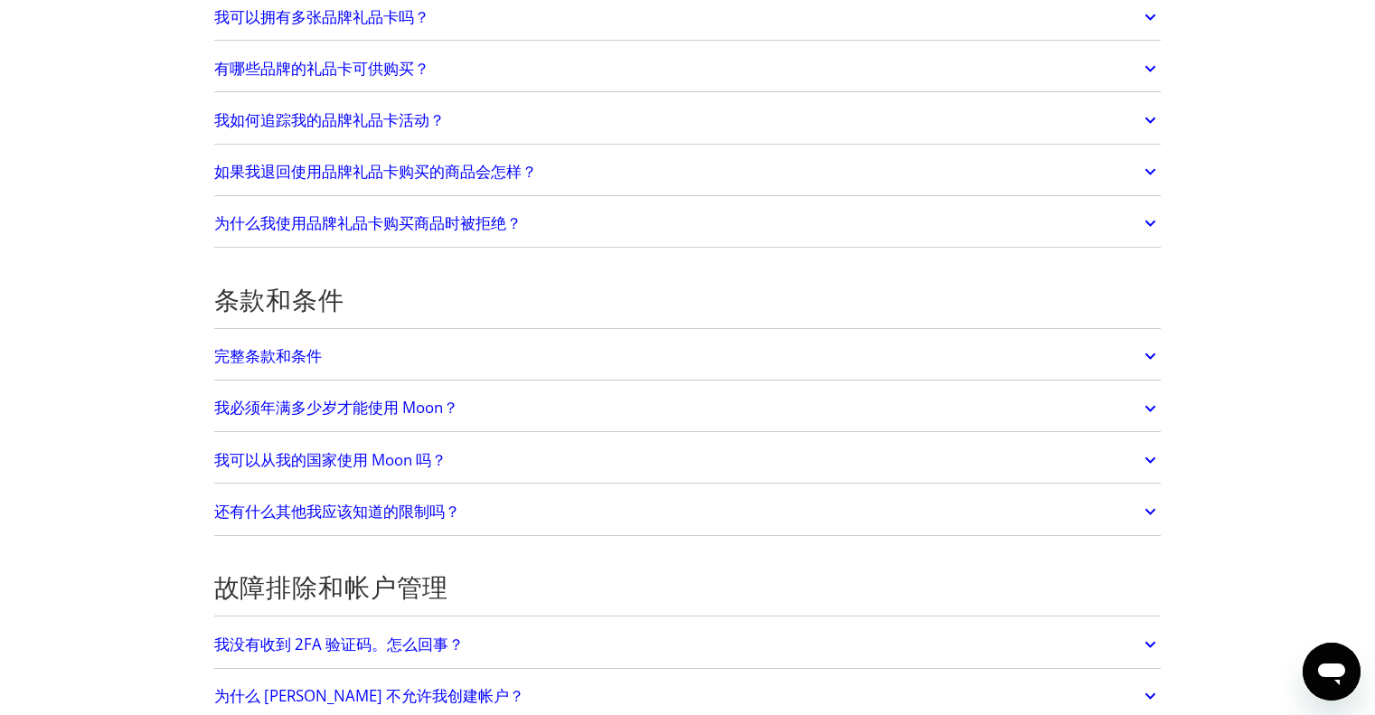
scroll to position [3797, 0]
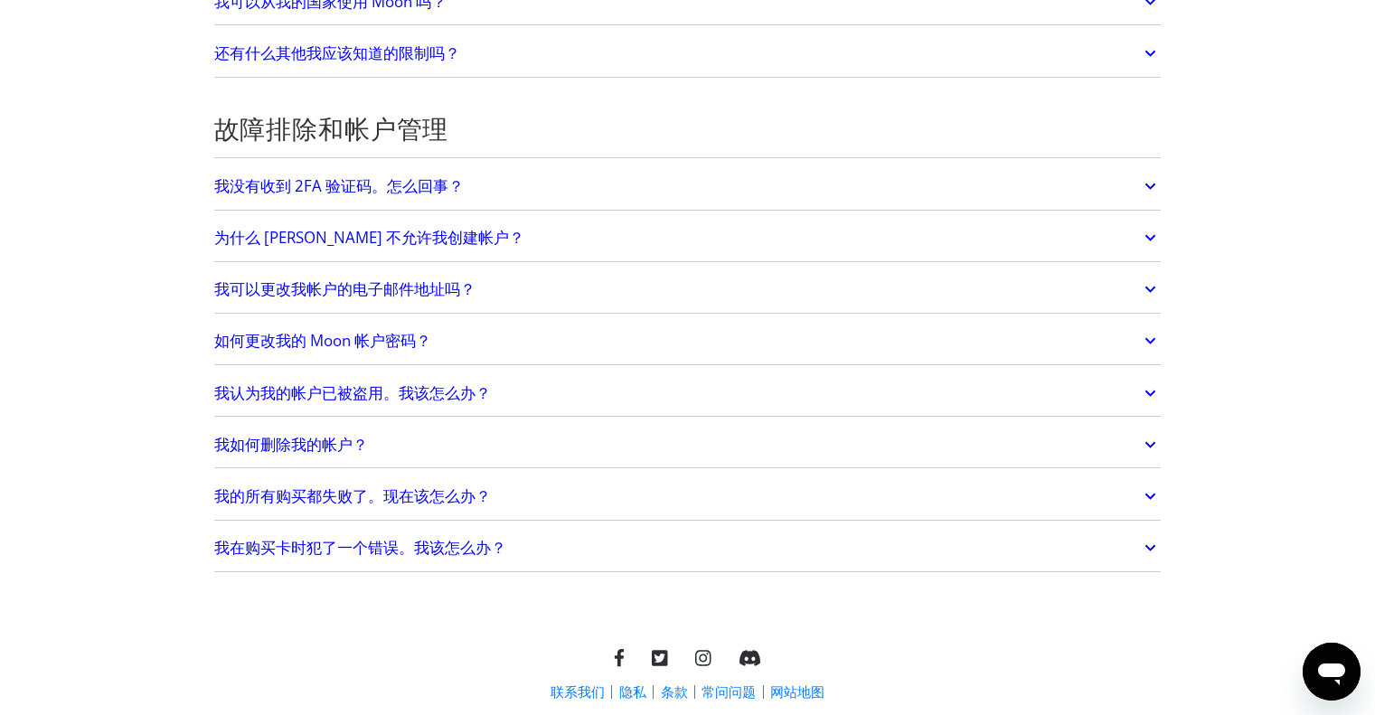
click at [352, 547] on font "我在购买卡时犯了一个错误。我该怎么办？" at bounding box center [360, 547] width 292 height 21
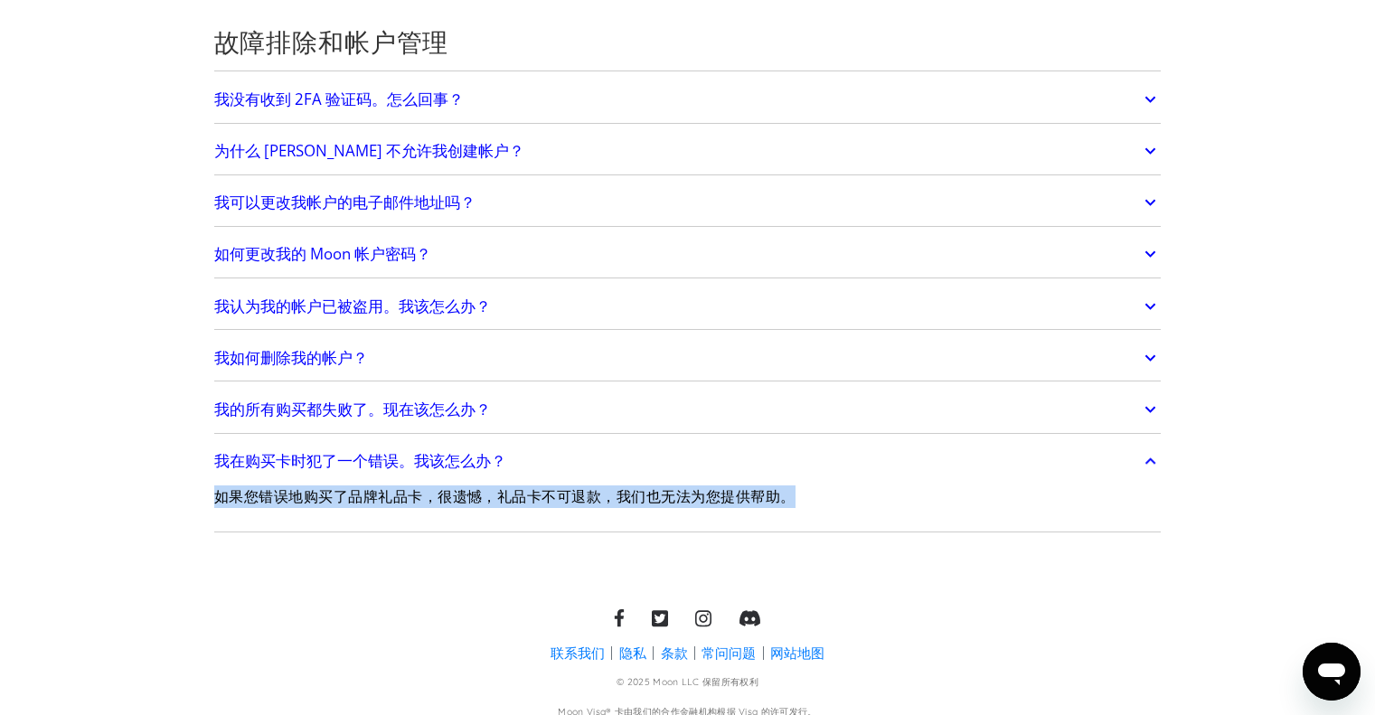
scroll to position [3887, 0]
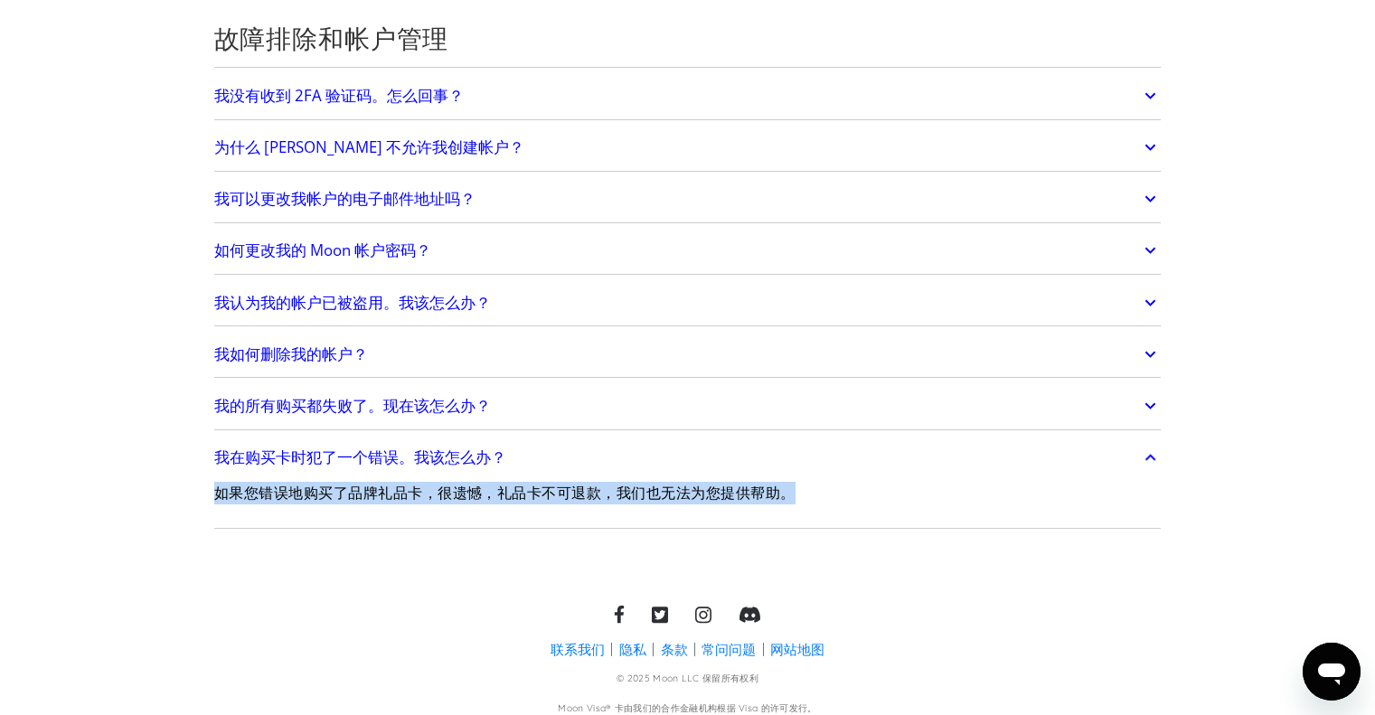
drag, startPoint x: 217, startPoint y: 583, endPoint x: 498, endPoint y: 636, distance: 286.2
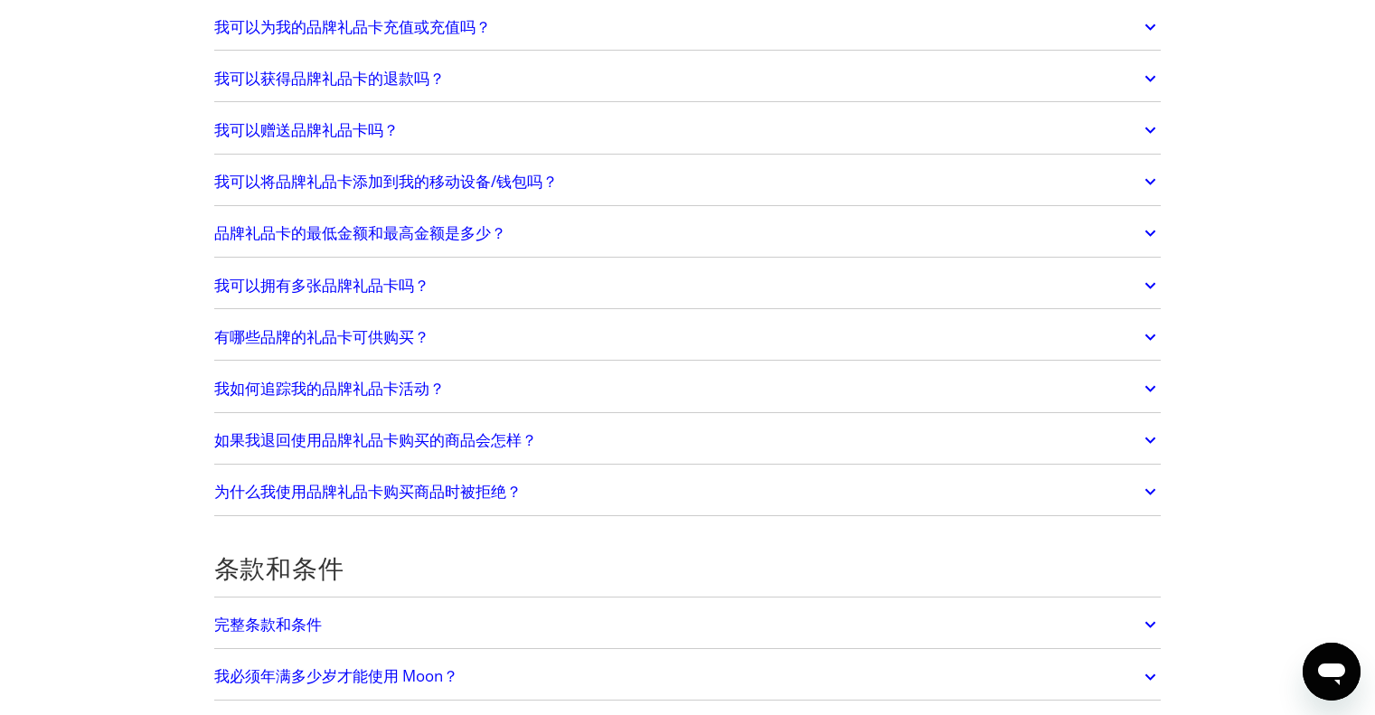
scroll to position [2622, 0]
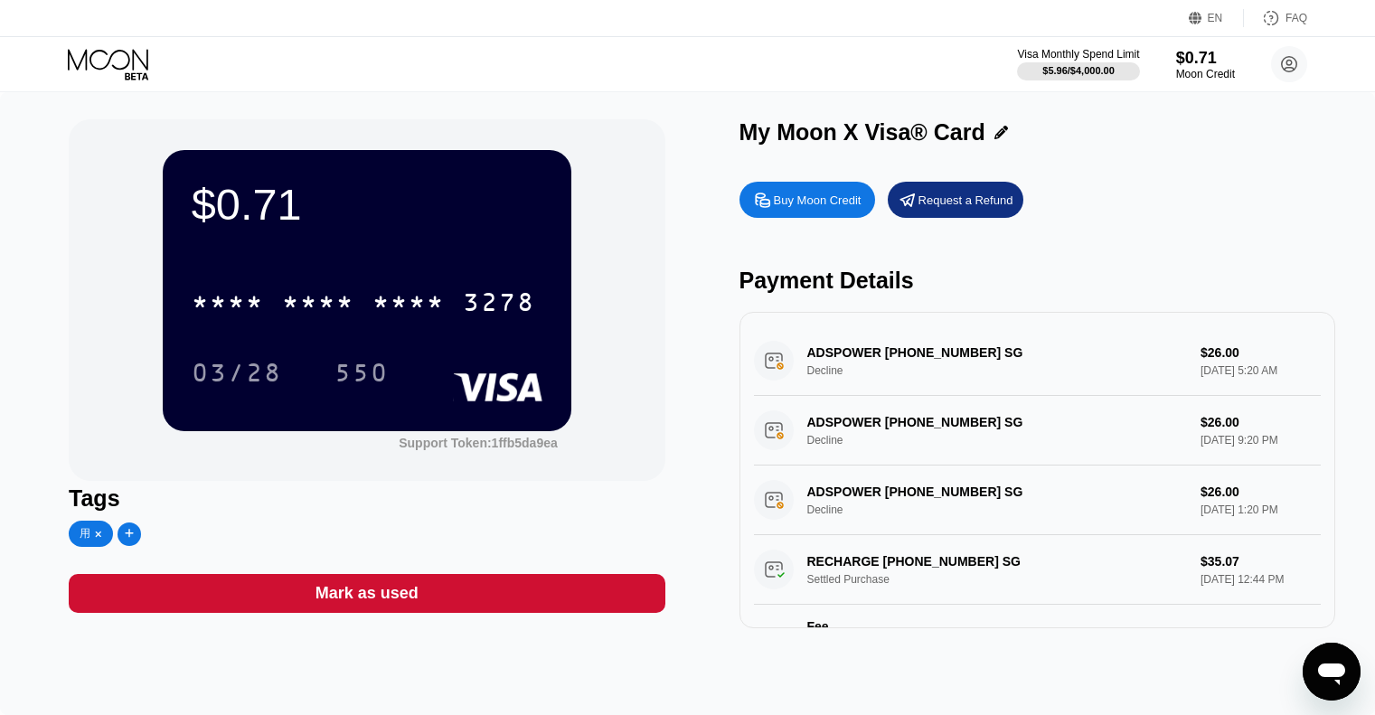
click at [821, 199] on div "Buy Moon Credit" at bounding box center [818, 200] width 88 height 15
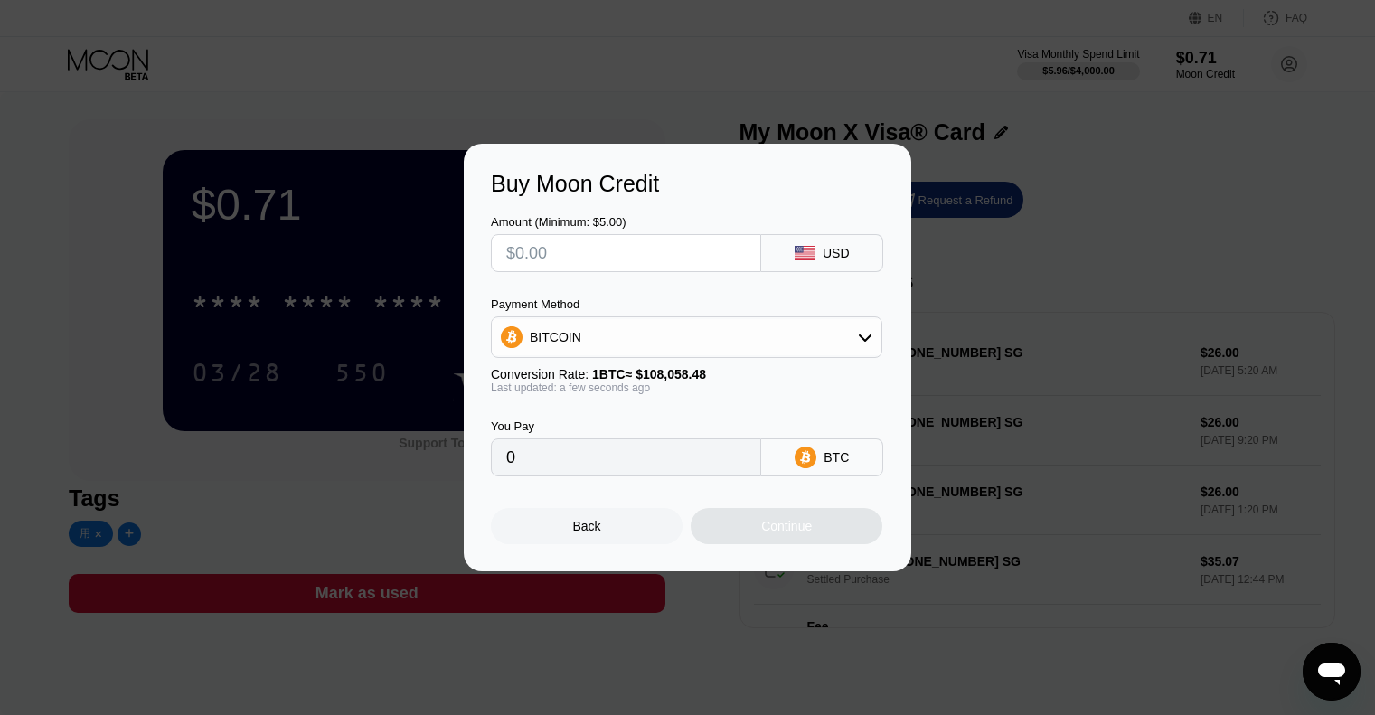
click at [645, 252] on input "text" at bounding box center [626, 253] width 240 height 36
type input "$3"
type input "0.00002777"
type input "$30"
type input "0.00027763"
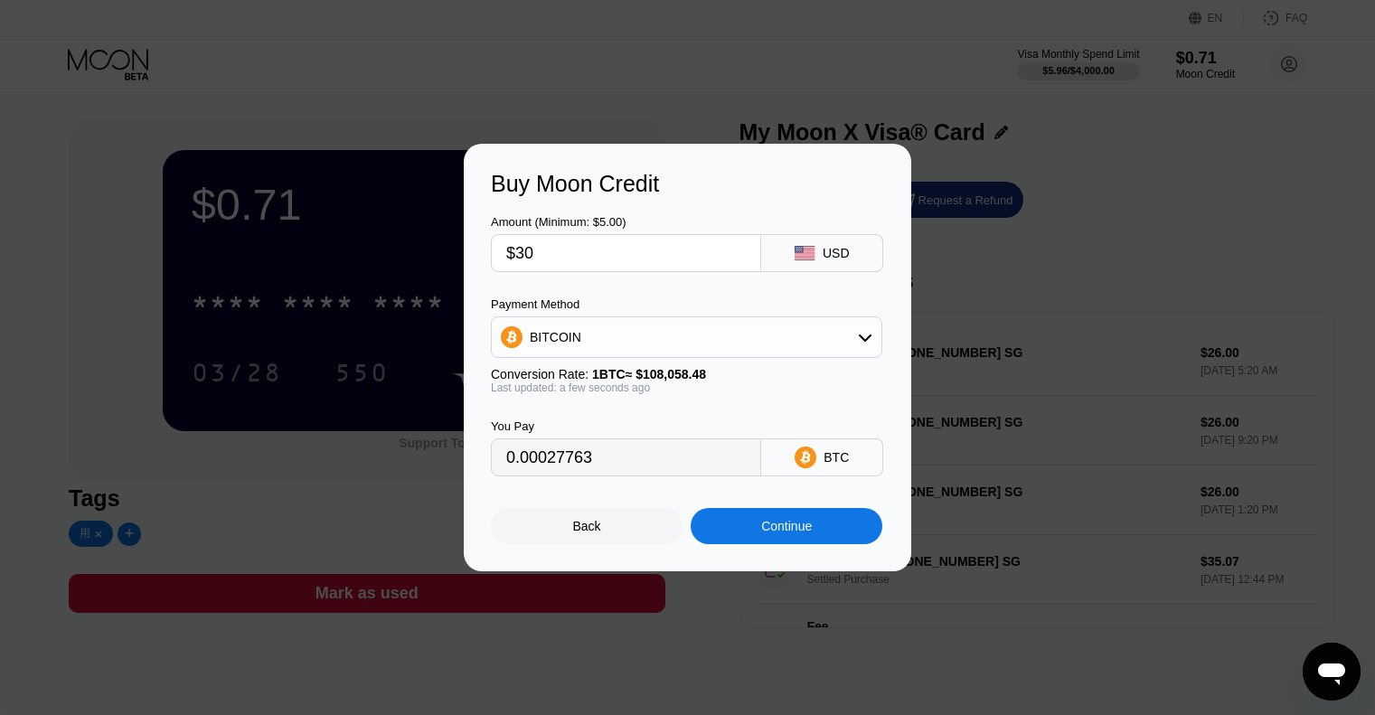
type input "$30"
click at [849, 325] on div "BITCOIN" at bounding box center [687, 337] width 390 height 36
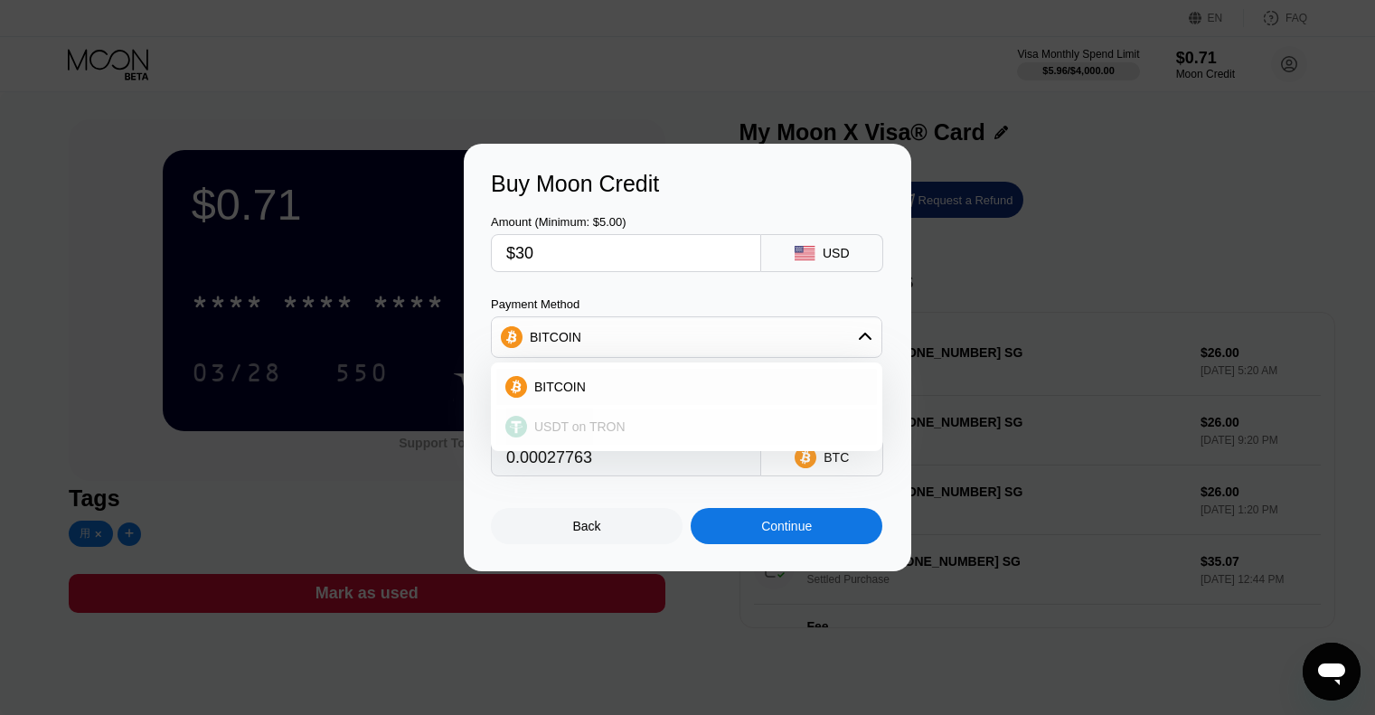
click at [633, 438] on div "USDT on TRON" at bounding box center [686, 427] width 381 height 36
type input "30.30"
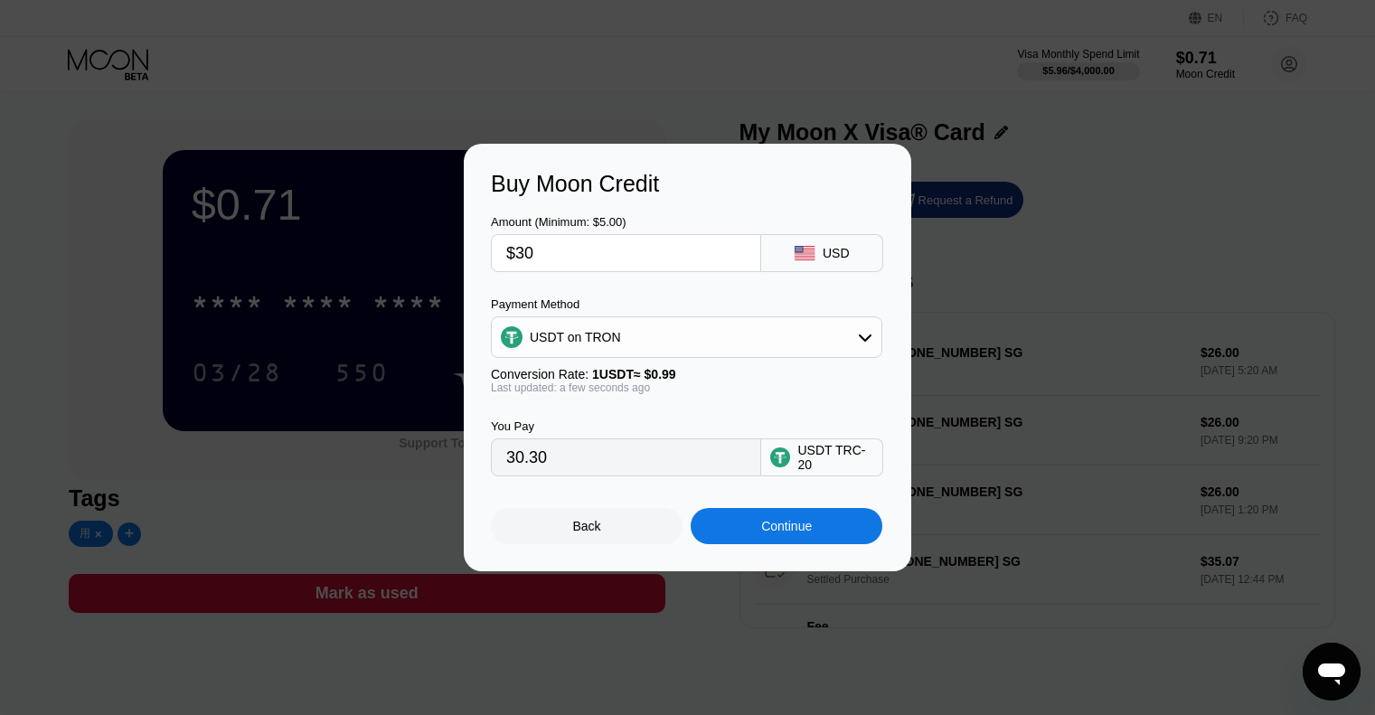
click at [815, 528] on div "Continue" at bounding box center [787, 526] width 192 height 36
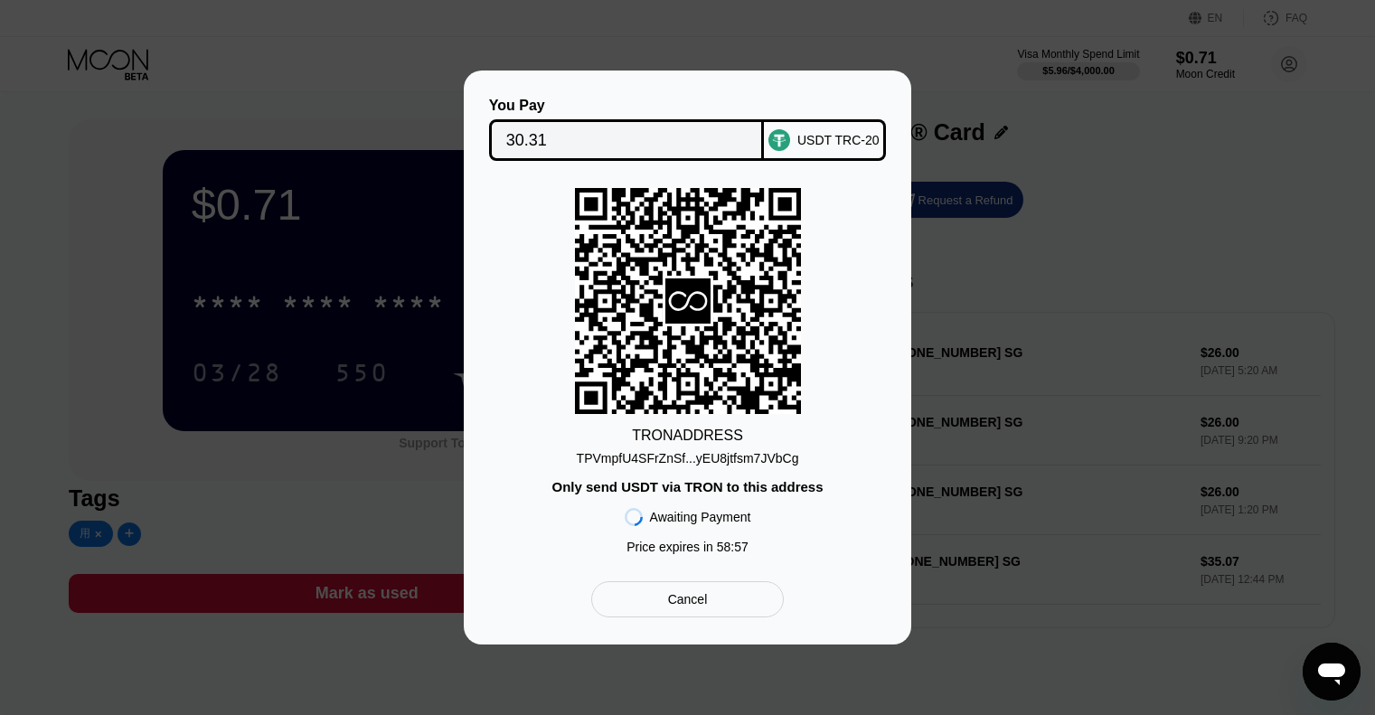
click at [702, 455] on div "TPVmpfU4SFrZnSf...yEU8jtfsm7JVbCg" at bounding box center [688, 458] width 222 height 14
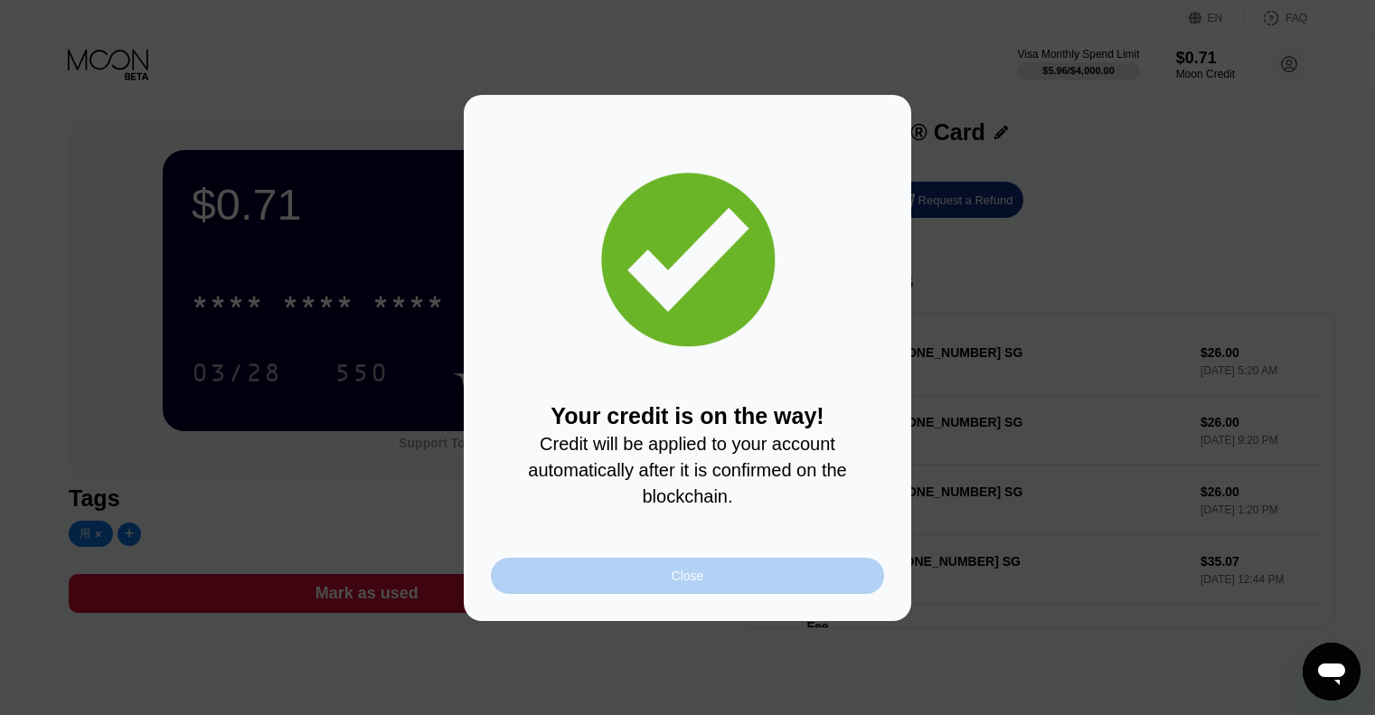
click at [699, 580] on div "Close" at bounding box center [688, 576] width 33 height 14
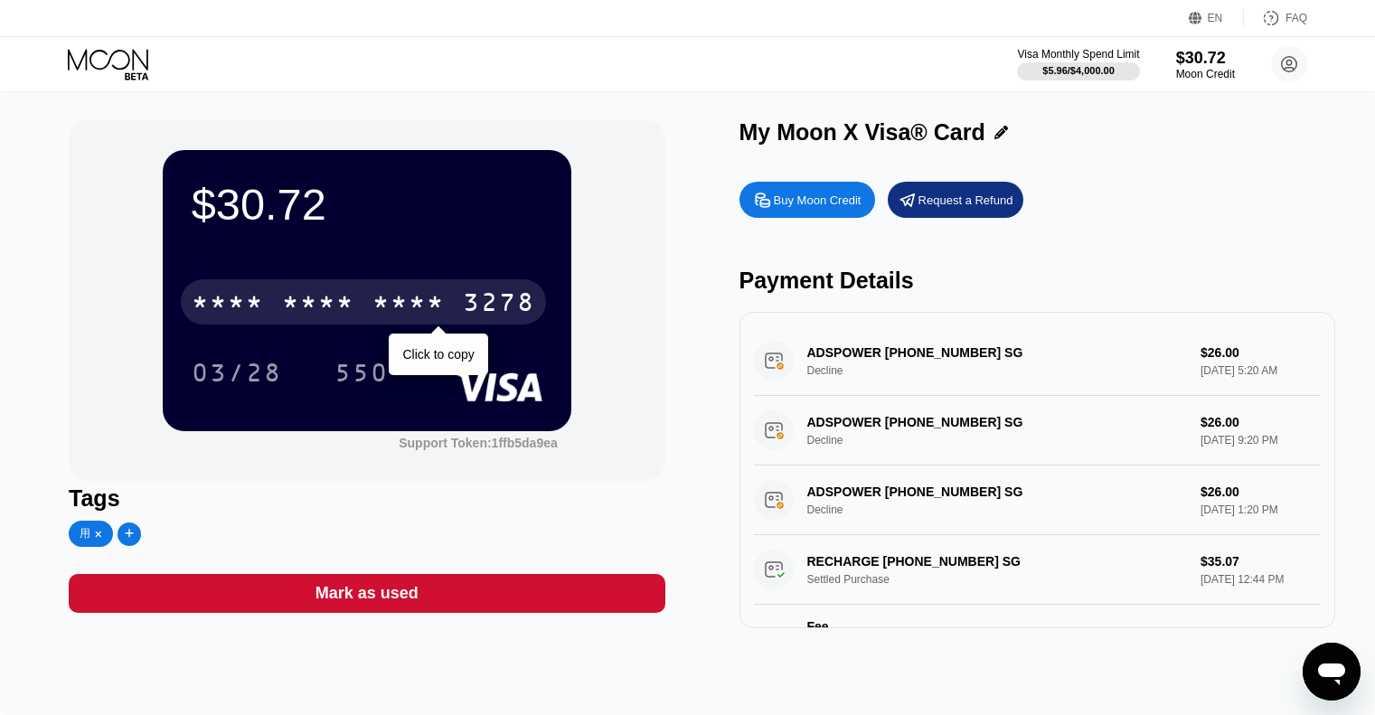
click at [334, 294] on div "* * * *" at bounding box center [318, 304] width 72 height 29
click at [347, 301] on div "6500" at bounding box center [318, 304] width 72 height 29
click at [347, 301] on div "* * * *" at bounding box center [318, 304] width 72 height 29
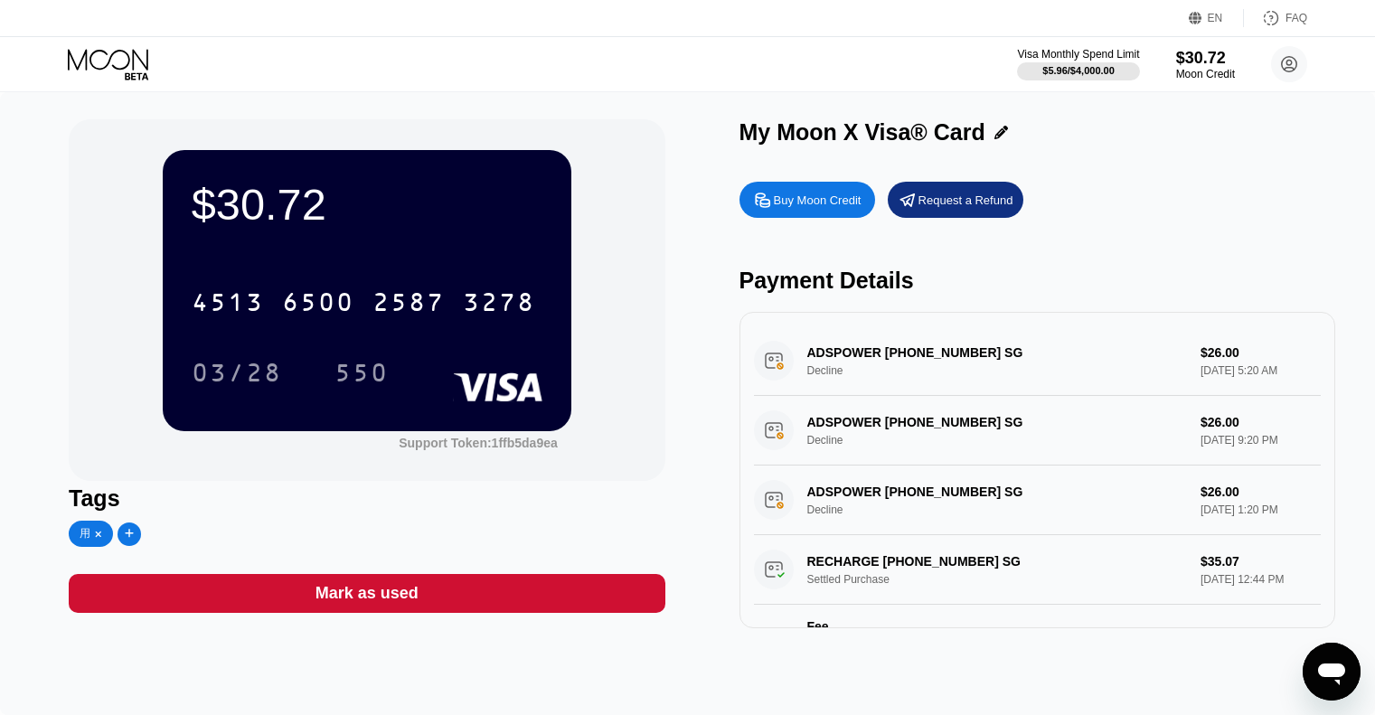
drag, startPoint x: 347, startPoint y: 301, endPoint x: 382, endPoint y: 243, distance: 67.8
click at [382, 243] on div "$30.72 4513 6500 2587 3278 03/28 550" at bounding box center [367, 290] width 409 height 280
click at [200, 374] on div "03/28" at bounding box center [237, 375] width 90 height 29
click at [211, 362] on div "03/28" at bounding box center [237, 372] width 118 height 45
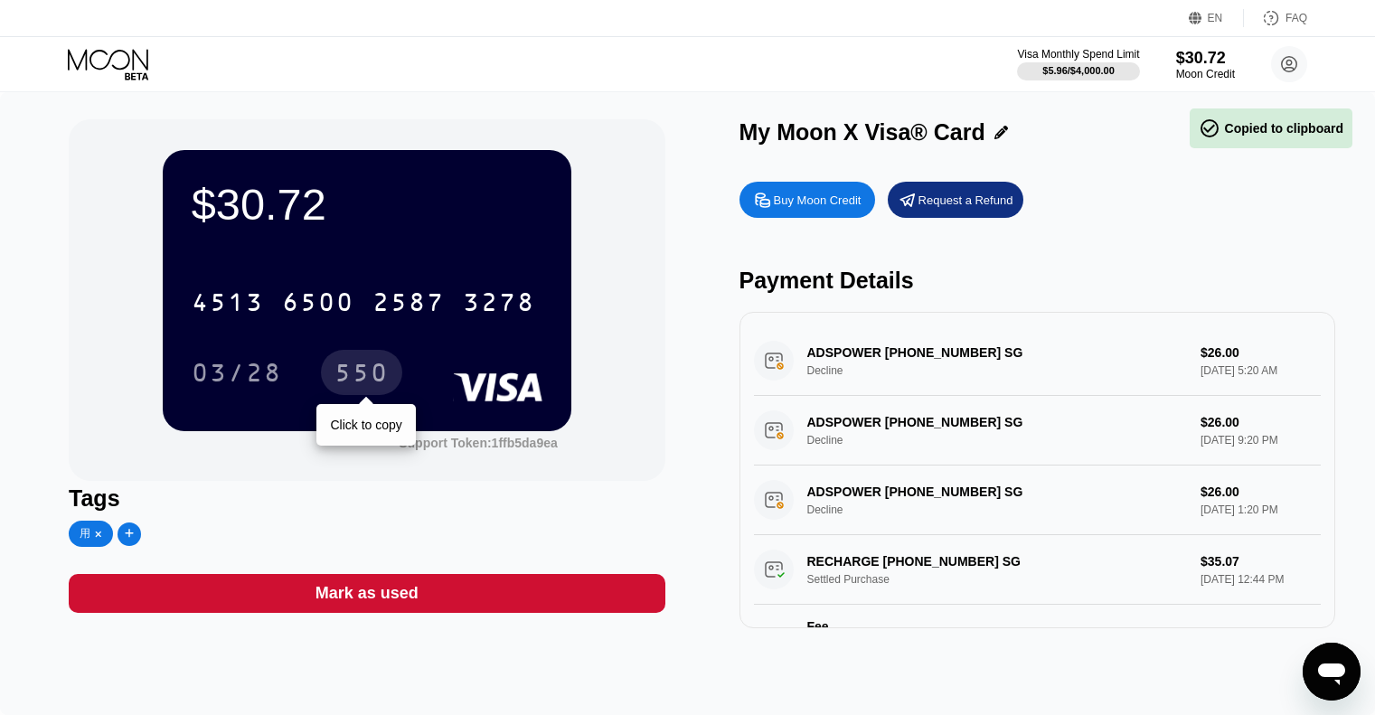
click at [384, 377] on div "550" at bounding box center [361, 375] width 54 height 29
